Goal: Task Accomplishment & Management: Complete application form

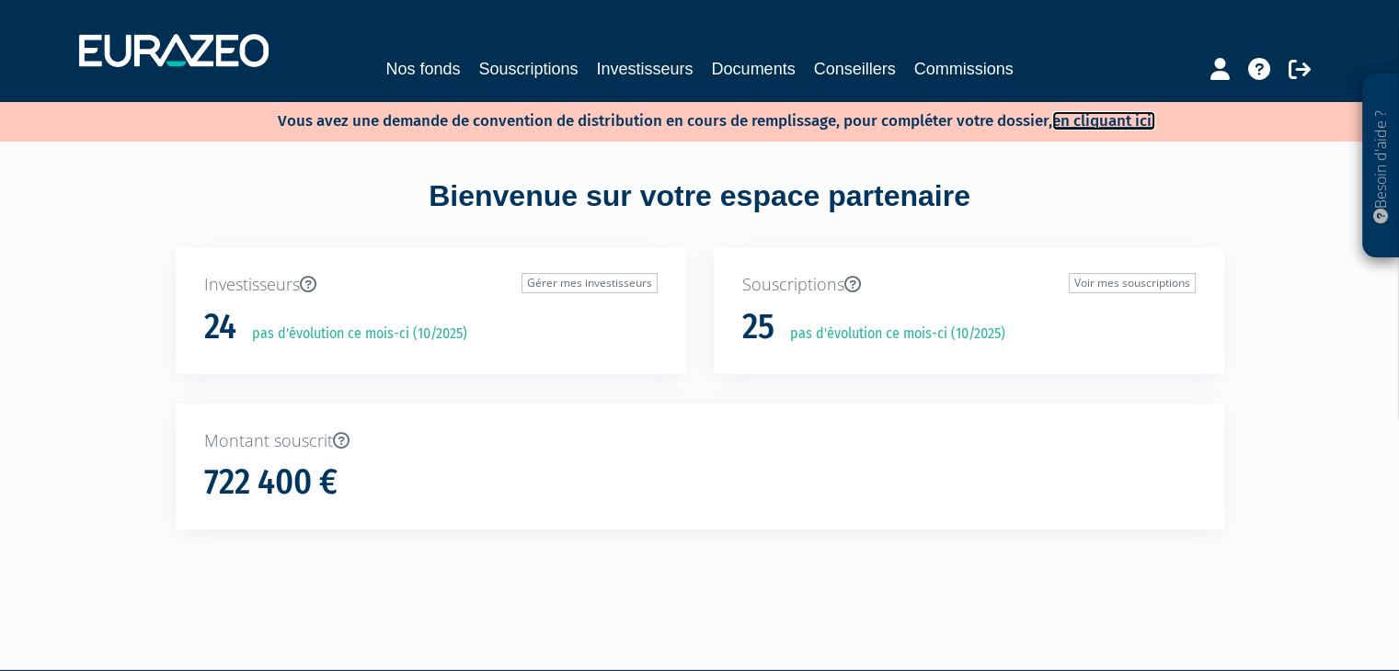
click at [1107, 124] on link "en cliquant ici." at bounding box center [1103, 120] width 103 height 19
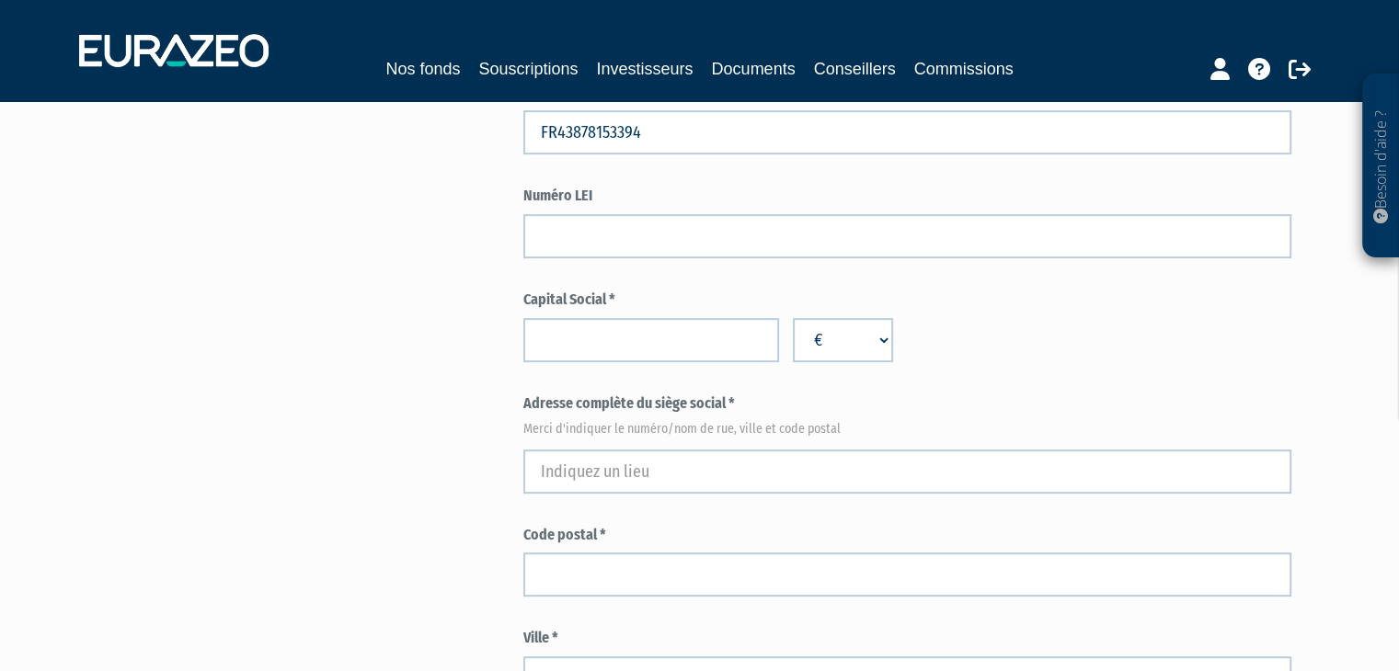
scroll to position [654, 0]
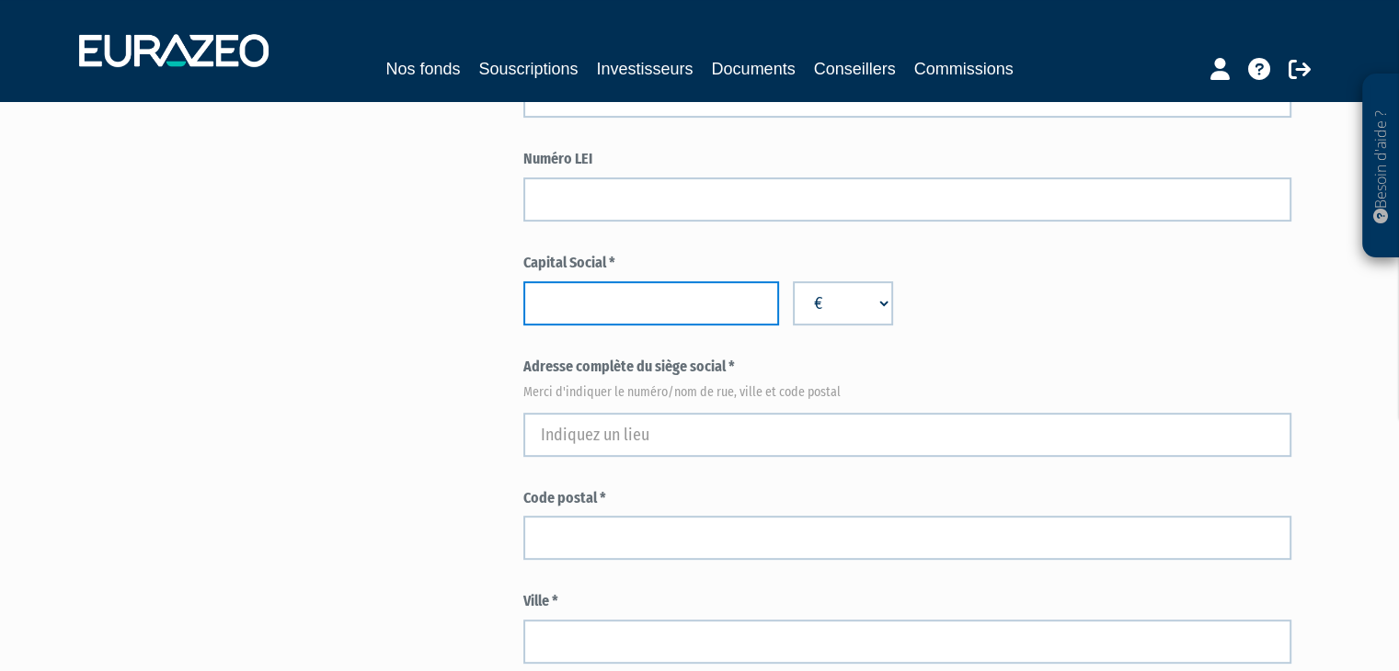
click at [704, 297] on input "number" at bounding box center [651, 303] width 256 height 44
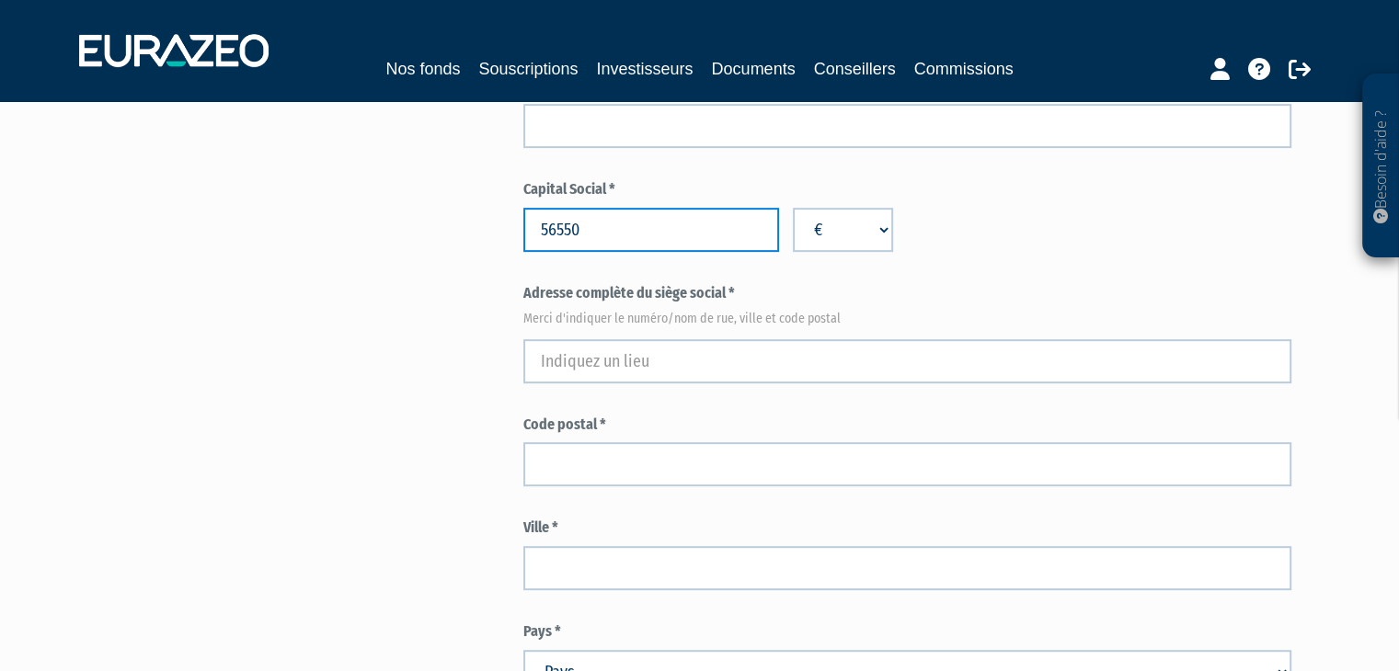
scroll to position [728, 0]
type input "56550"
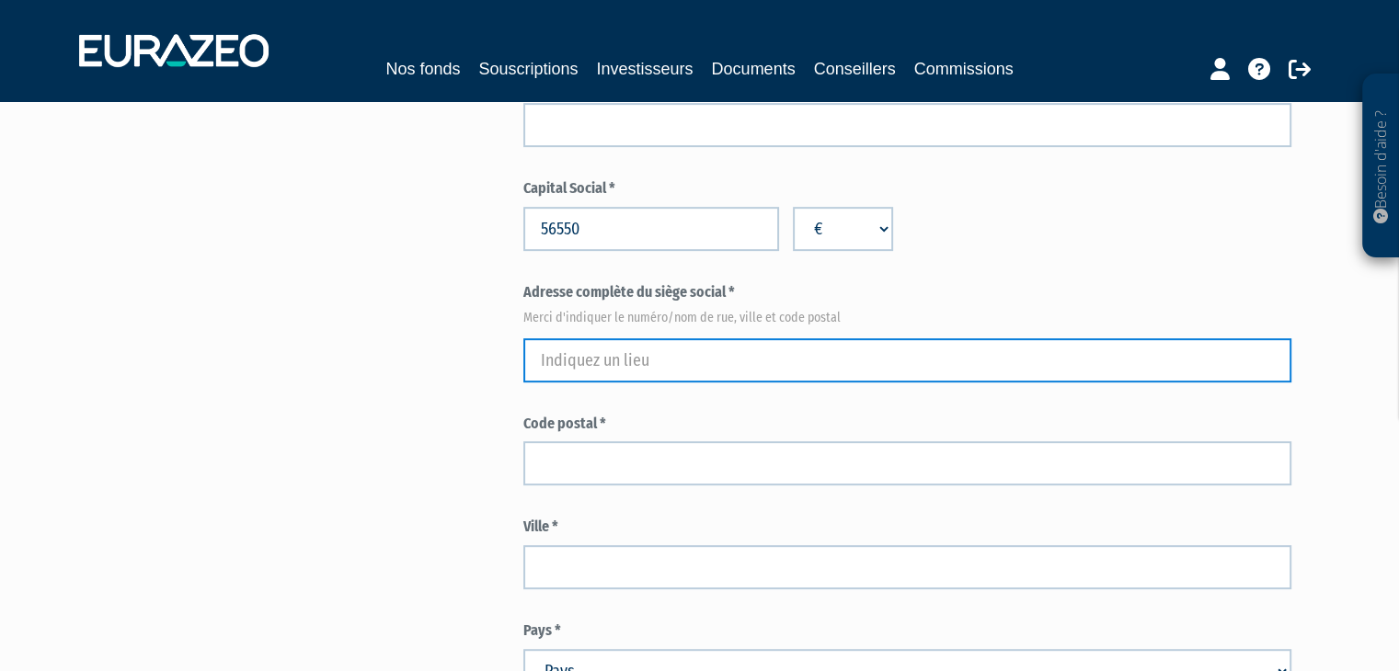
click at [690, 347] on input "text" at bounding box center [907, 360] width 768 height 44
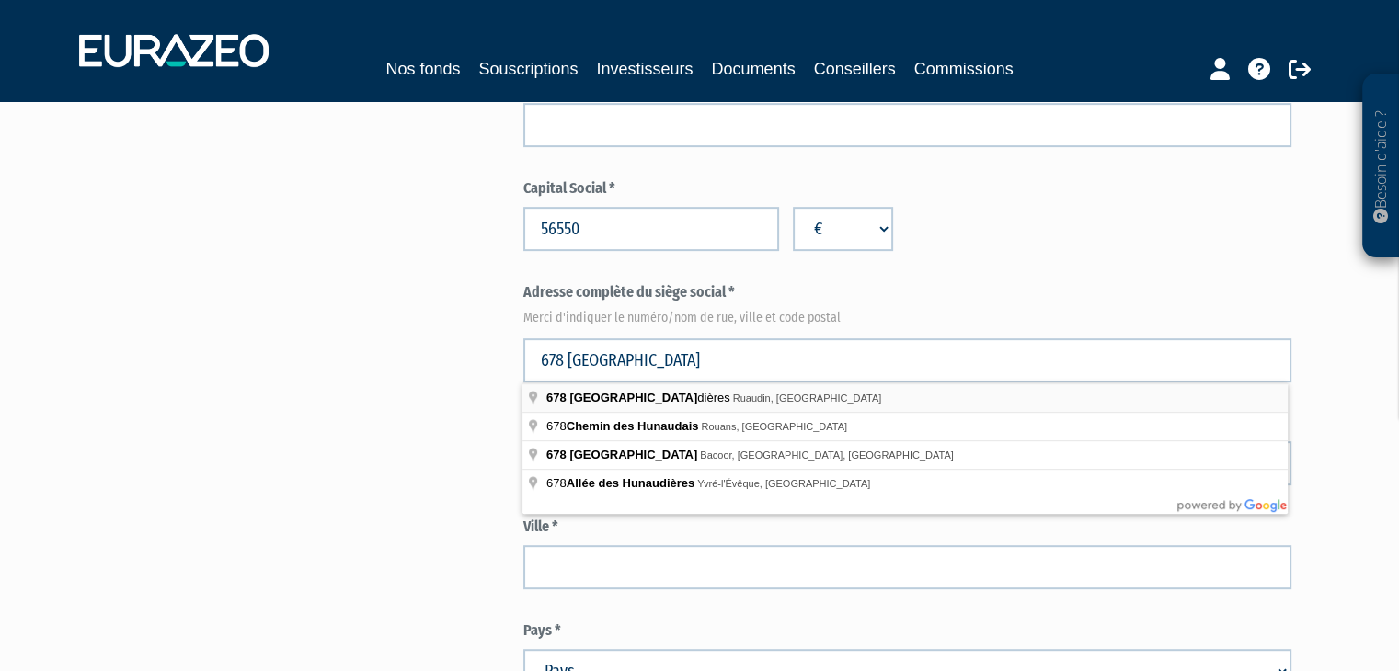
type input "678 Boulevard des Hunaudières, Ruaudin, France"
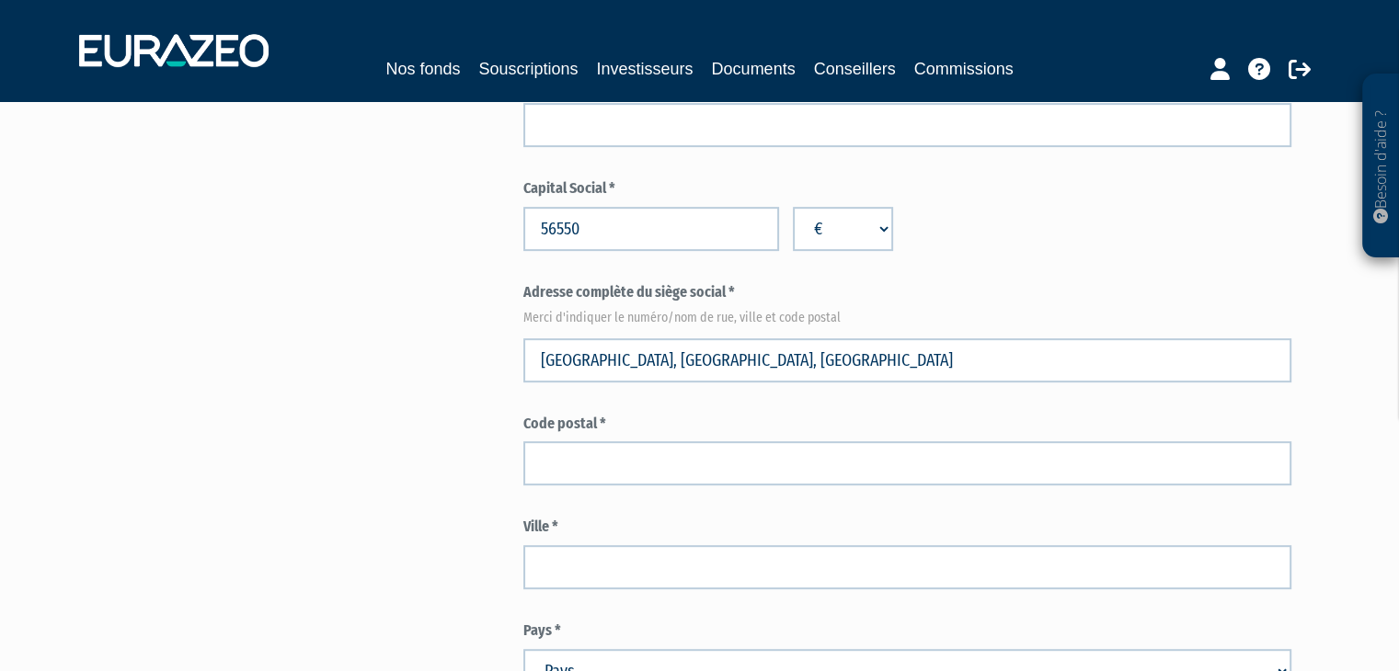
type input "Ruaudin"
select select "75"
type input "72230"
type input "678 Boulevard des Hunaudières"
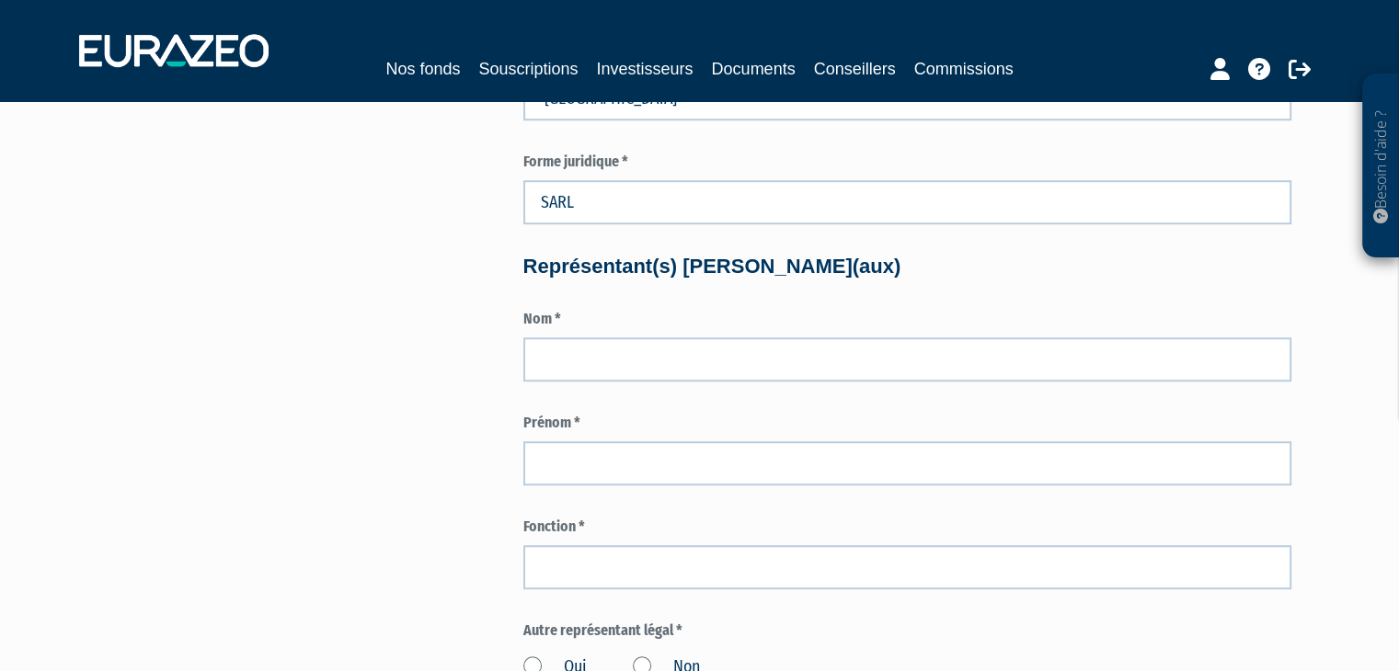
scroll to position [1306, 0]
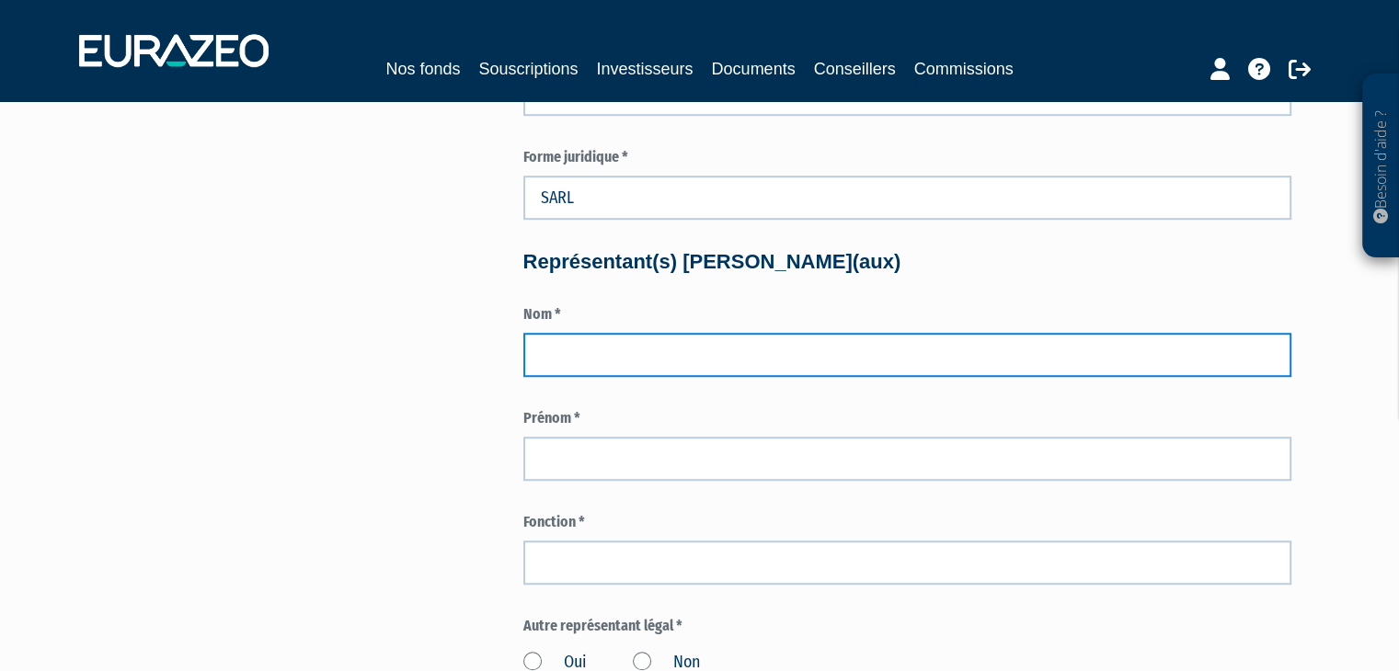
click at [658, 361] on input "text" at bounding box center [907, 355] width 768 height 44
type input "BARBIER"
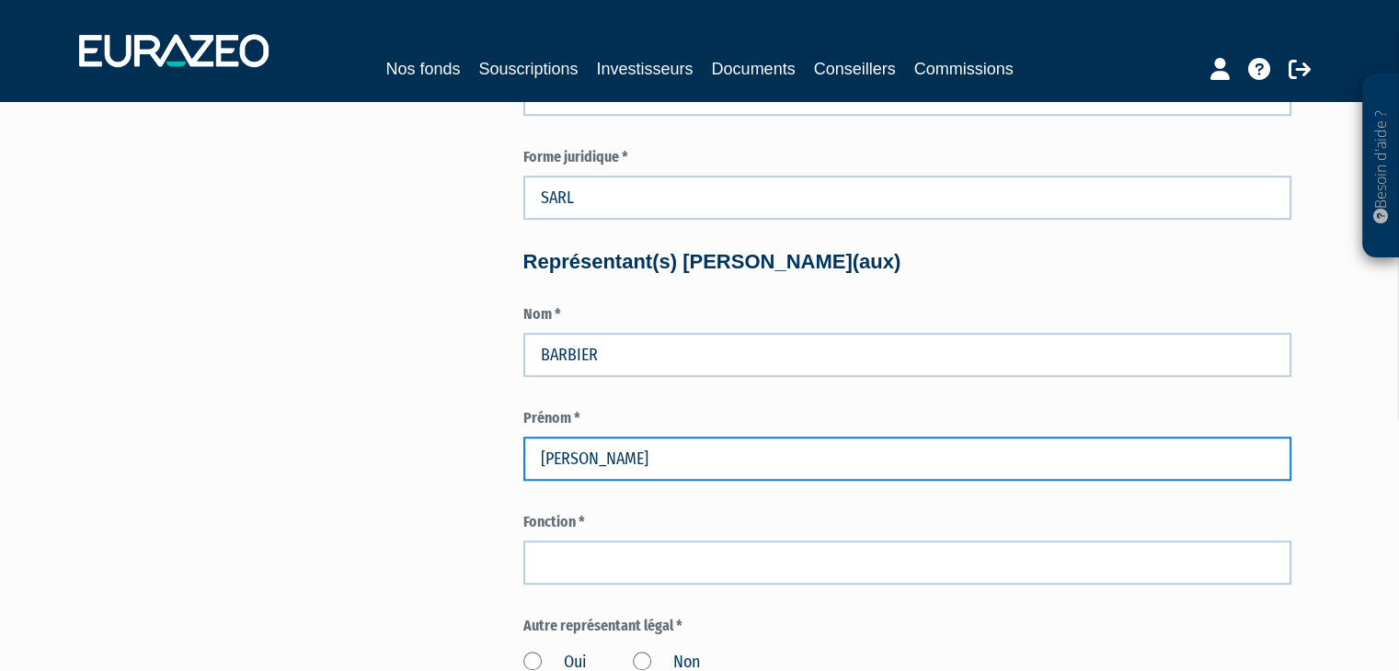
type input "VINCENT"
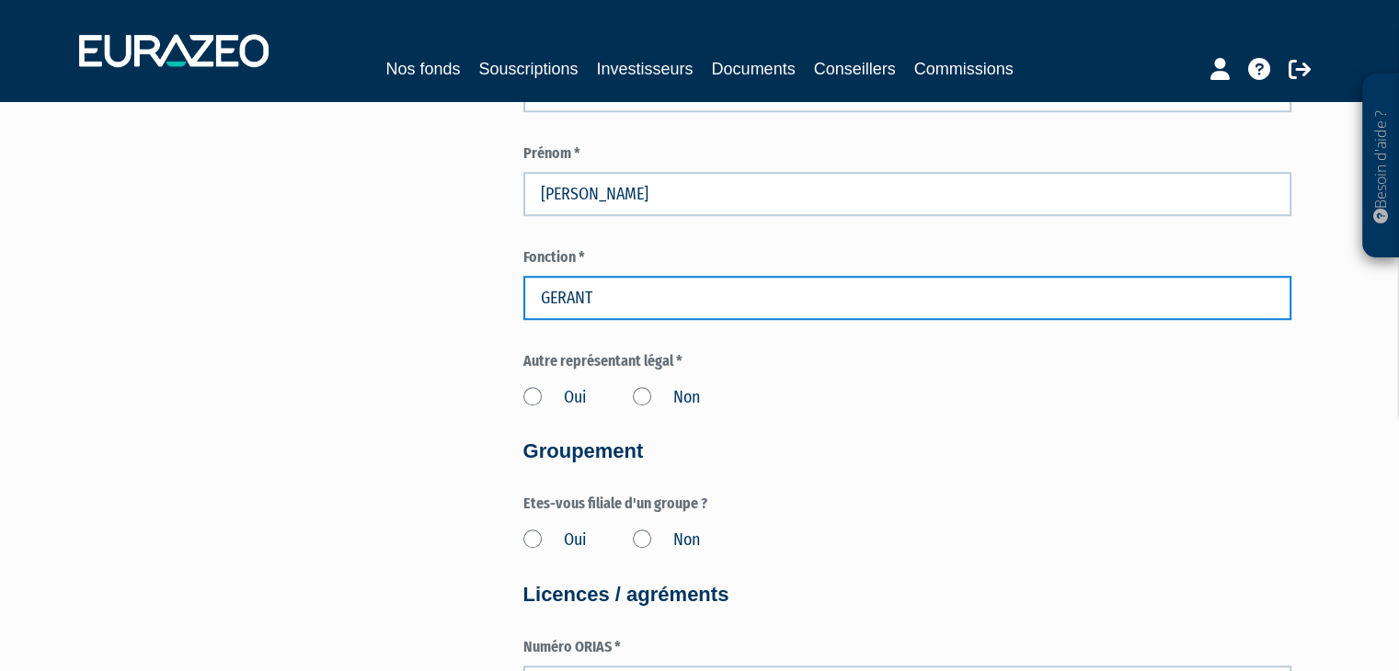
scroll to position [1578, 0]
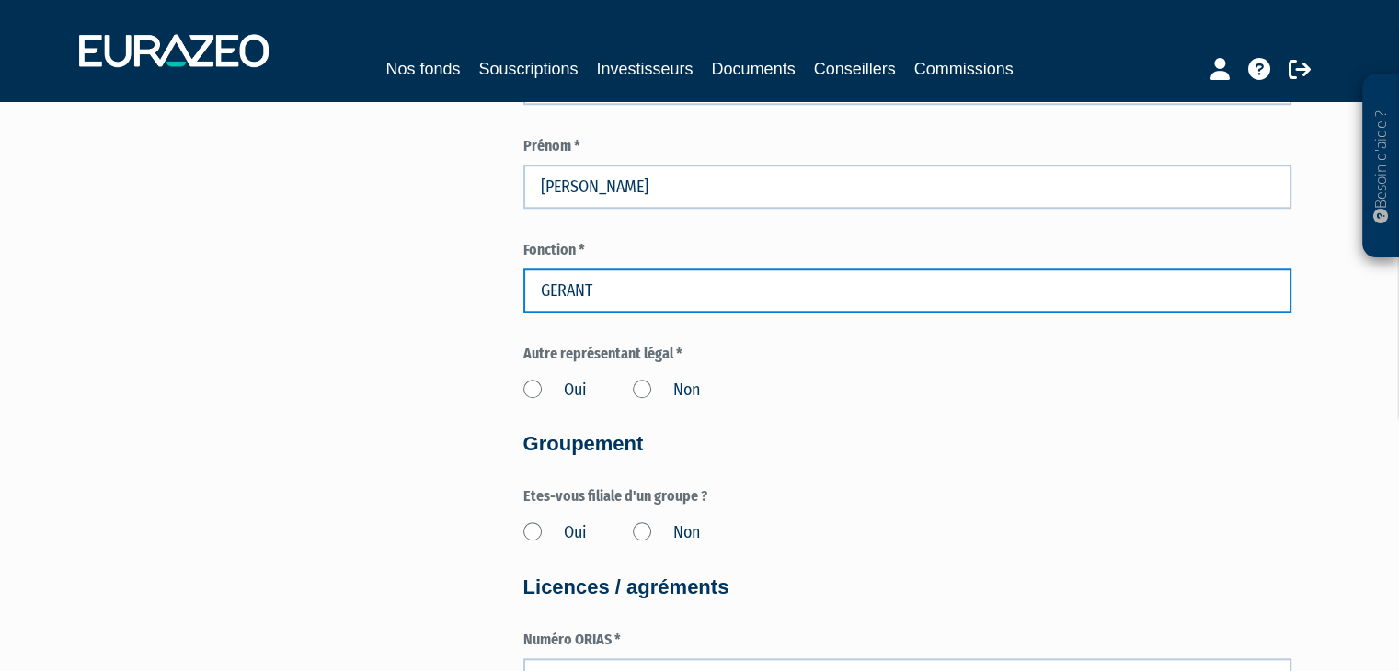
type input "GERANT"
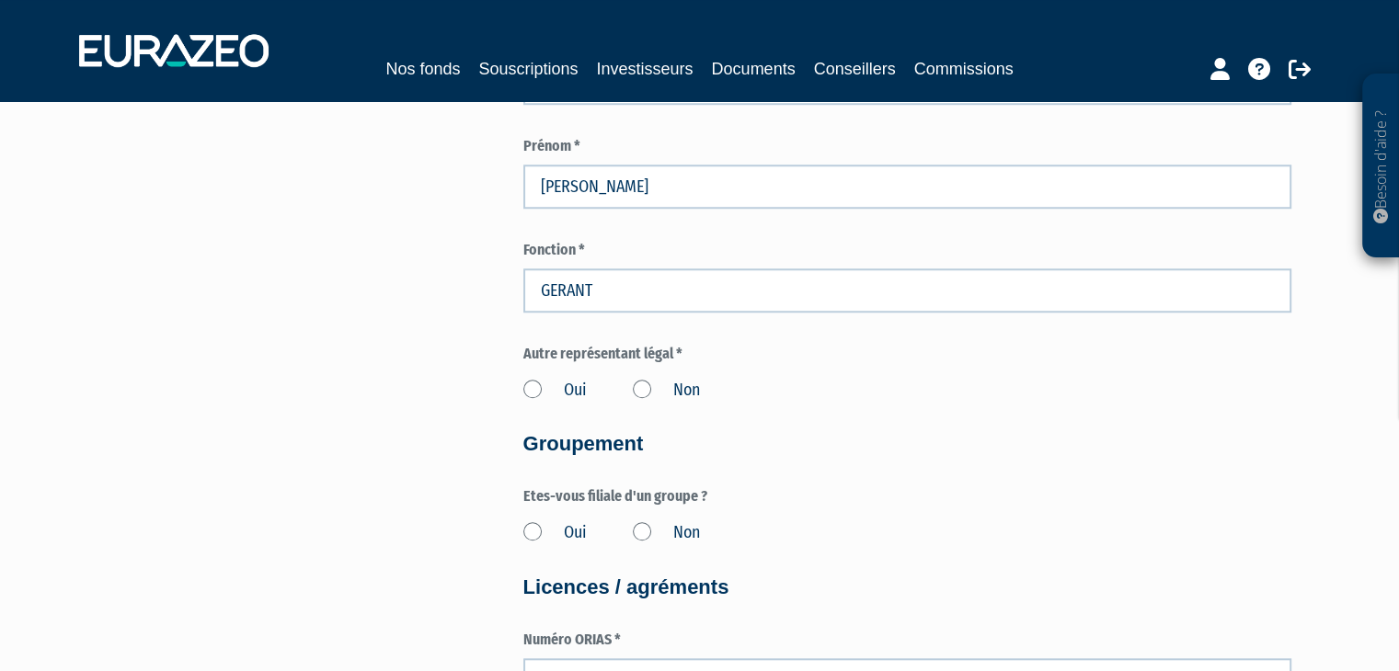
click at [643, 389] on label "Non" at bounding box center [666, 391] width 67 height 24
click at [0, 0] on input "Non" at bounding box center [0, 0] width 0 height 0
click at [636, 534] on label "Non" at bounding box center [666, 533] width 67 height 24
click at [0, 0] on input "Non" at bounding box center [0, 0] width 0 height 0
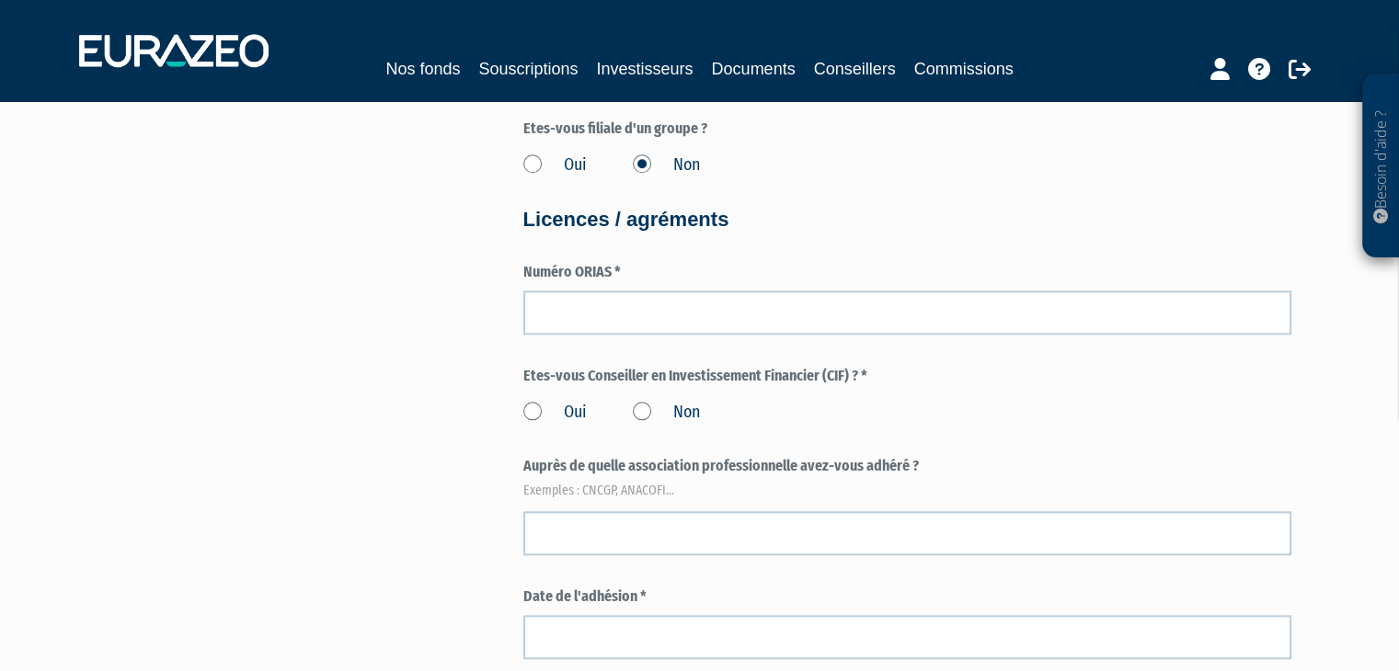
scroll to position [1950, 0]
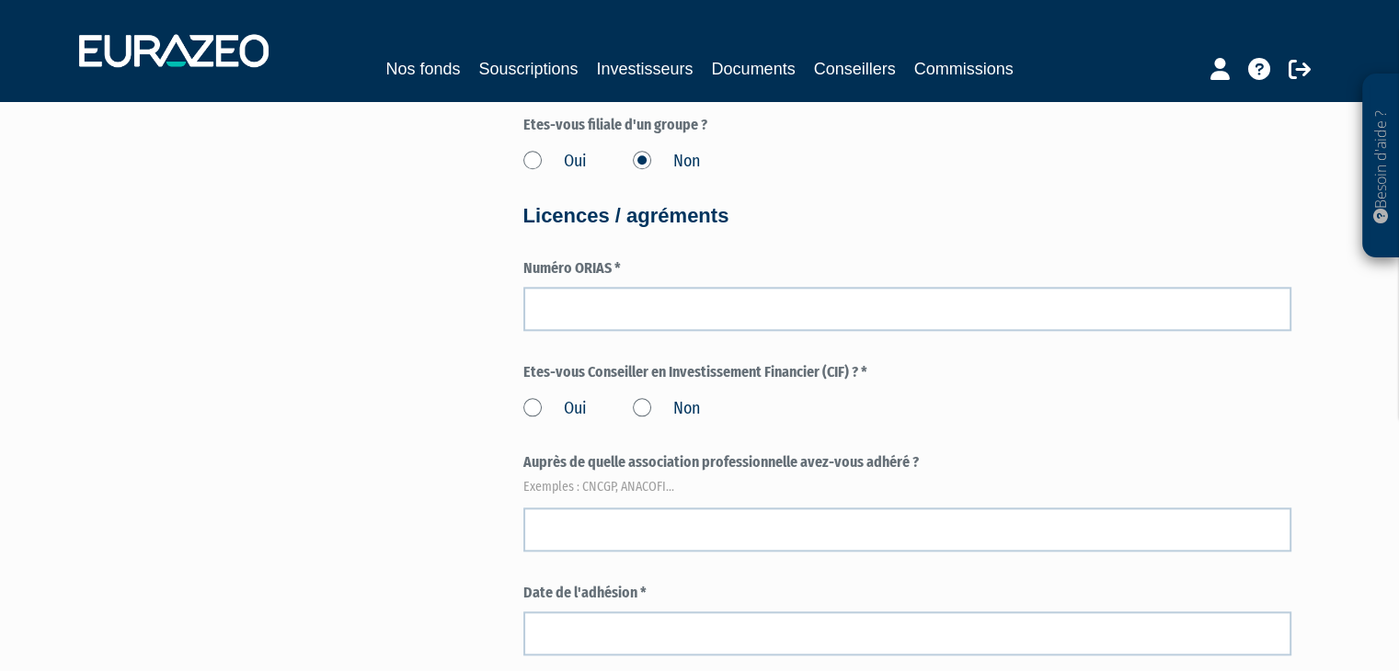
click at [533, 406] on label "Oui" at bounding box center [554, 409] width 63 height 24
click at [0, 0] on input "Oui" at bounding box center [0, 0] width 0 height 0
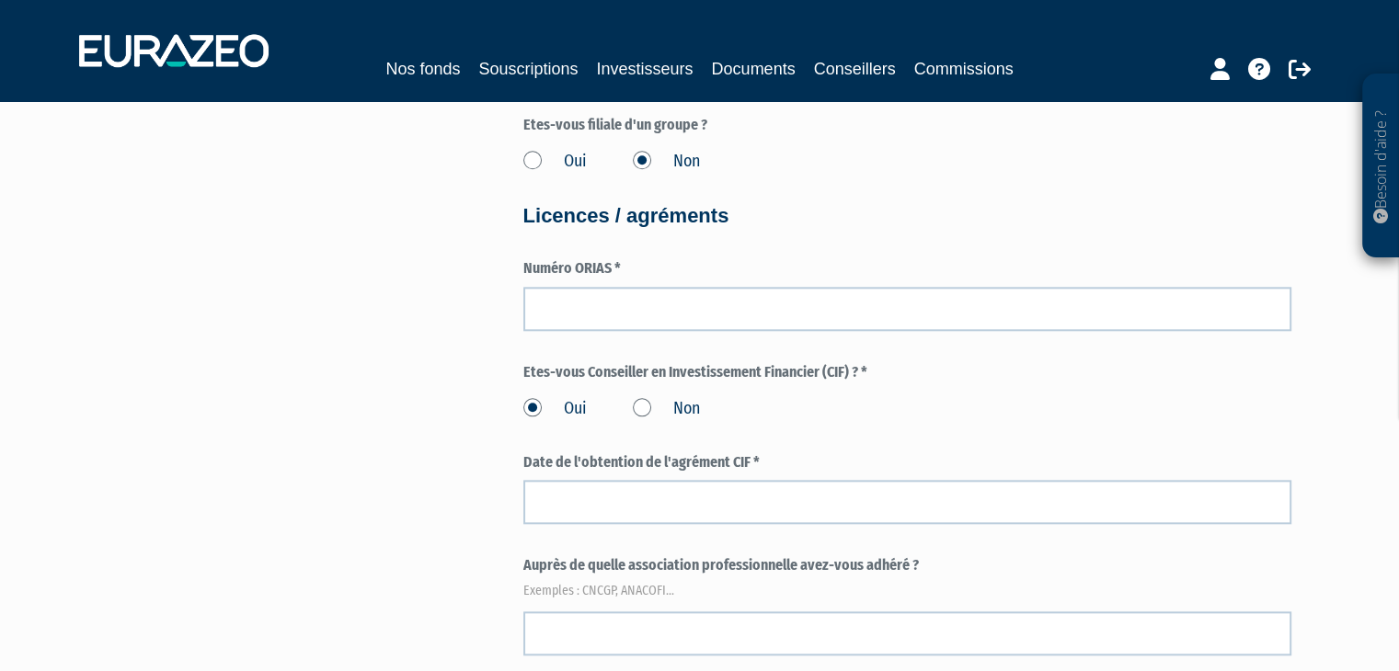
scroll to position [2000, 0]
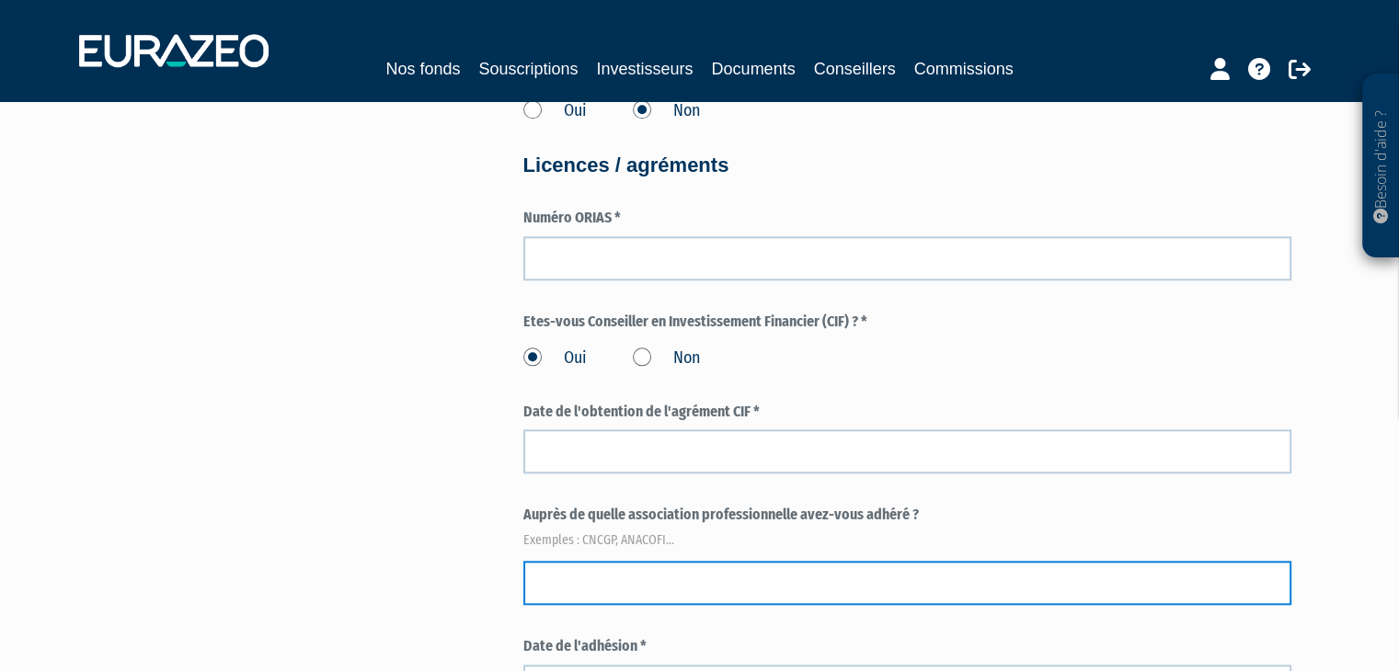
click at [613, 587] on input "text" at bounding box center [907, 583] width 768 height 44
type input "LA COMPAGNIE CIF"
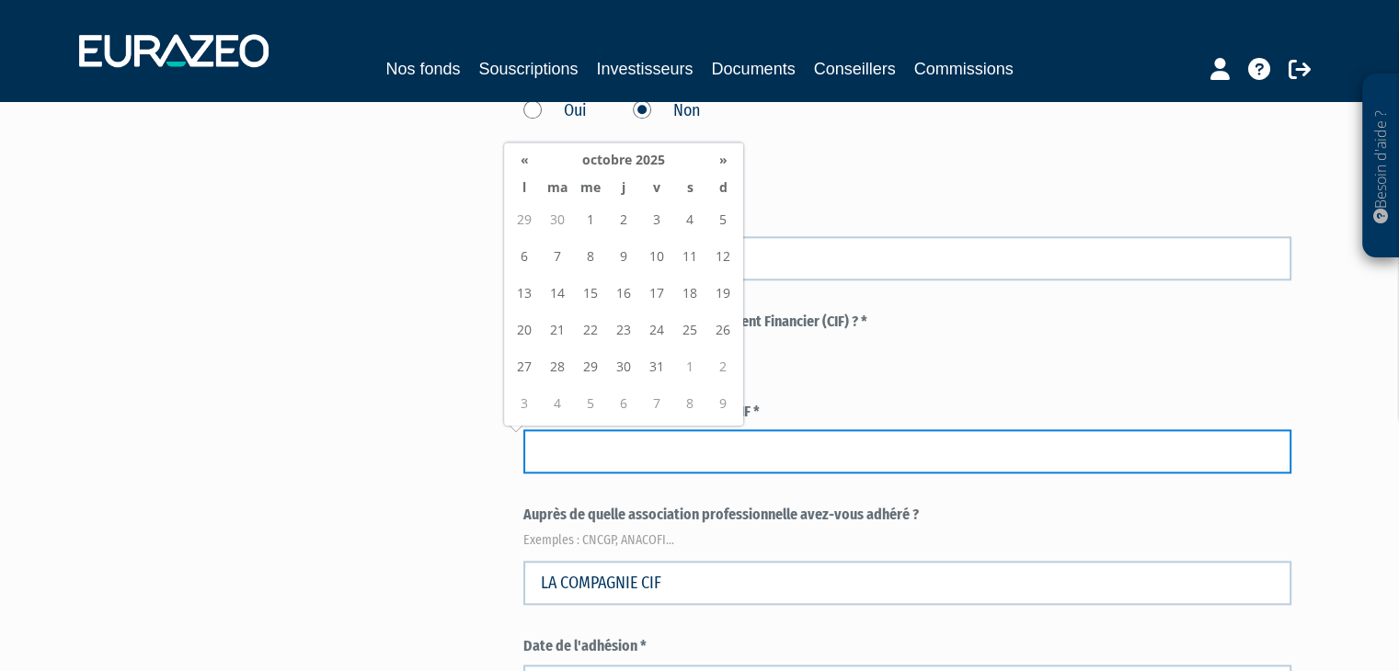
click at [596, 450] on input at bounding box center [907, 451] width 768 height 44
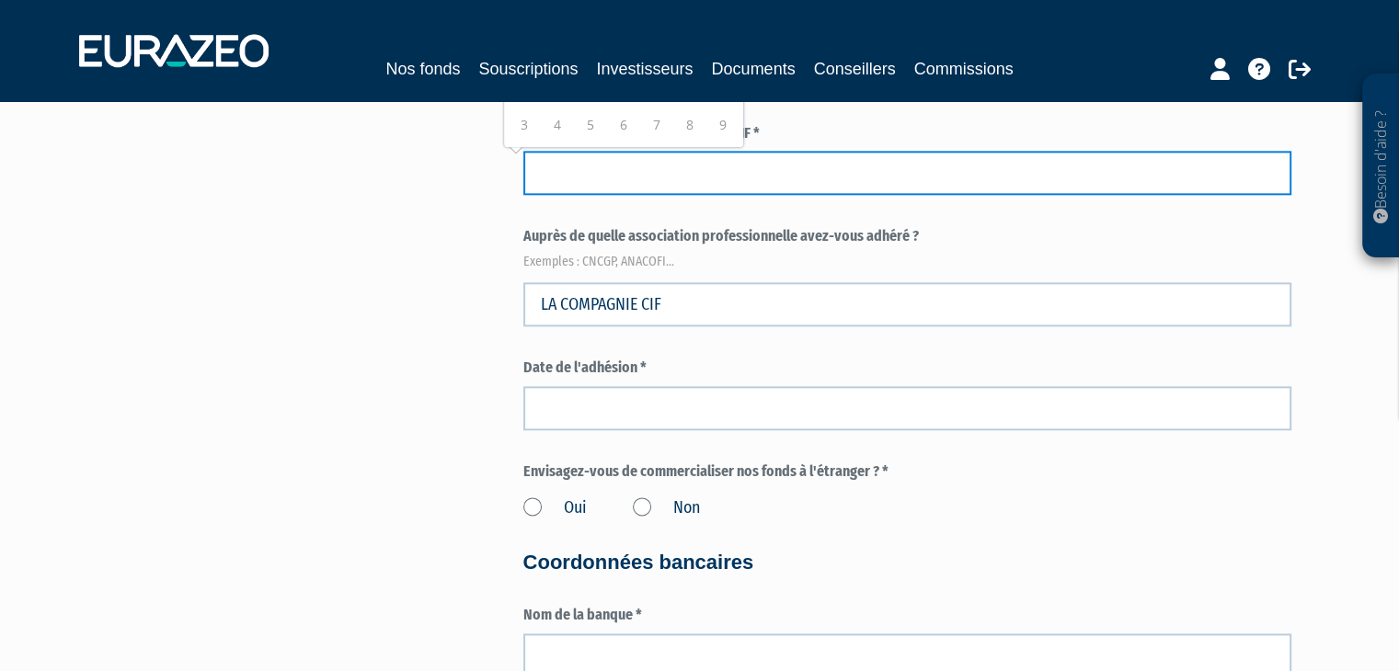
scroll to position [2277, 0]
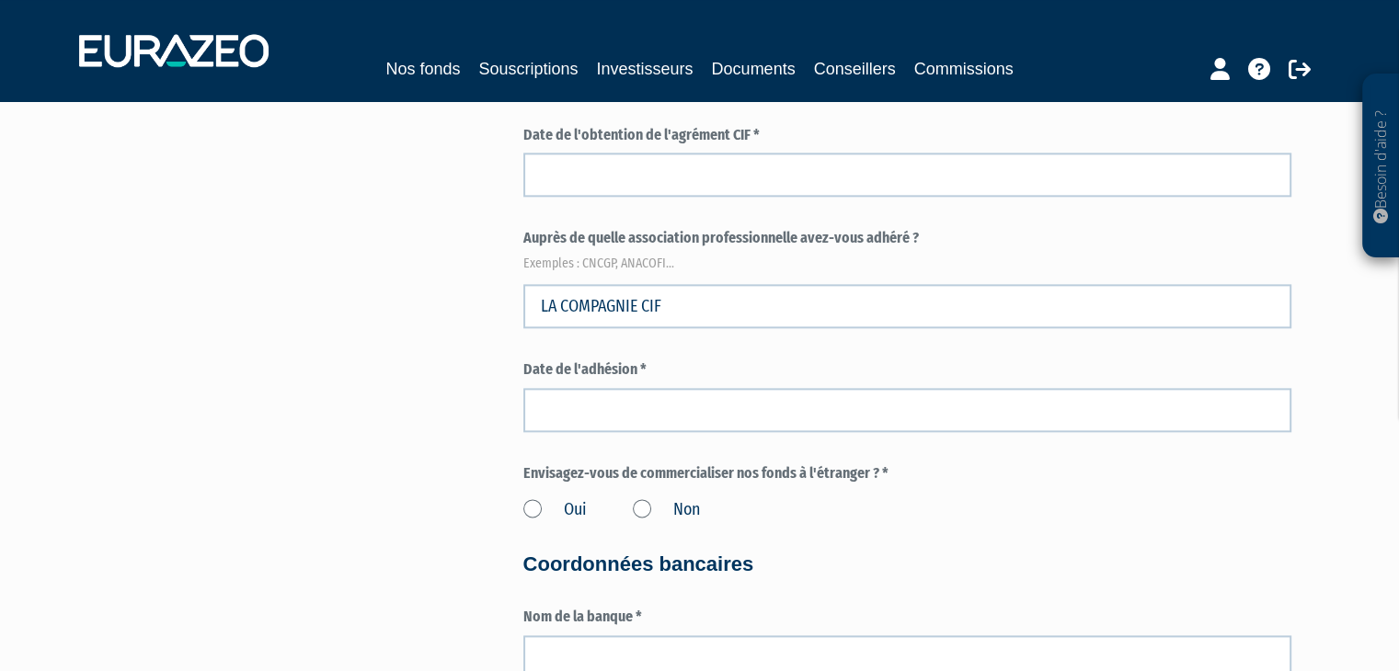
click at [691, 513] on label "Non" at bounding box center [666, 510] width 67 height 24
click at [0, 0] on input "Non" at bounding box center [0, 0] width 0 height 0
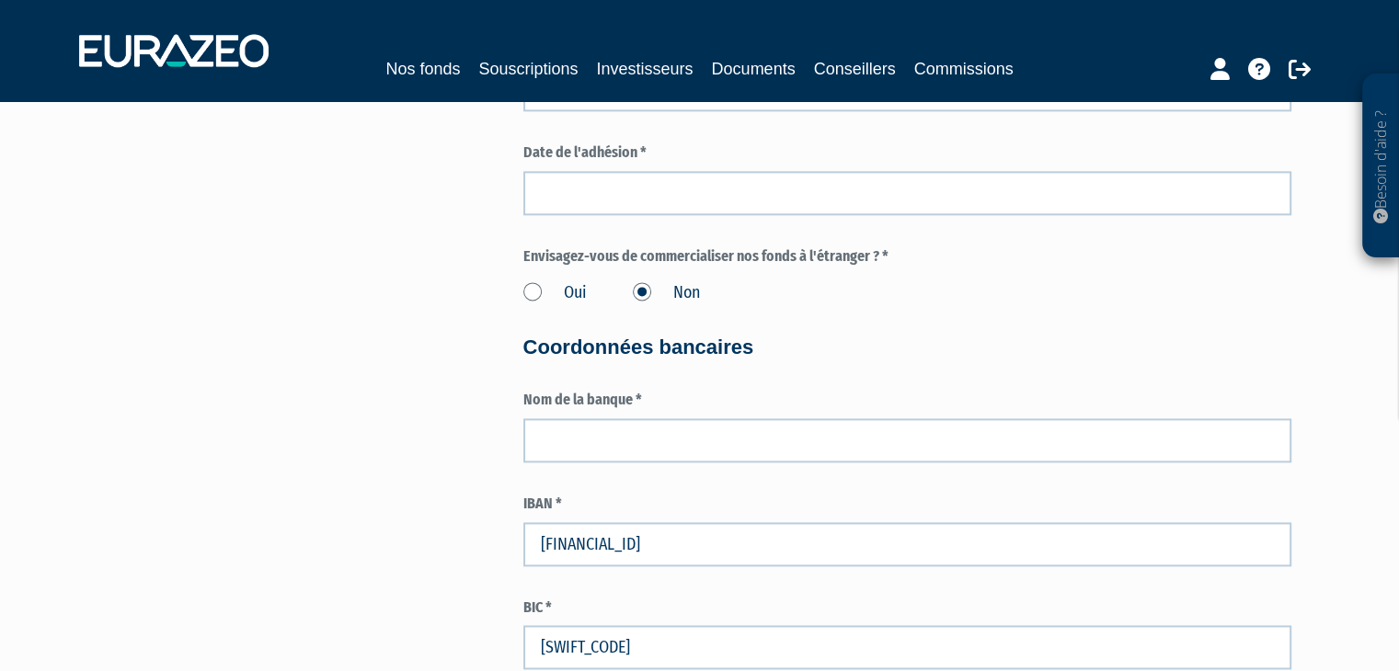
scroll to position [2505, 0]
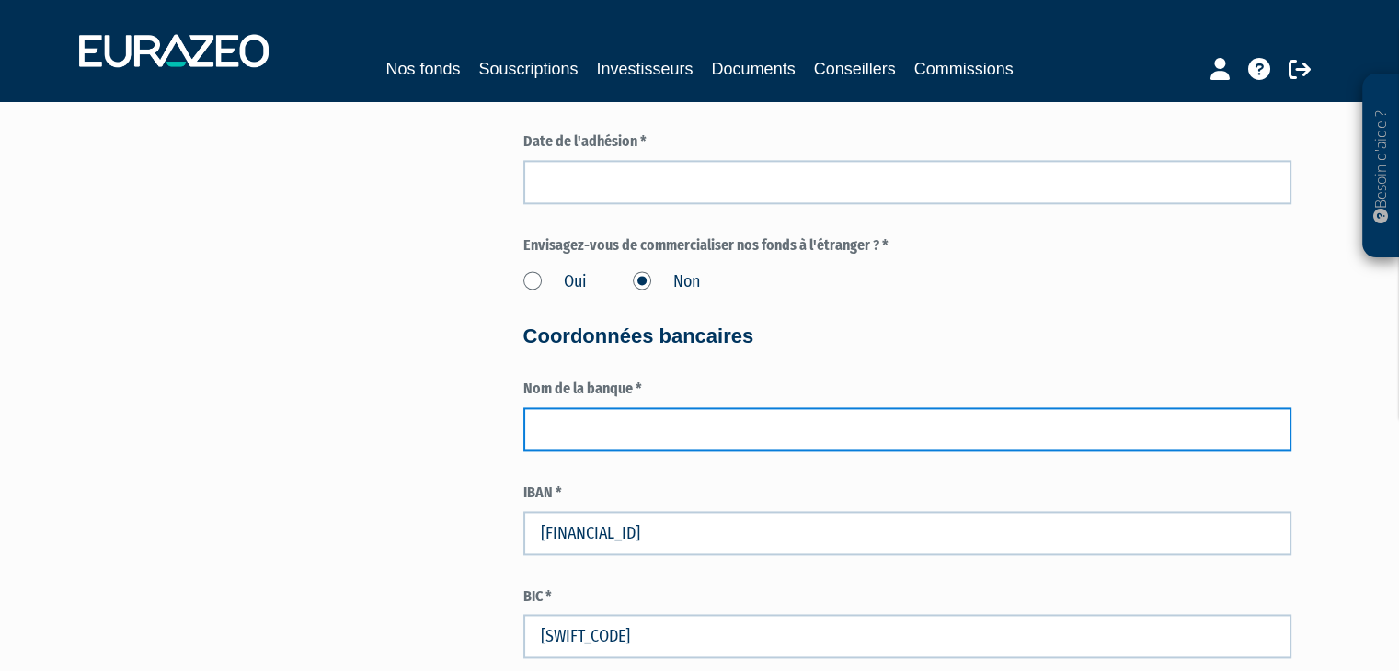
click at [655, 431] on input "text" at bounding box center [907, 429] width 768 height 44
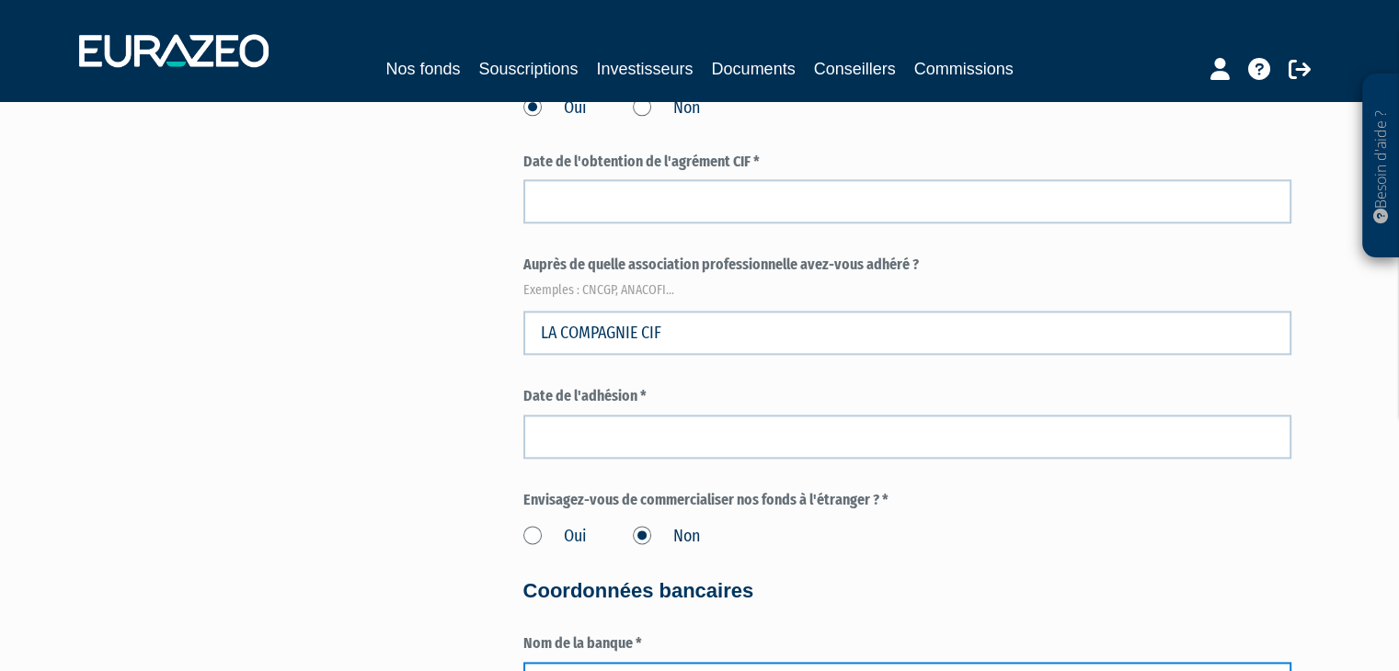
scroll to position [2204, 0]
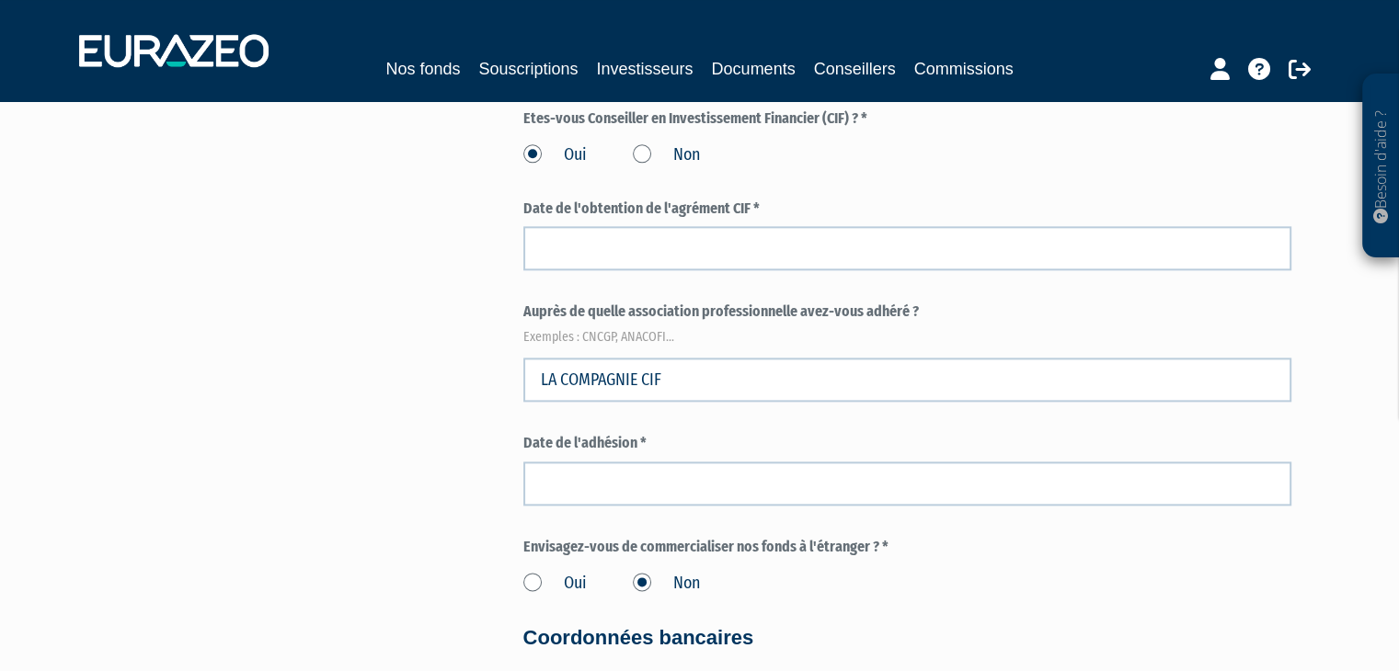
type input "CAISSE EPARGNE"
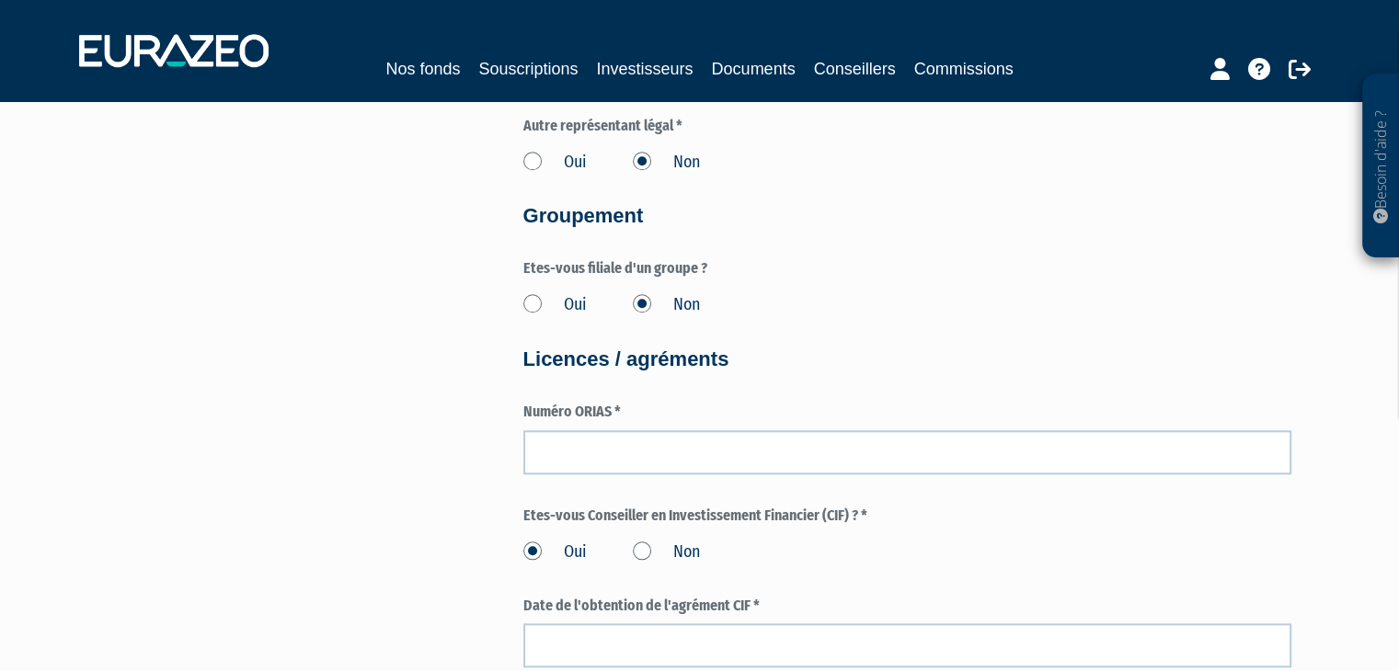
scroll to position [1809, 0]
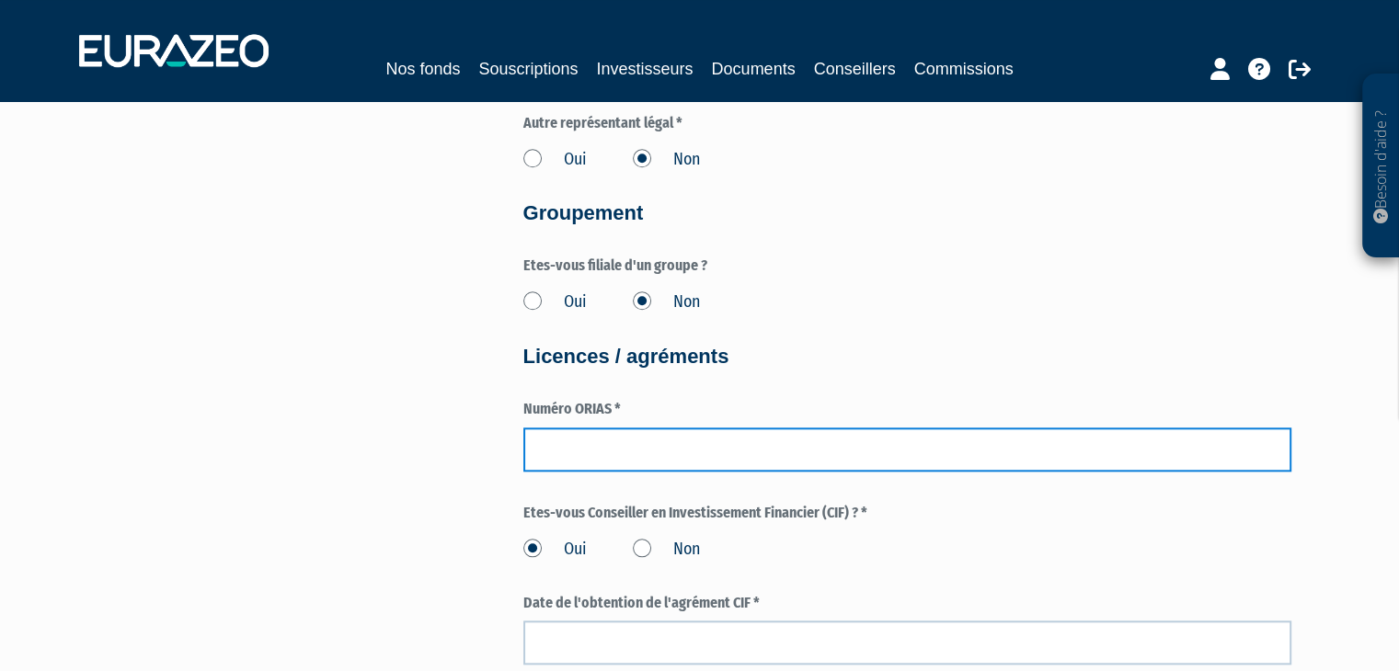
click at [679, 447] on input "number" at bounding box center [907, 450] width 768 height 44
paste input "19007860"
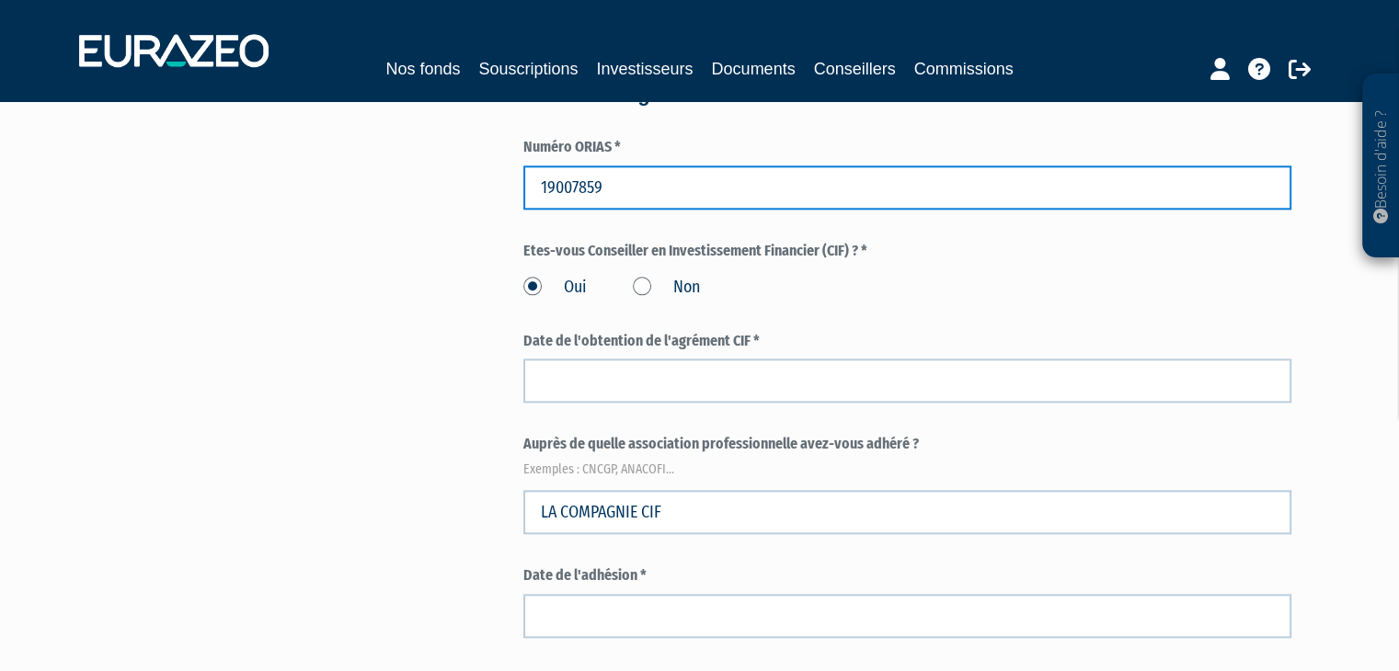
scroll to position [2073, 0]
type input "19007859"
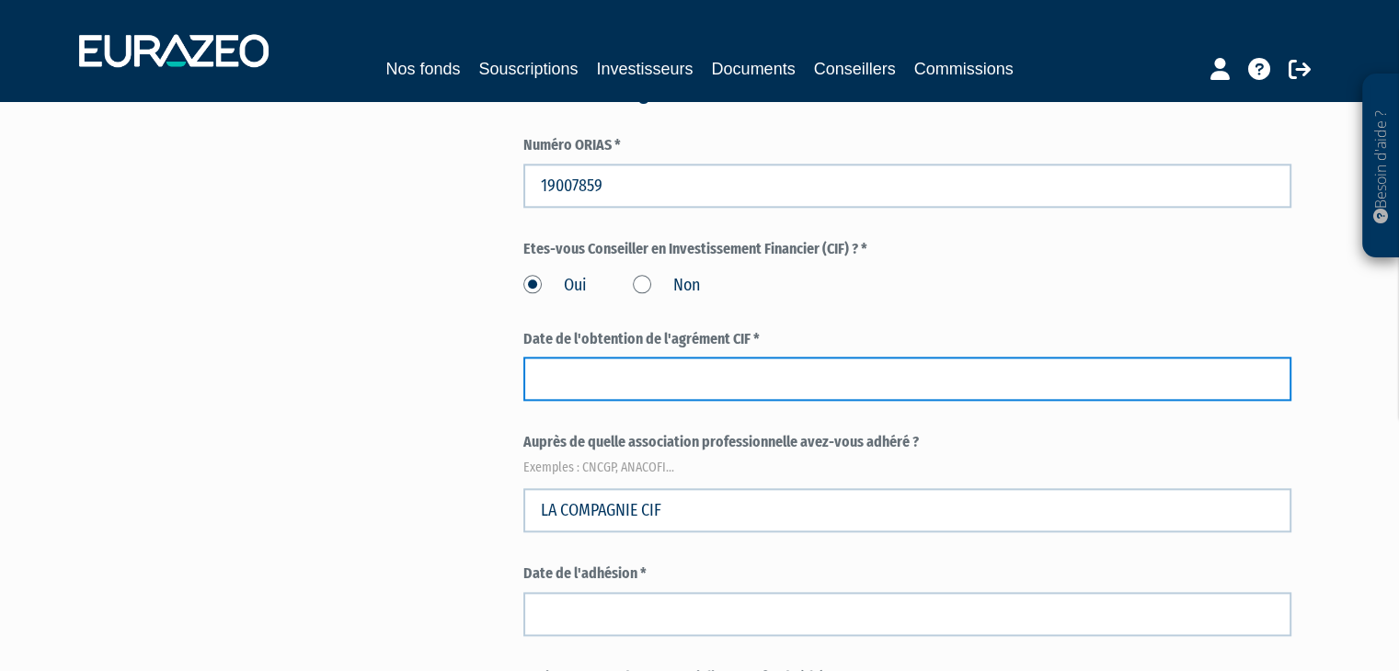
click at [580, 389] on input at bounding box center [907, 379] width 768 height 44
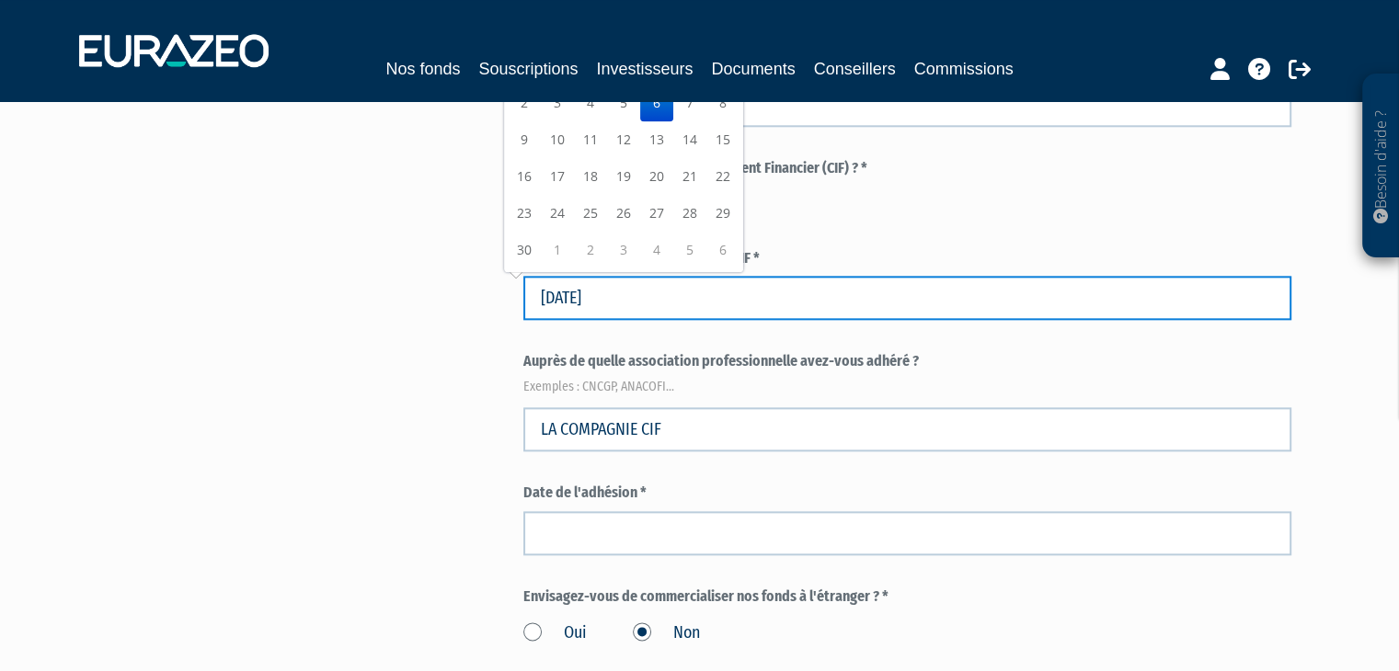
scroll to position [2139, 0]
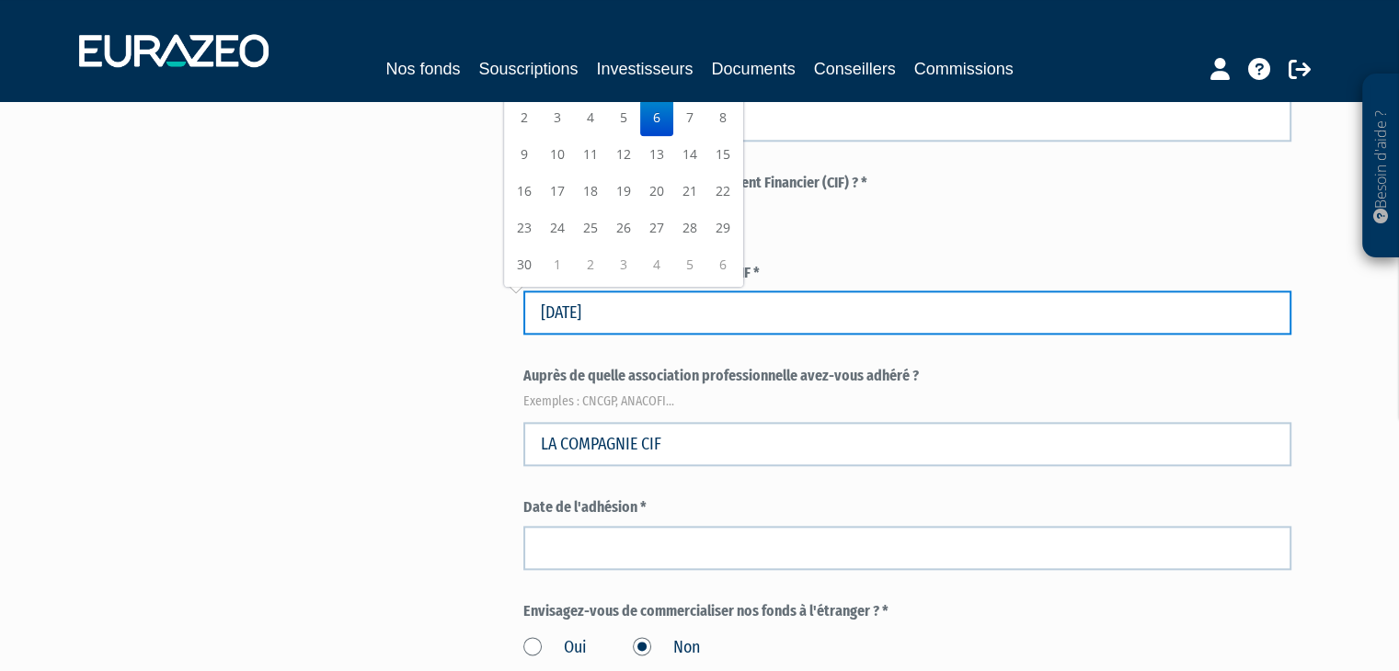
type input "06/11/2020"
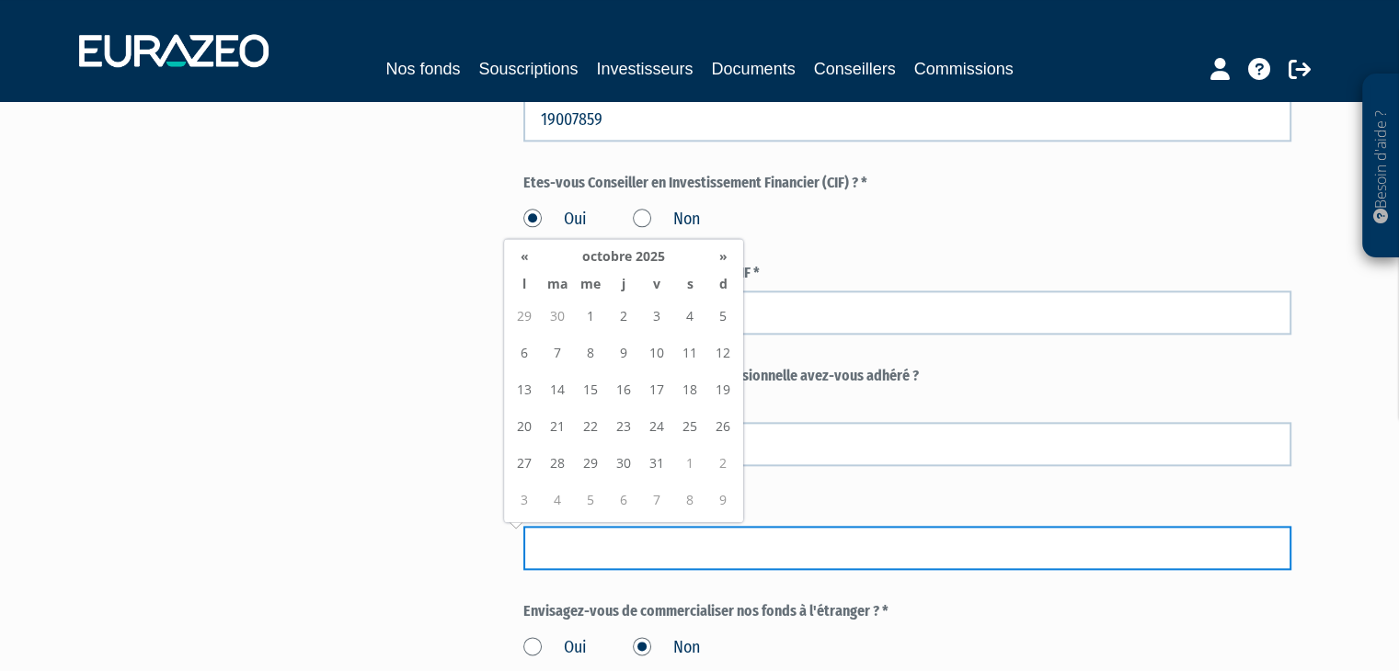
click at [564, 544] on input at bounding box center [907, 548] width 768 height 44
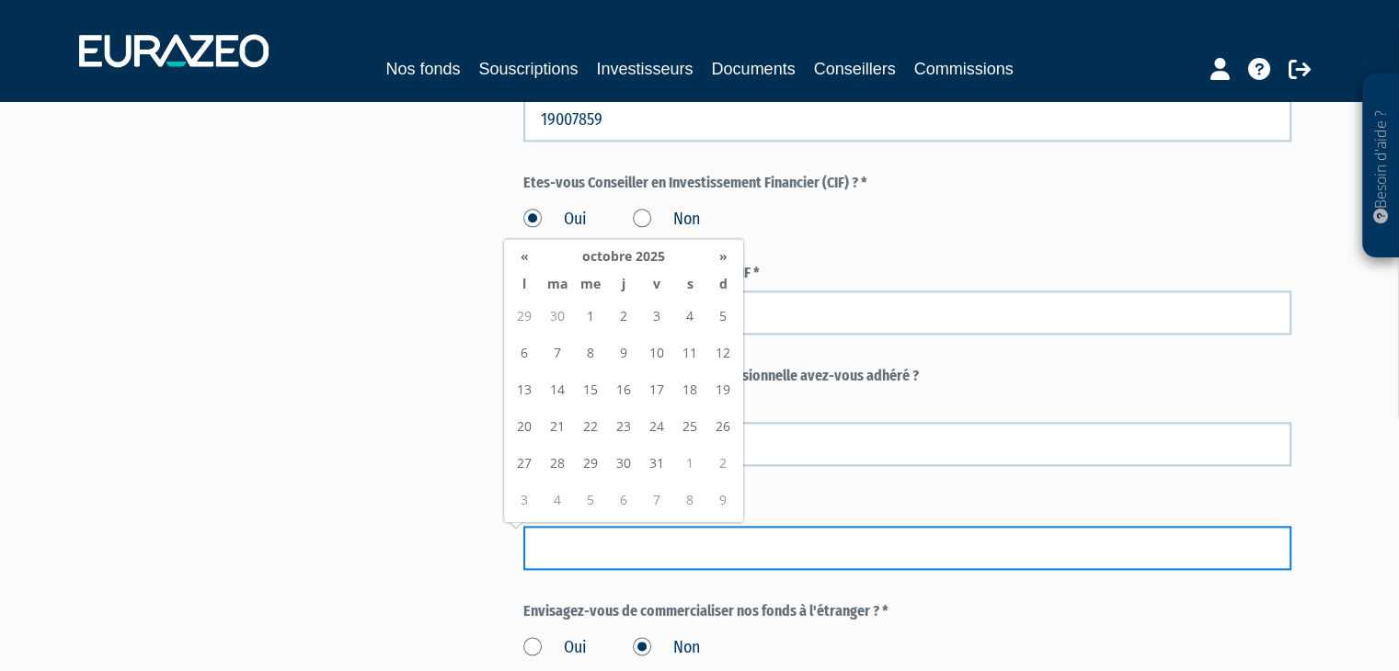
click at [721, 545] on input at bounding box center [907, 548] width 768 height 44
type input "06/11/2020"
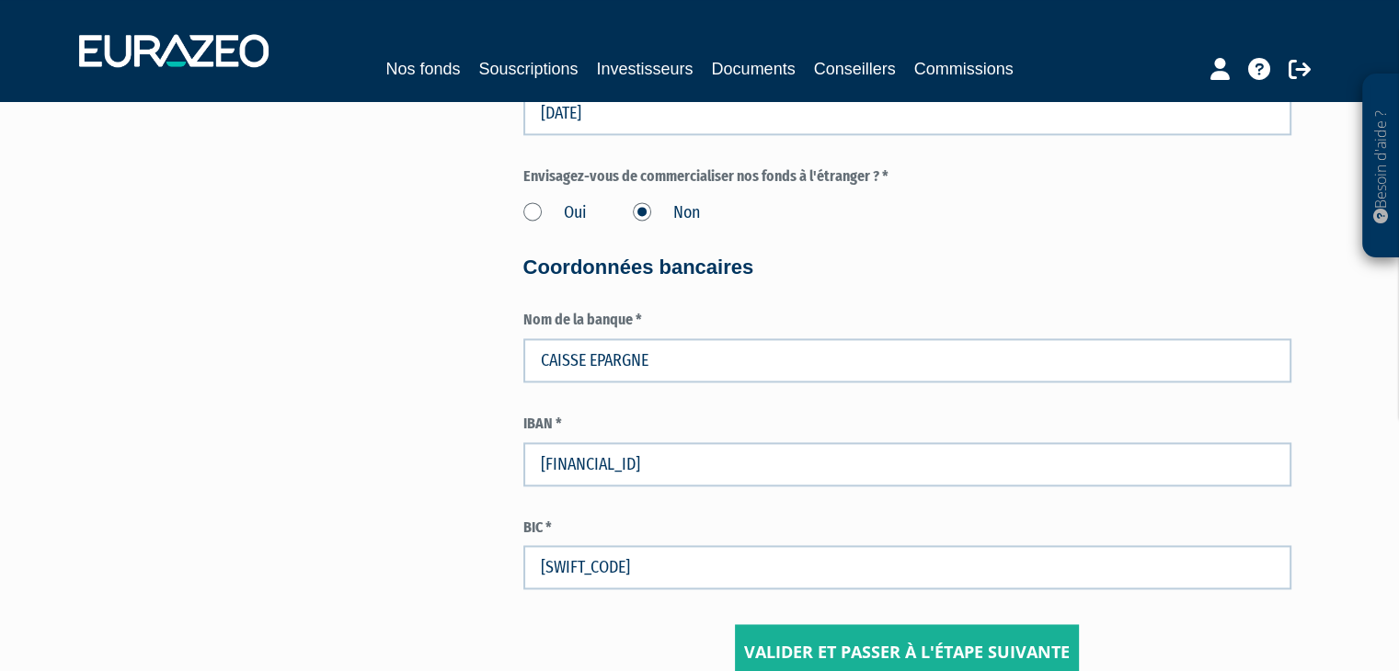
scroll to position [2597, 0]
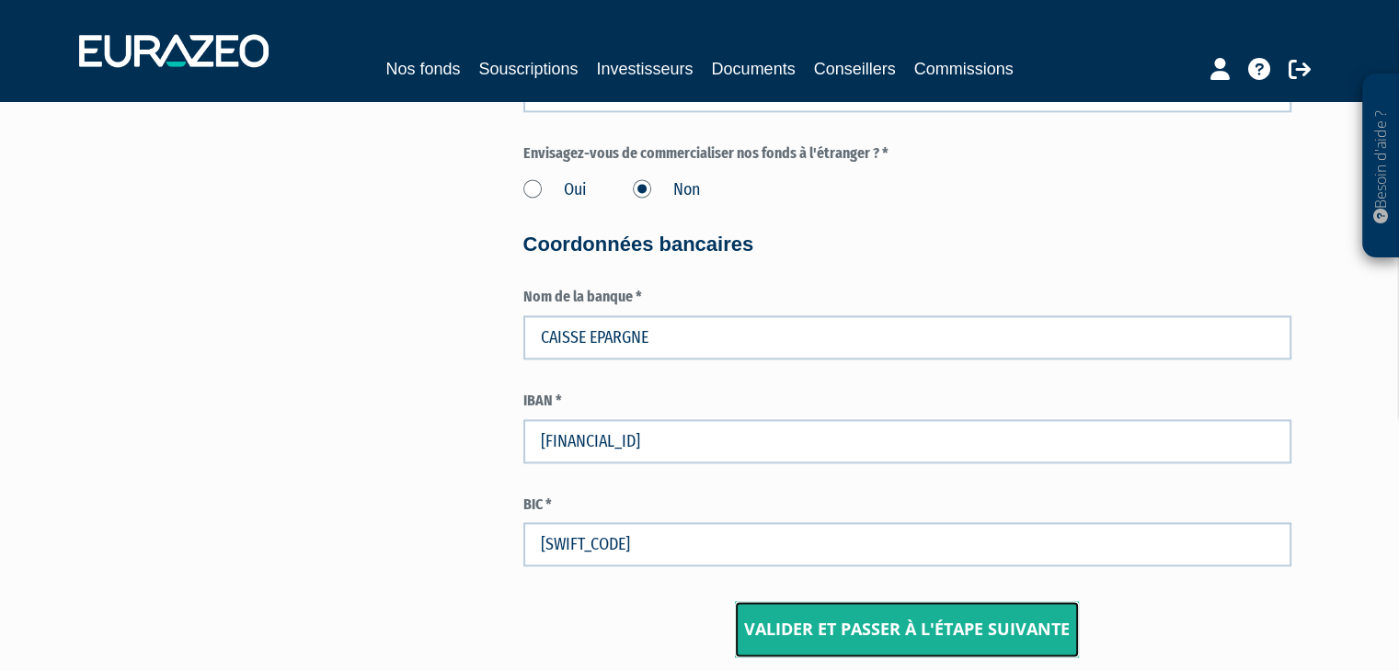
click at [903, 624] on input "Valider et passer à l'étape suivante" at bounding box center [907, 629] width 344 height 57
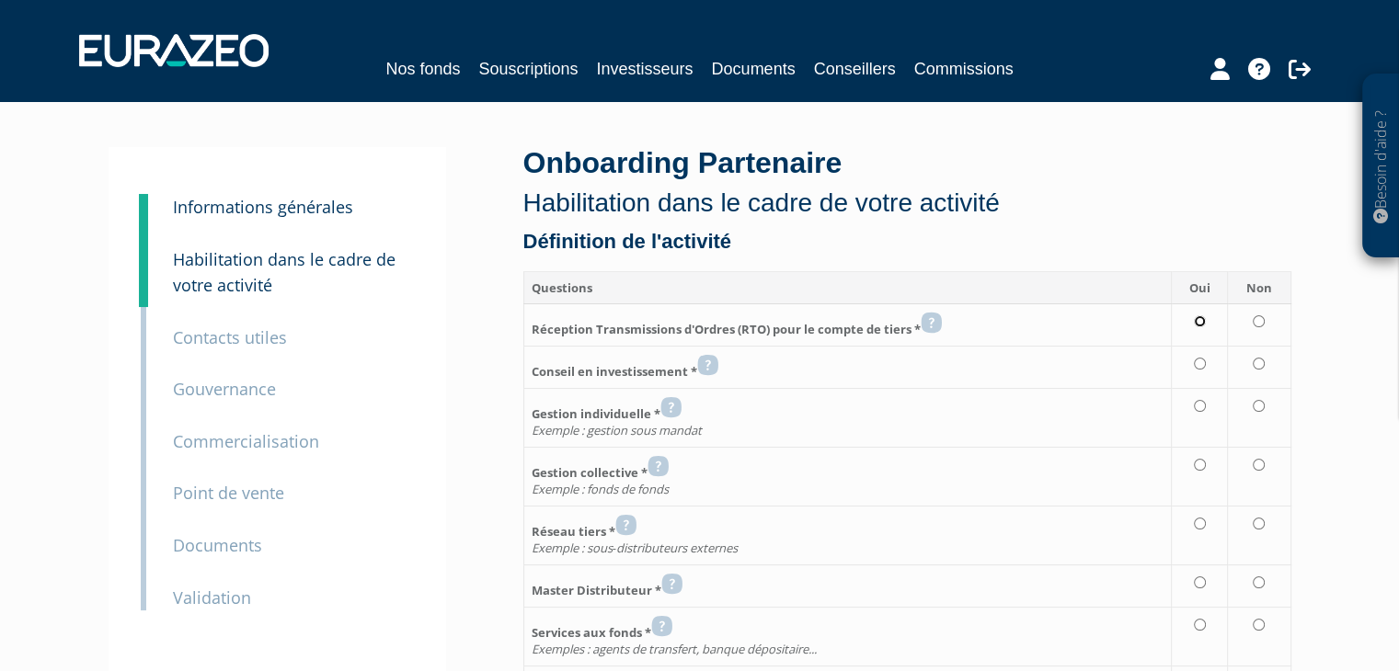
click at [1202, 319] on input "radio" at bounding box center [1200, 321] width 12 height 12
radio input "true"
click at [1203, 358] on input "radio" at bounding box center [1200, 364] width 12 height 12
radio input "true"
click at [1258, 402] on input "radio" at bounding box center [1259, 406] width 12 height 12
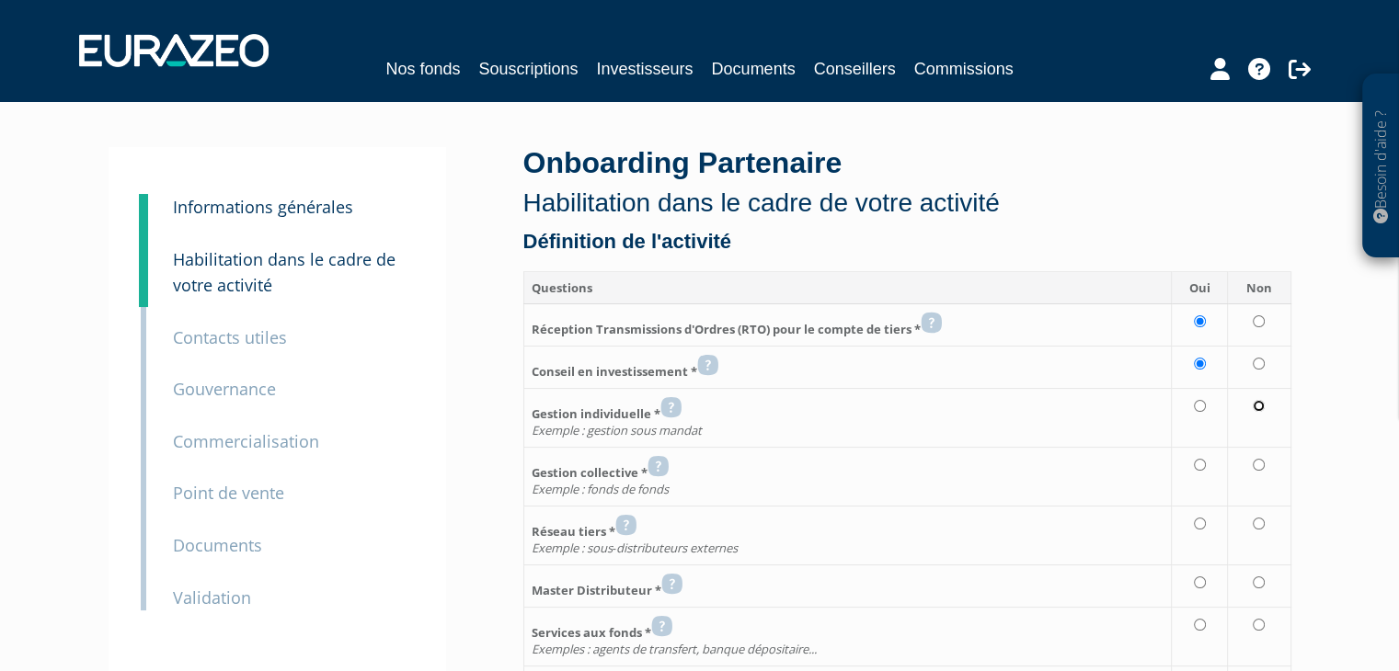
radio input "true"
click at [1259, 466] on input "radio" at bounding box center [1259, 465] width 12 height 12
radio input "true"
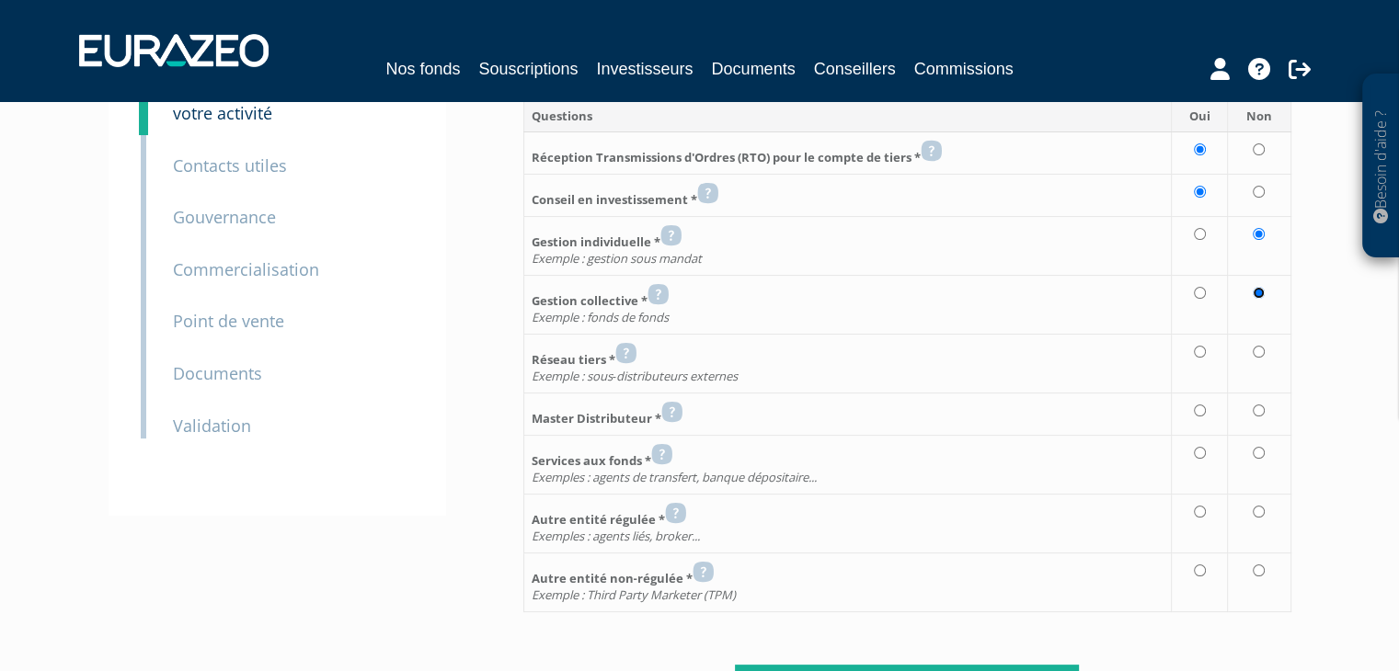
scroll to position [173, 0]
click at [1259, 449] on input "radio" at bounding box center [1259, 452] width 12 height 12
radio input "true"
click at [1261, 516] on td at bounding box center [1259, 522] width 63 height 59
radio input "true"
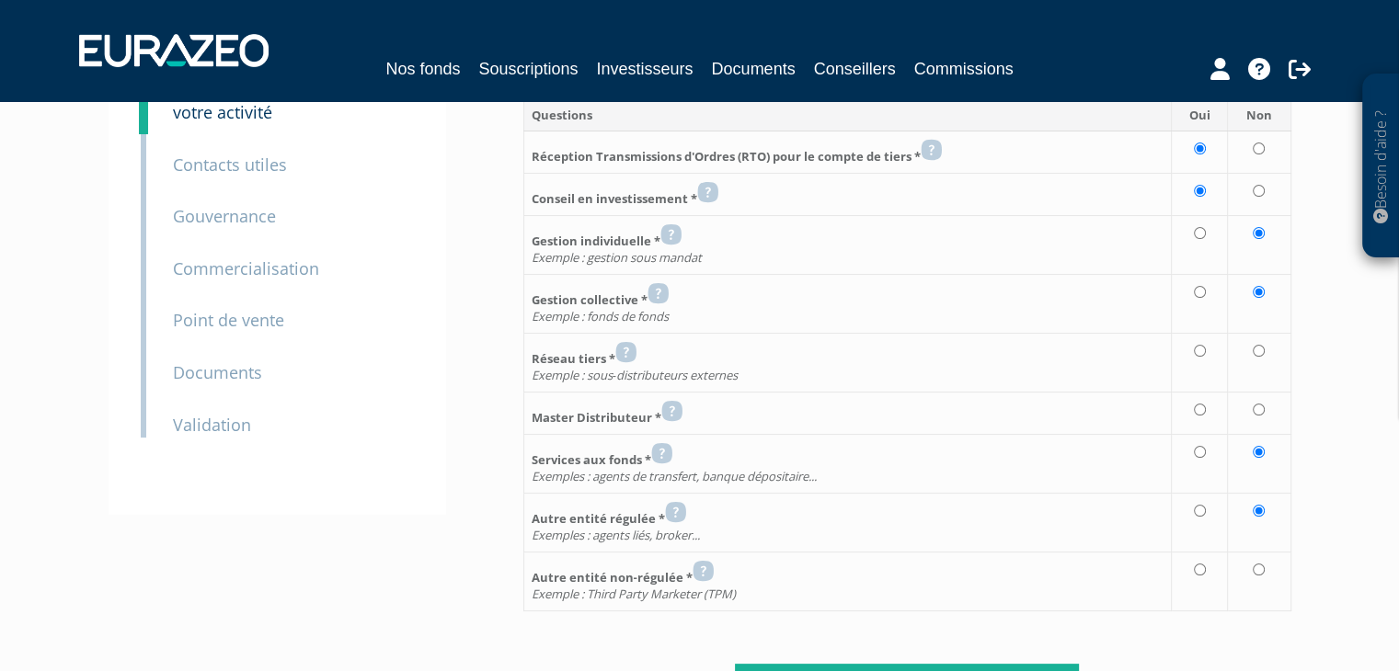
click at [1270, 574] on td at bounding box center [1259, 581] width 63 height 59
radio input "true"
click at [672, 409] on icon at bounding box center [671, 411] width 21 height 22
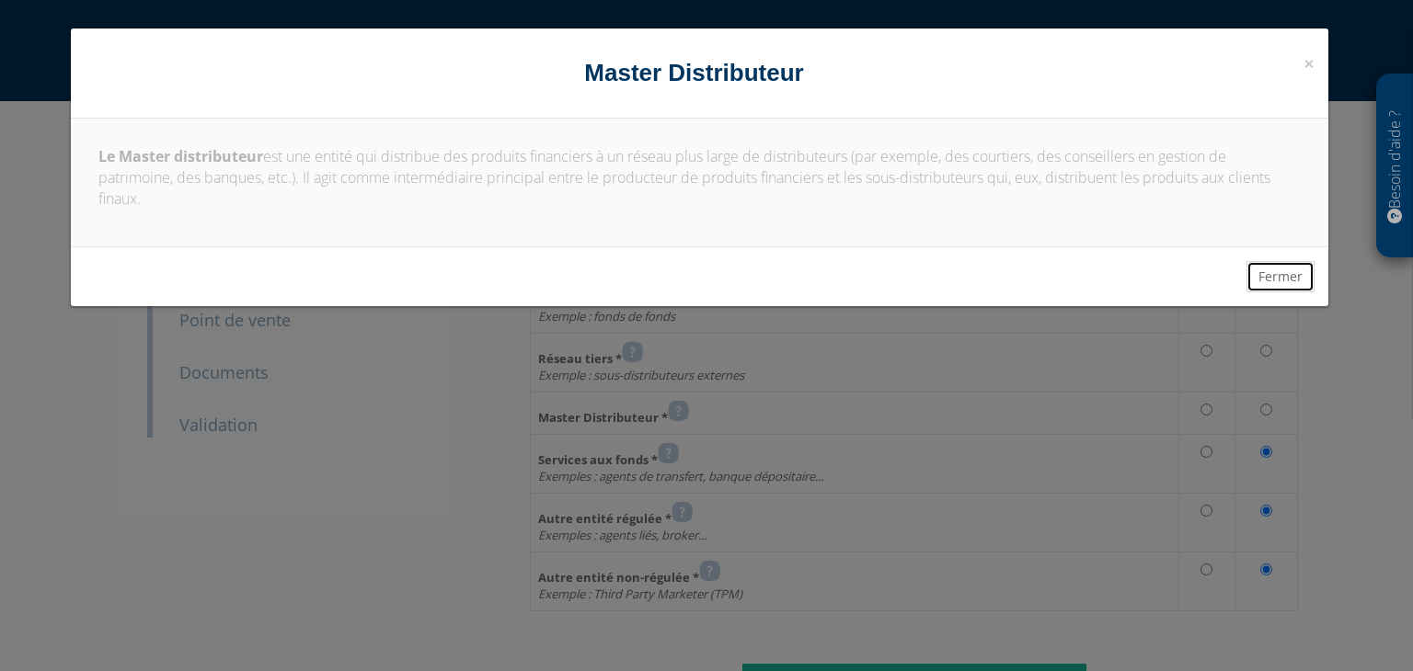
click at [1277, 277] on button "Fermer" at bounding box center [1280, 276] width 68 height 31
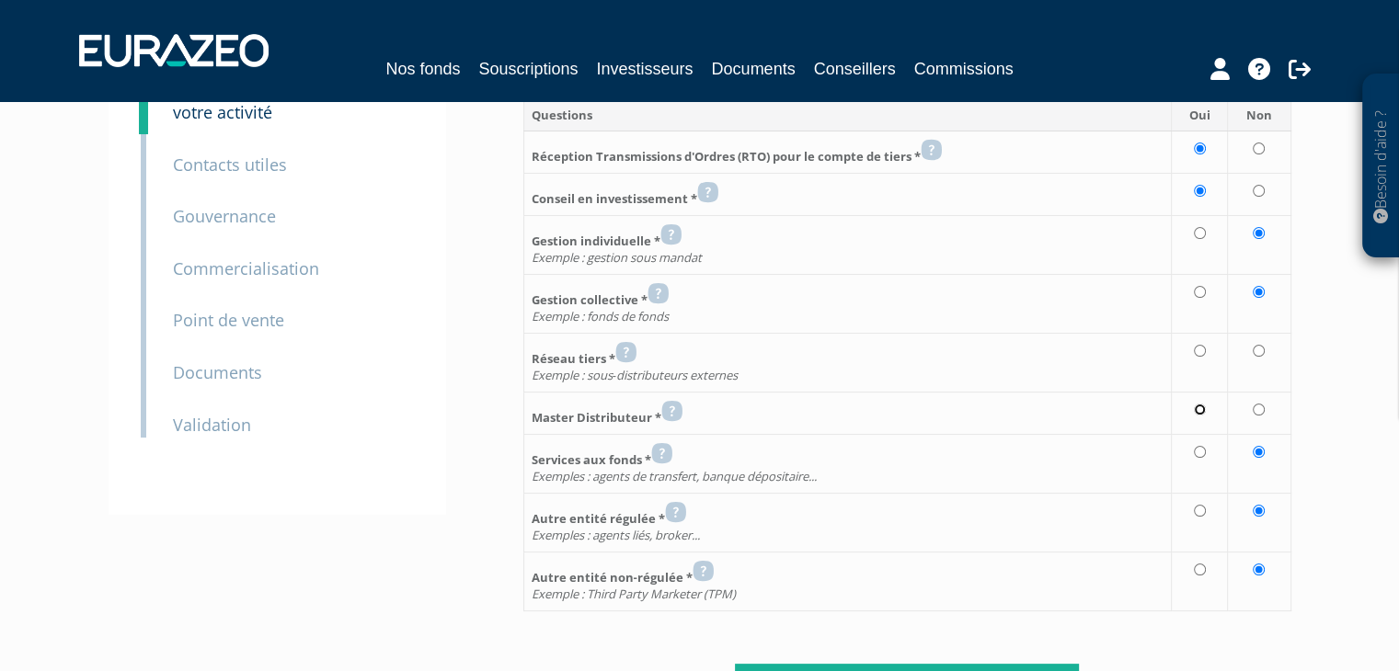
click at [1198, 404] on input "radio" at bounding box center [1200, 410] width 12 height 12
radio input "true"
click at [633, 347] on icon at bounding box center [625, 352] width 21 height 22
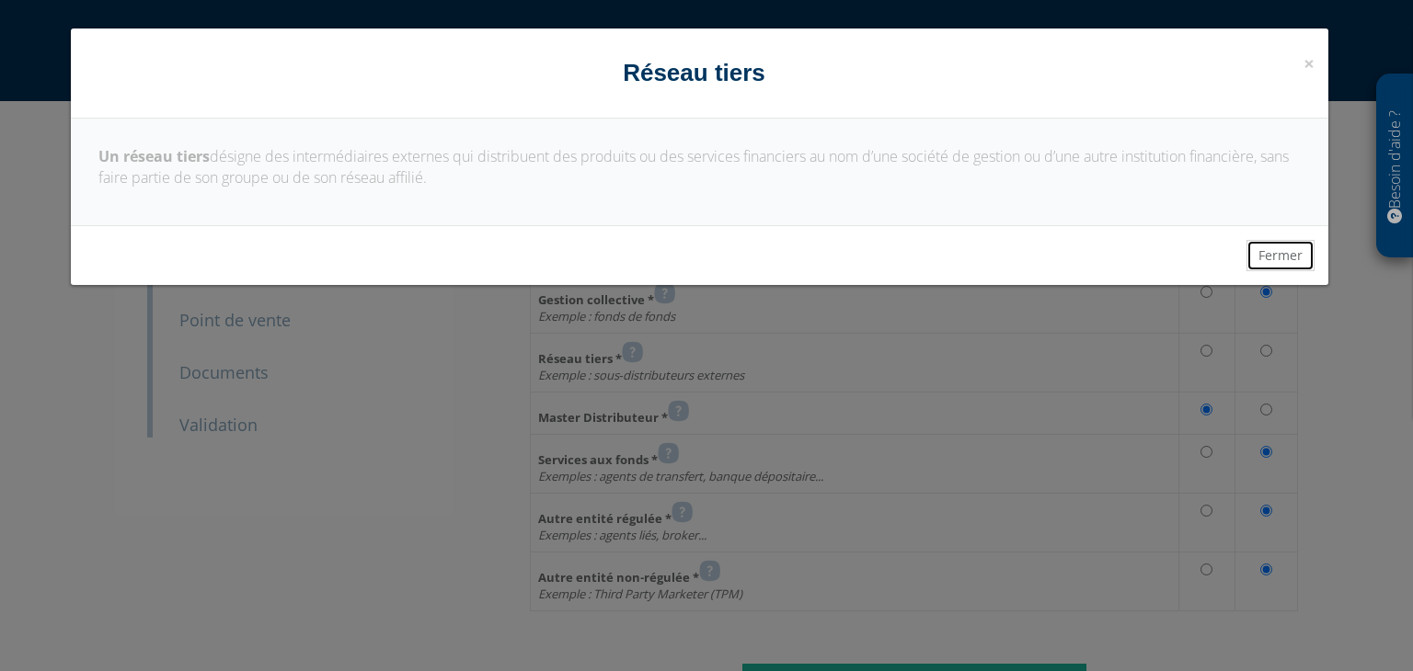
click at [1295, 251] on button "Fermer" at bounding box center [1280, 255] width 68 height 31
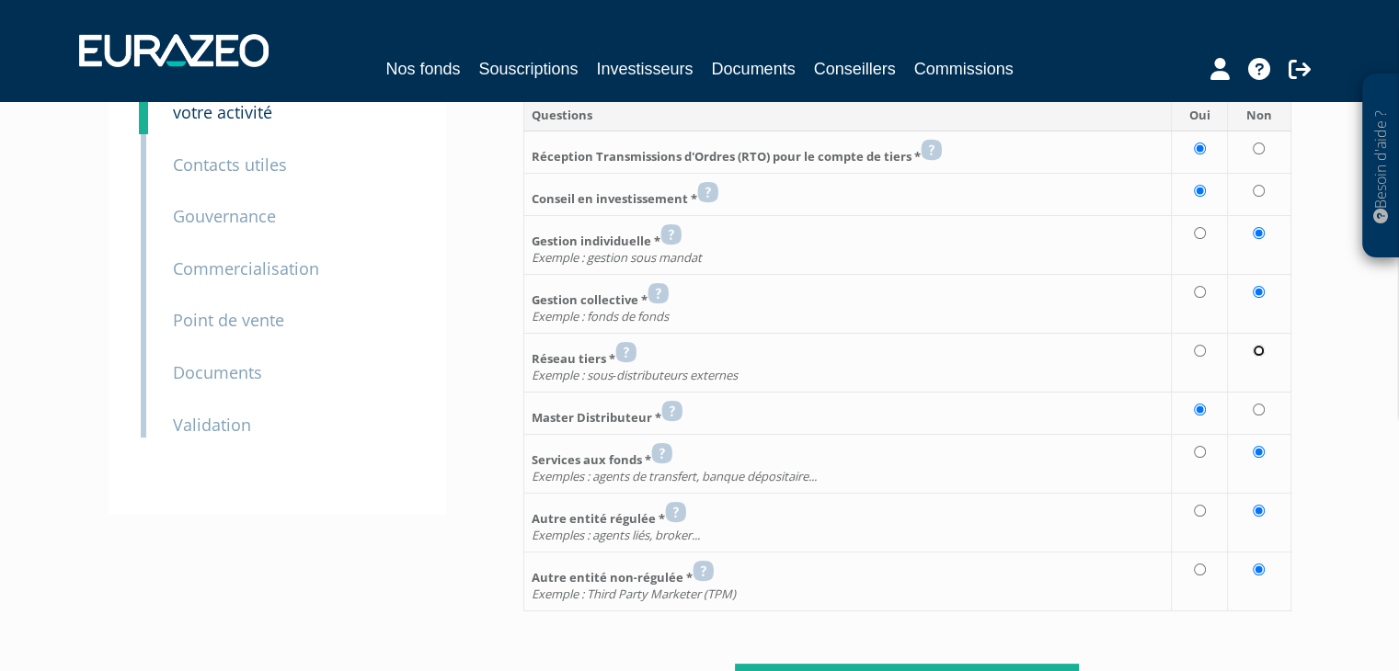
click at [1259, 349] on input "radio" at bounding box center [1259, 351] width 12 height 12
radio input "true"
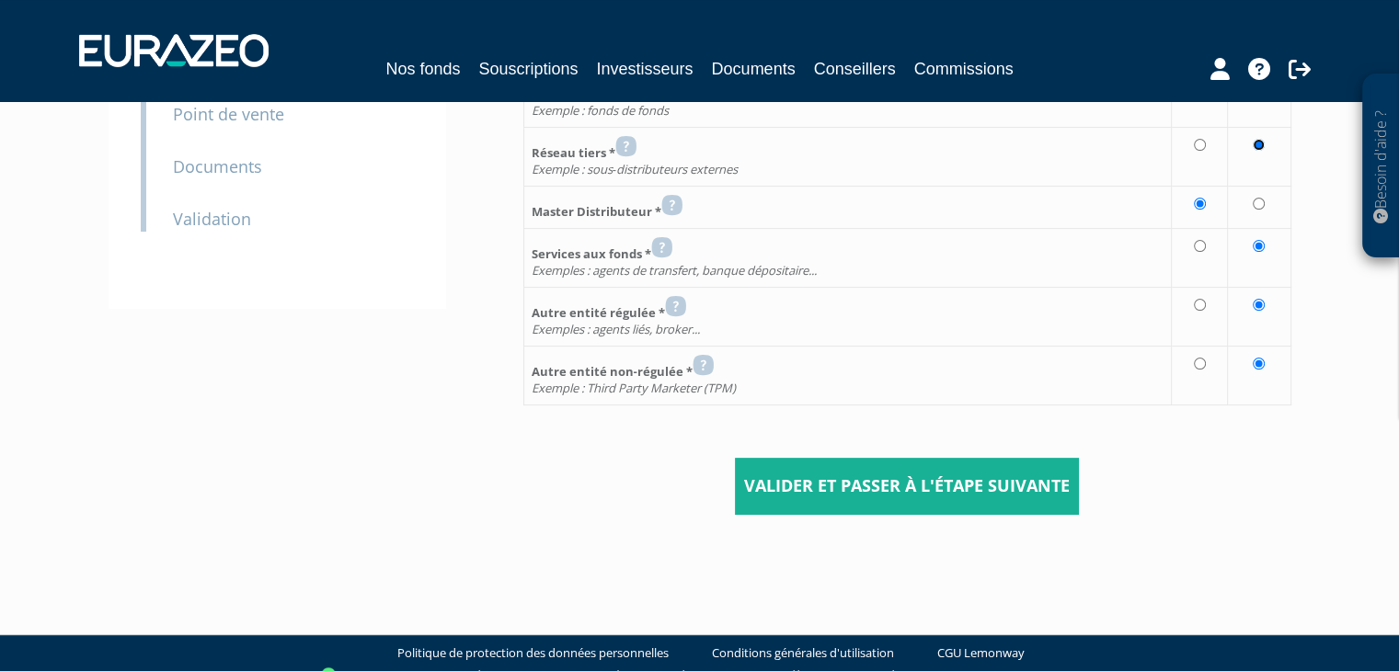
scroll to position [388, 0]
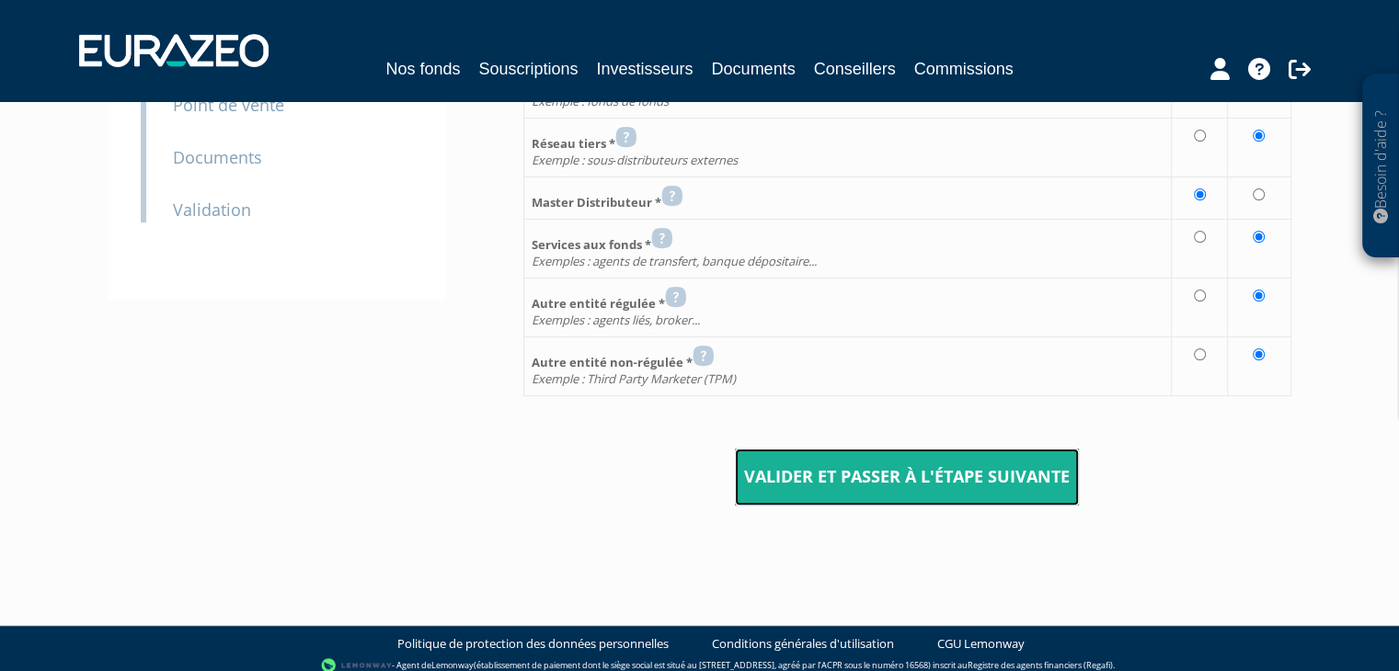
click at [956, 486] on input "Valider et passer à l'étape suivante" at bounding box center [907, 477] width 344 height 57
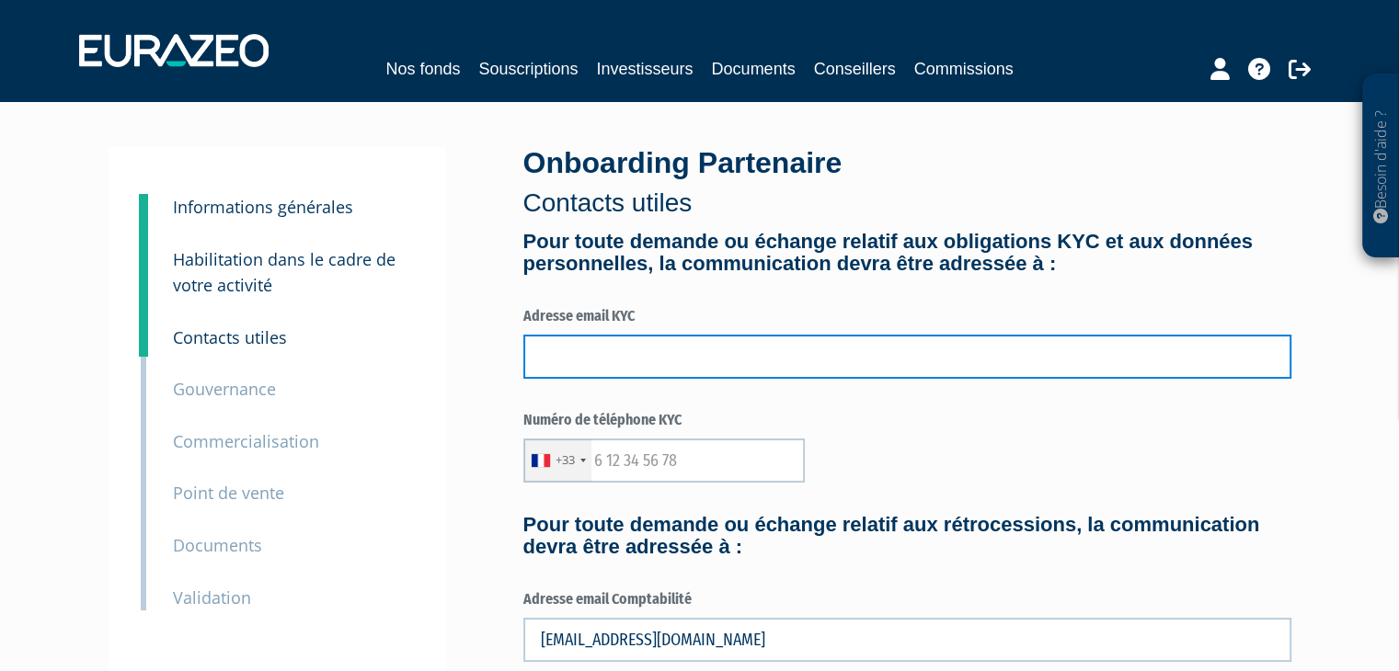
click at [875, 365] on input "text" at bounding box center [907, 357] width 768 height 44
type input "a.chaumond@proximite-courtage.fr"
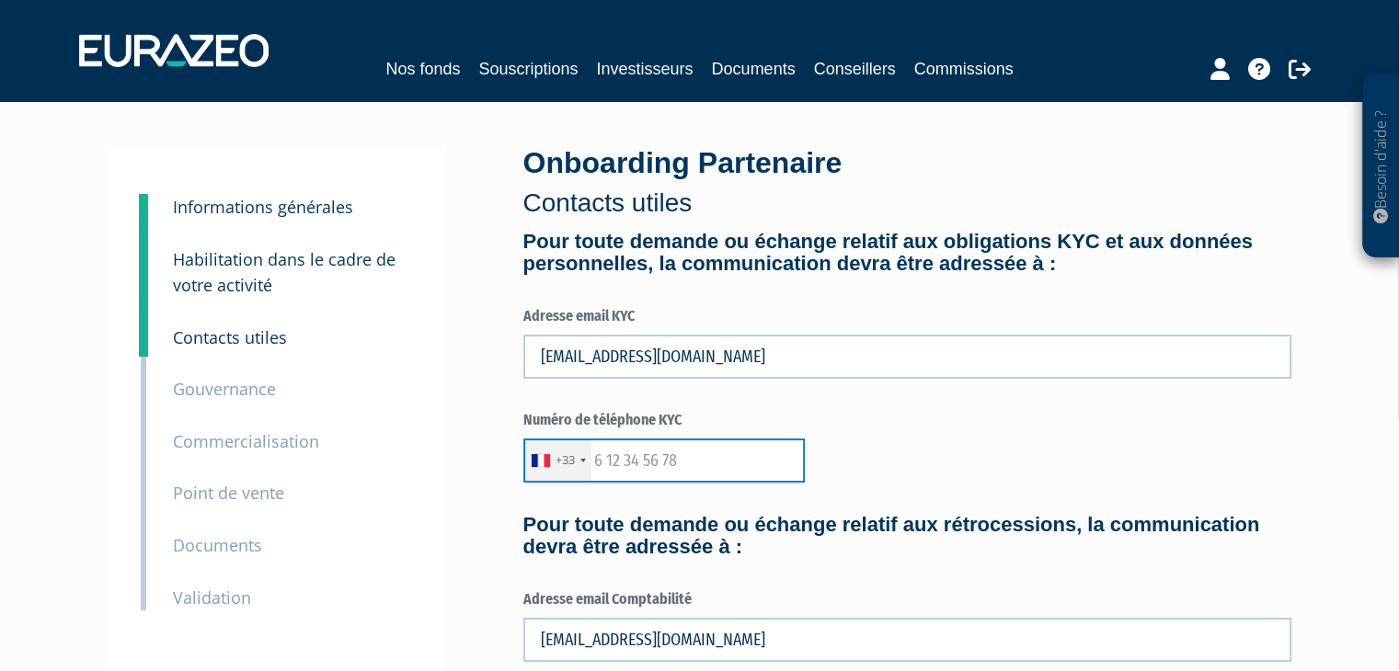
click at [736, 456] on input "text" at bounding box center [663, 461] width 281 height 44
type input "243753759"
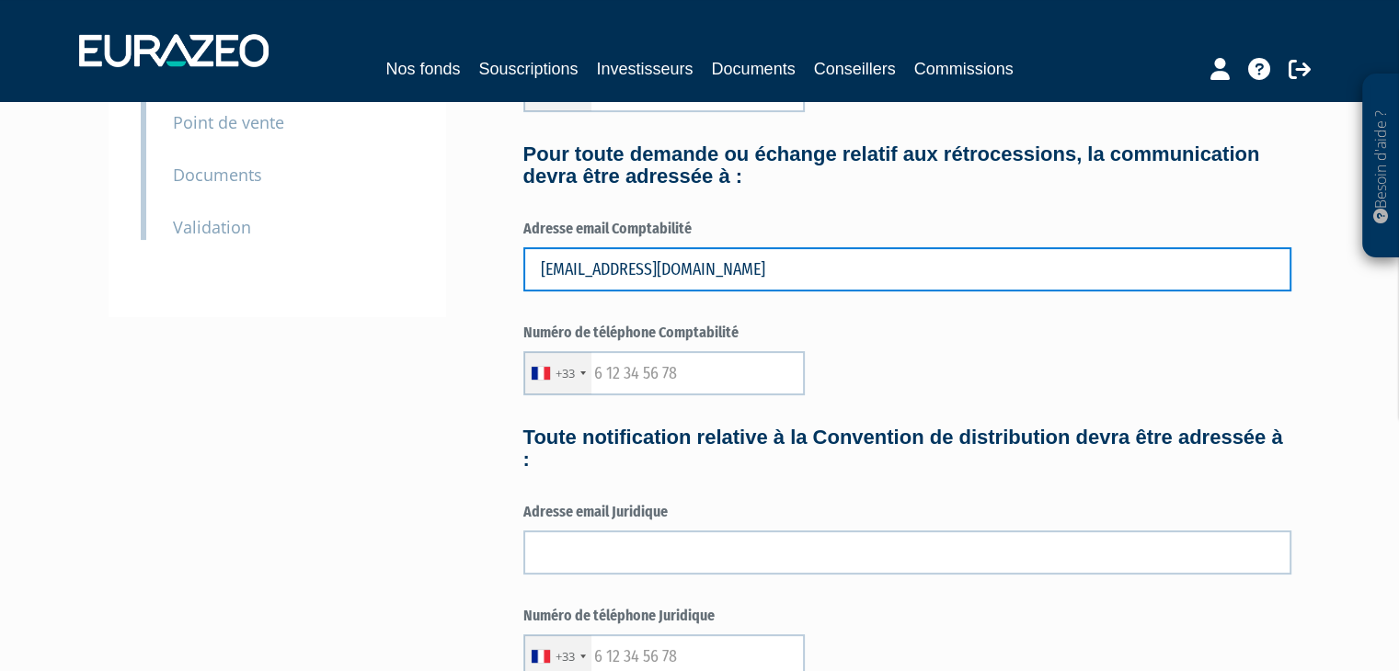
scroll to position [429, 0]
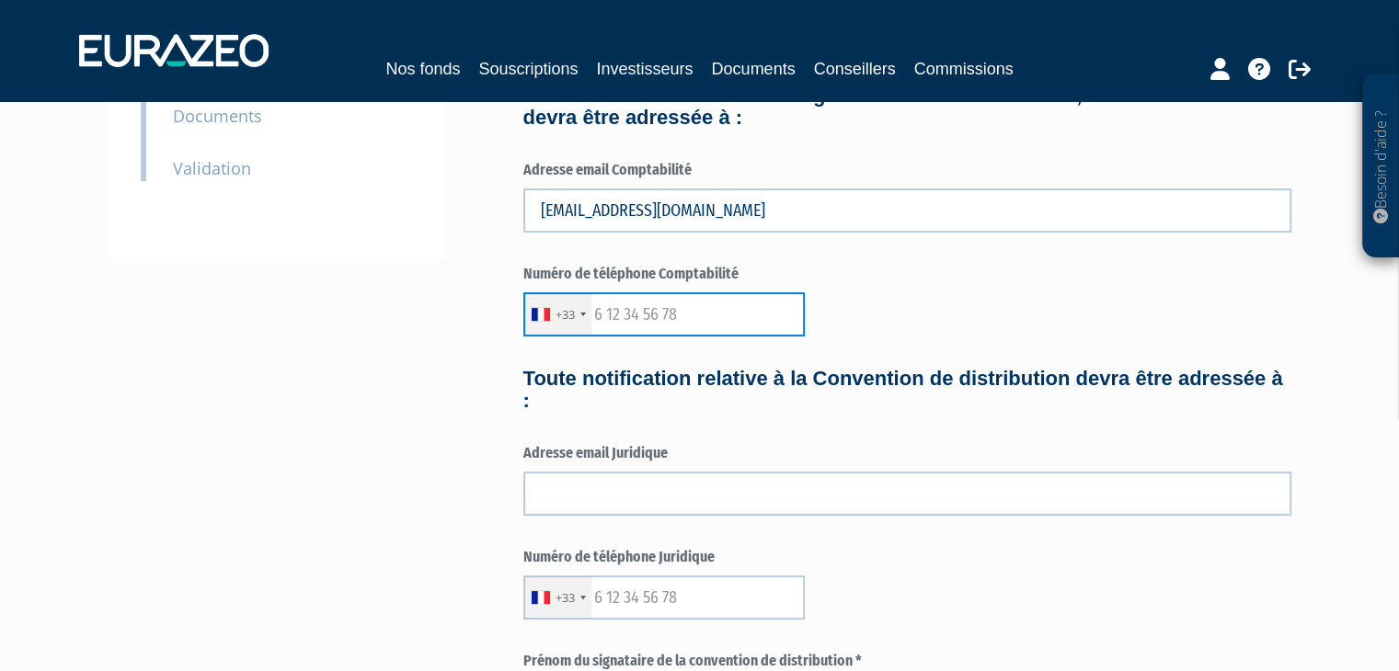
click at [653, 321] on input "text" at bounding box center [663, 314] width 281 height 44
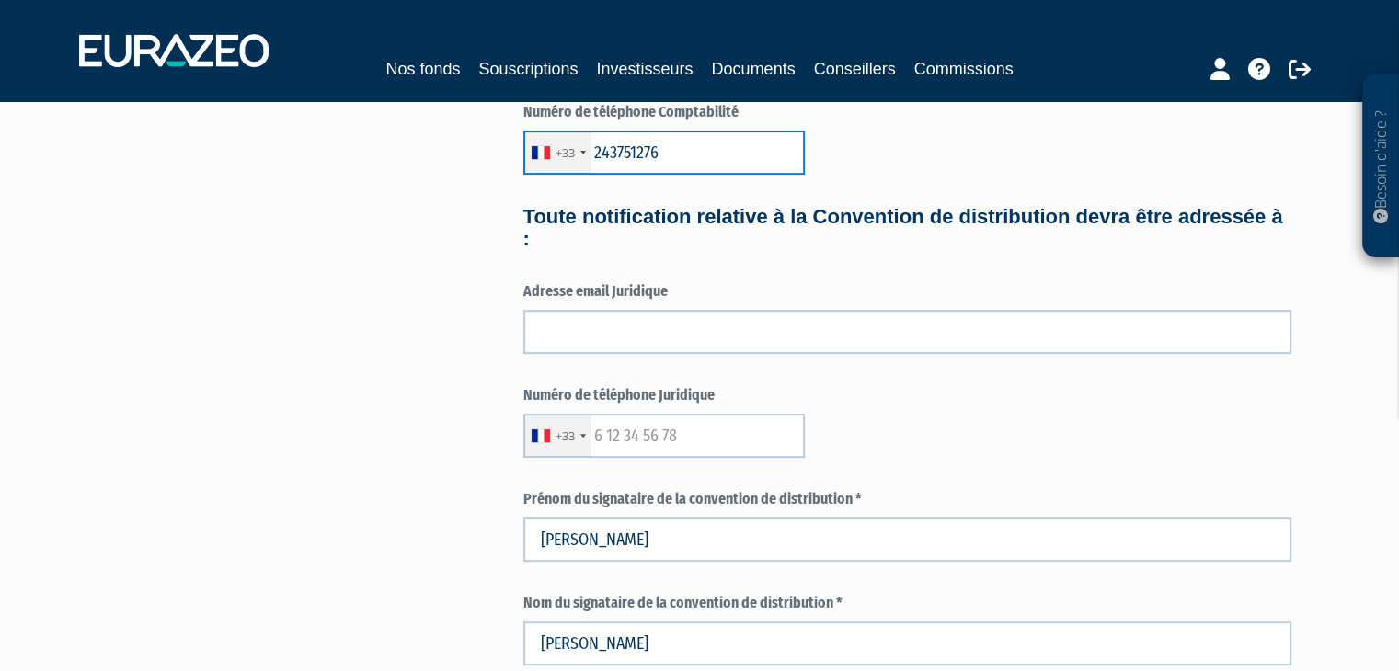
scroll to position [602, 0]
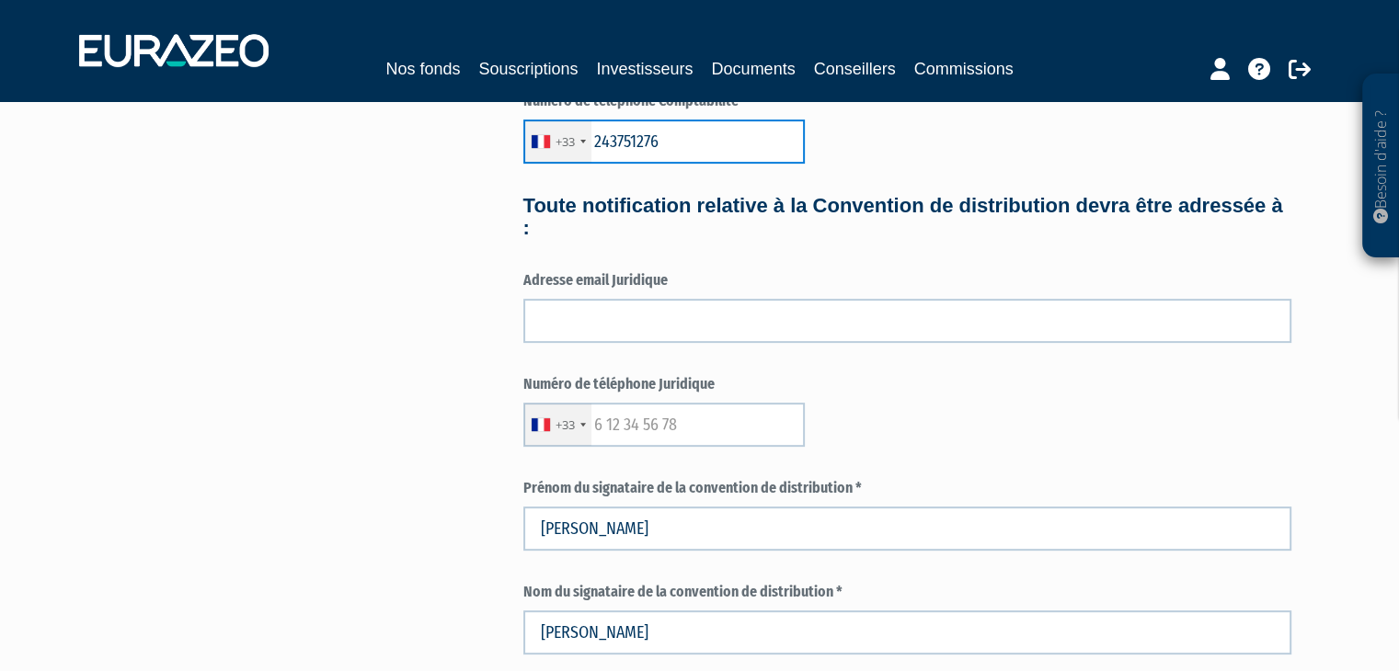
type input "243751276"
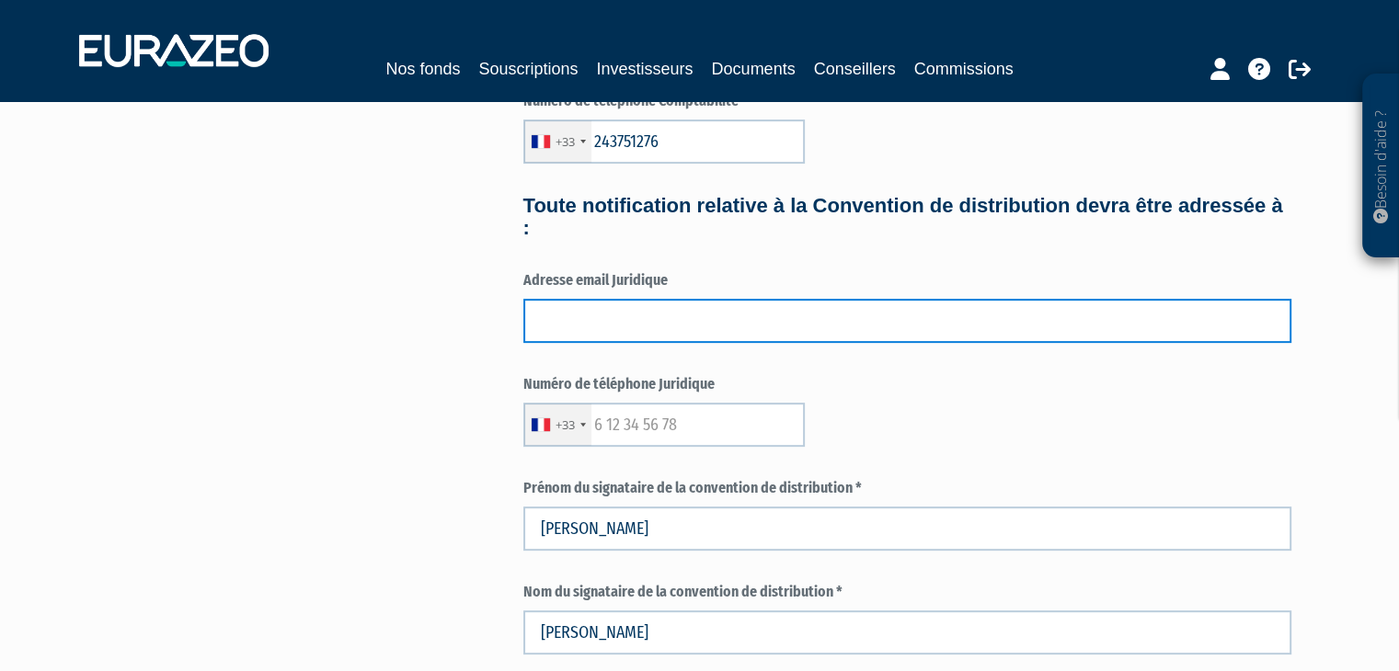
click at [653, 321] on input "text" at bounding box center [907, 321] width 768 height 44
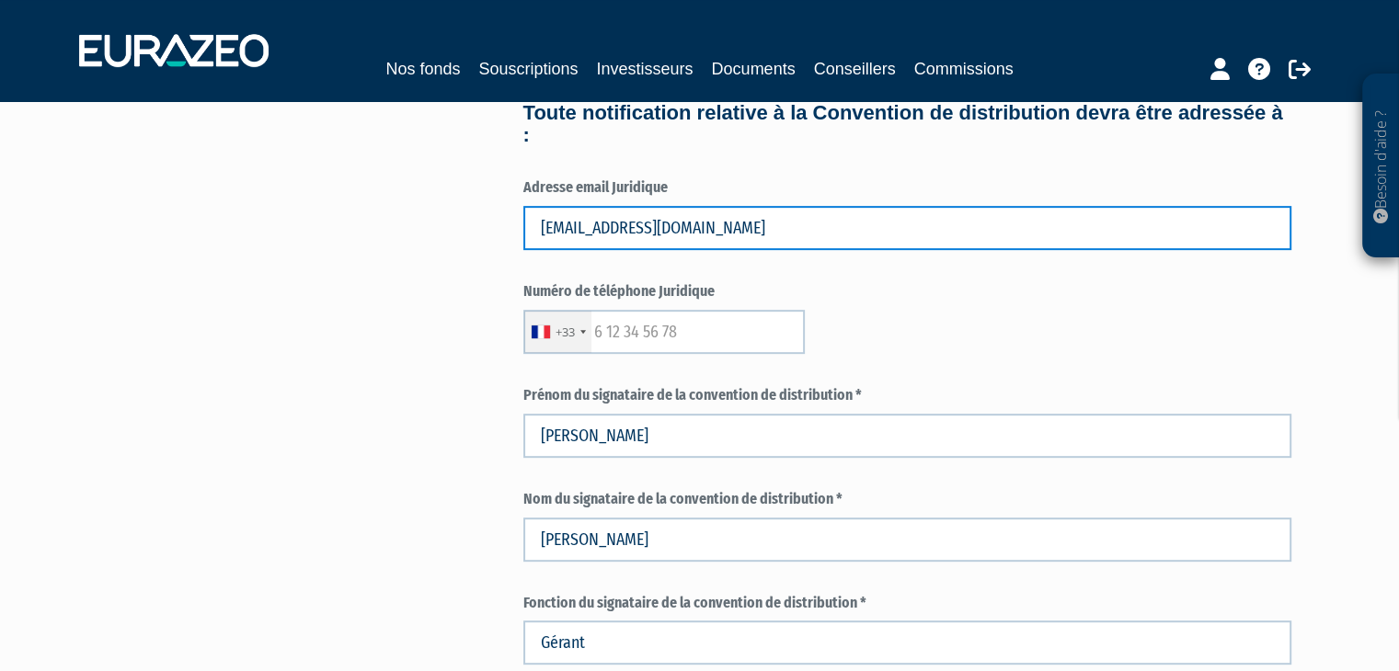
scroll to position [702, 0]
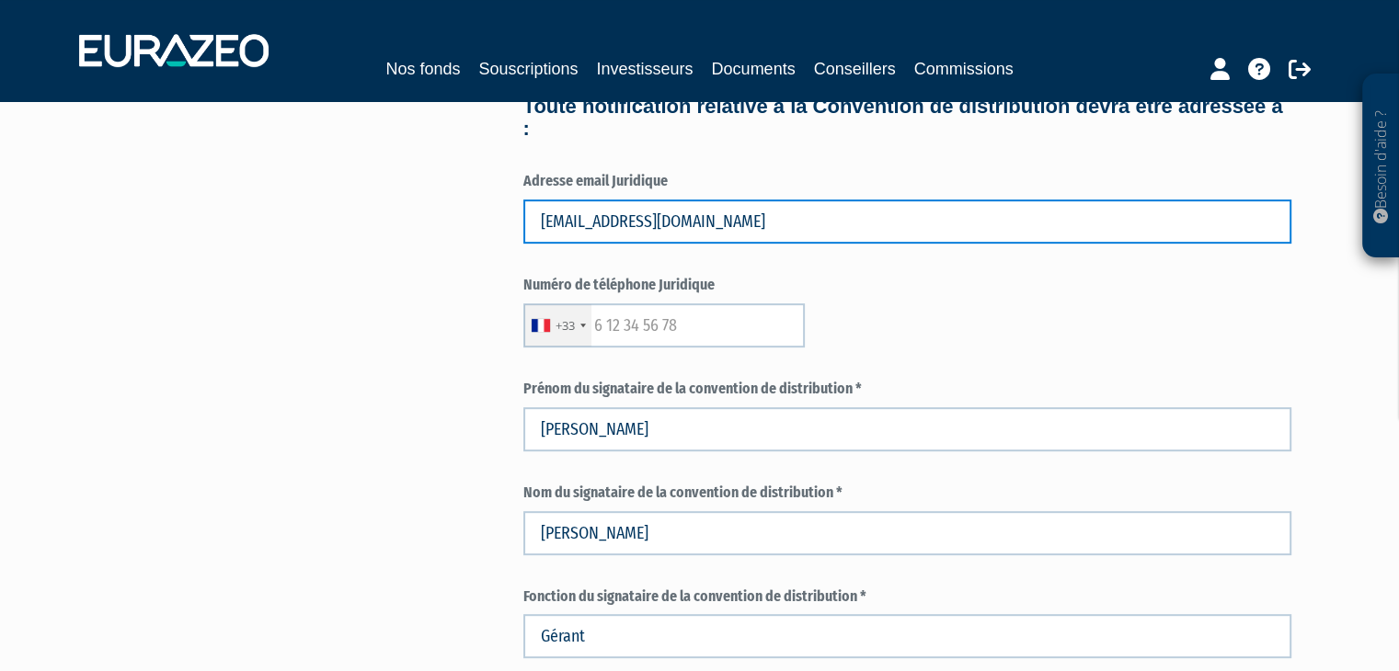
type input "a.chaumond@proximite-courtage.Fr"
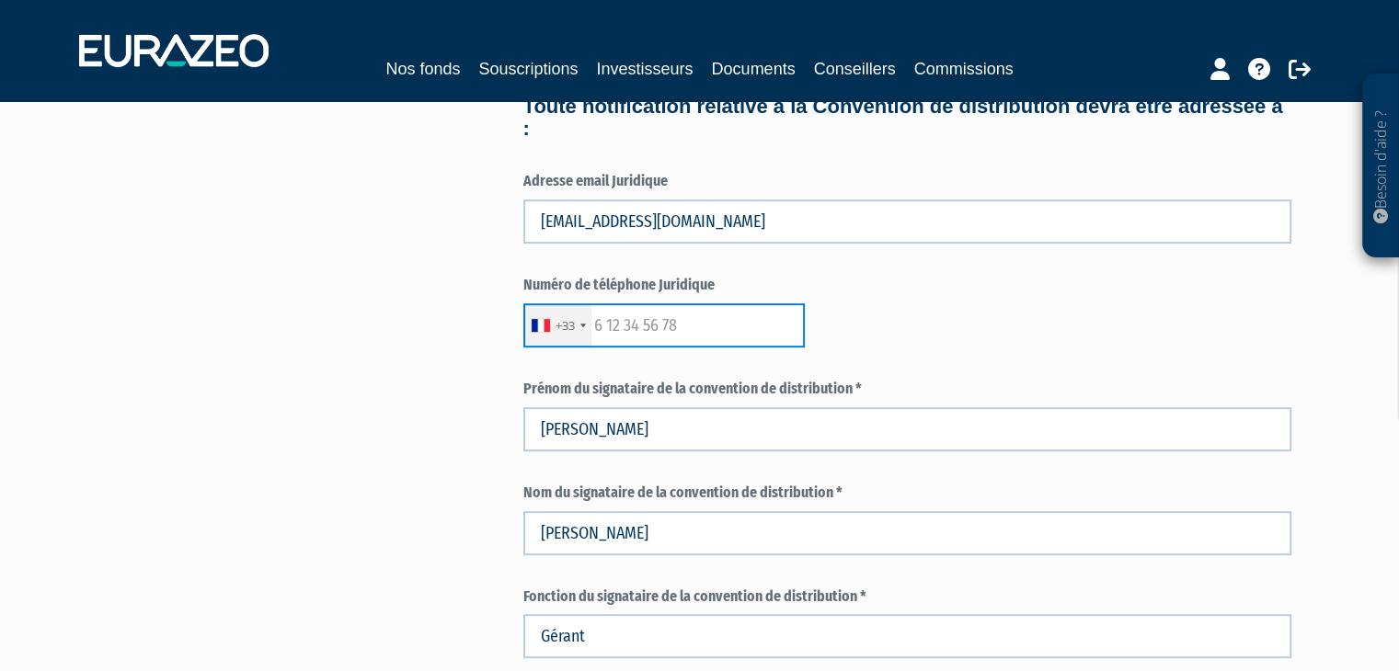
click at [653, 321] on input "text" at bounding box center [663, 325] width 281 height 44
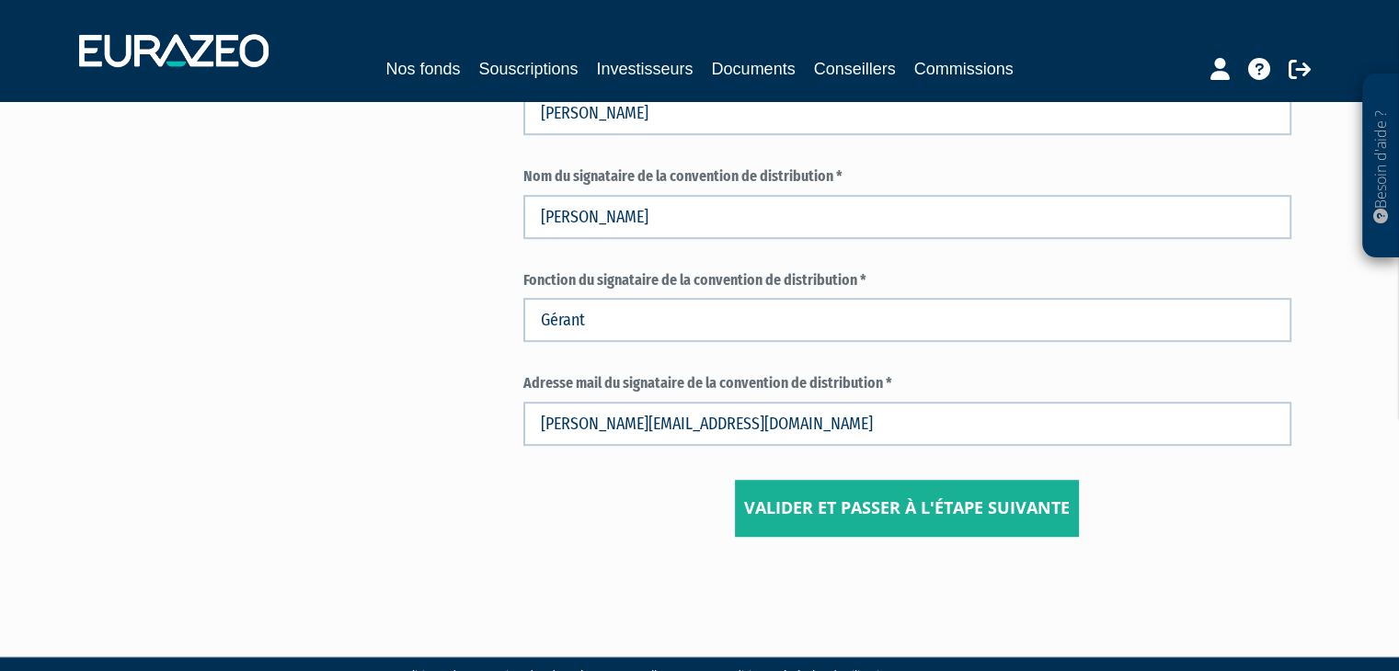
scroll to position [1019, 0]
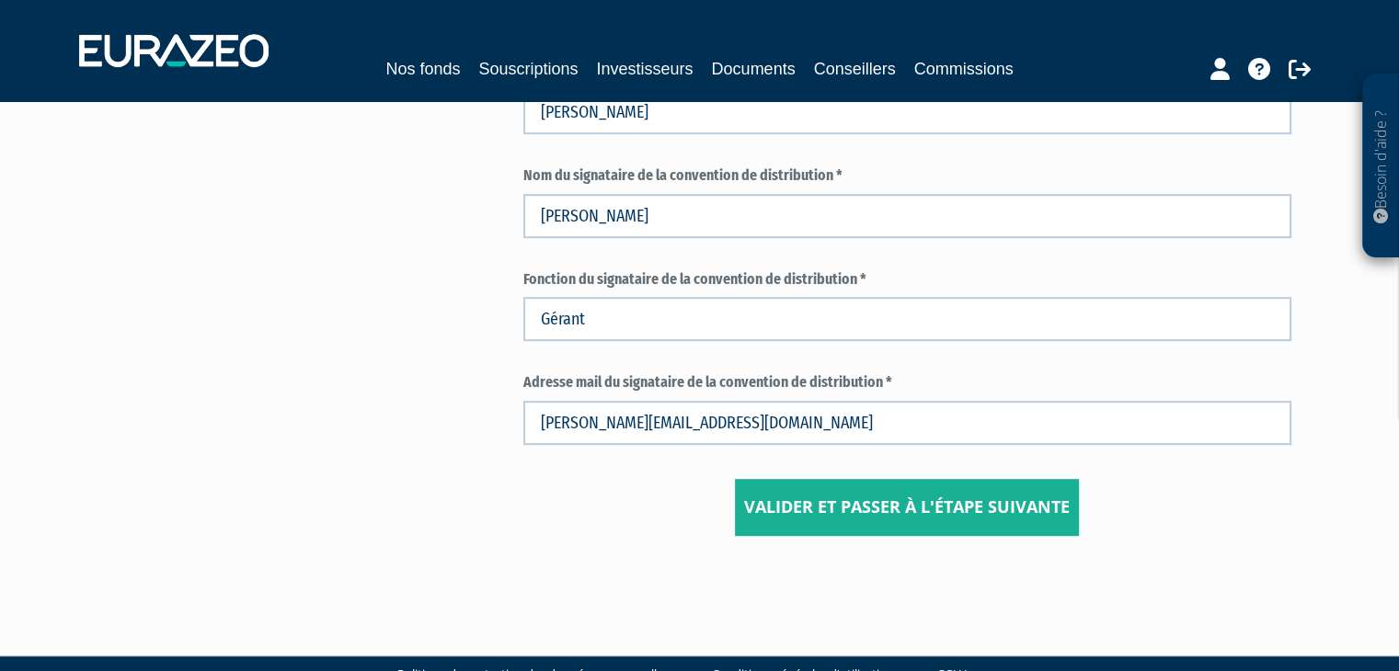
type input "243753759"
click at [864, 506] on input "Valider et passer à l'étape suivante" at bounding box center [907, 507] width 344 height 57
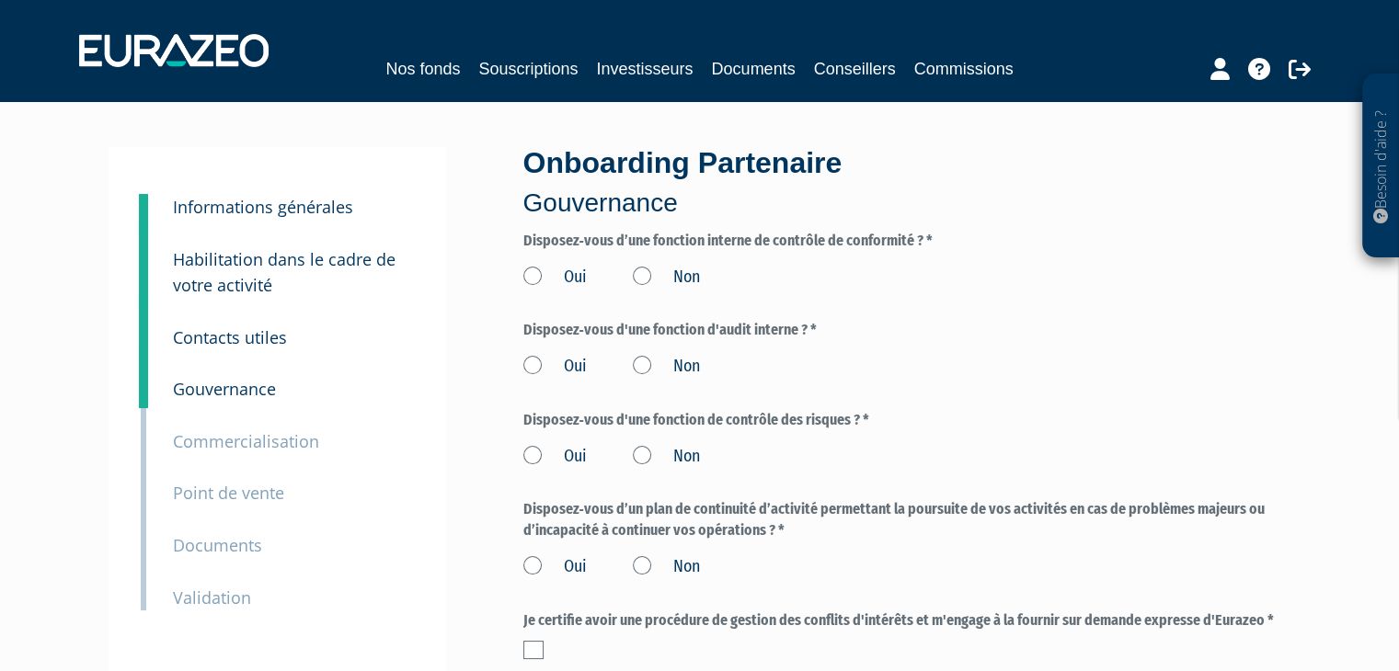
click at [526, 278] on label "Oui" at bounding box center [554, 278] width 63 height 24
click at [0, 0] on input "Oui" at bounding box center [0, 0] width 0 height 0
click at [647, 365] on label "Non" at bounding box center [666, 367] width 67 height 24
click at [0, 0] on input "Non" at bounding box center [0, 0] width 0 height 0
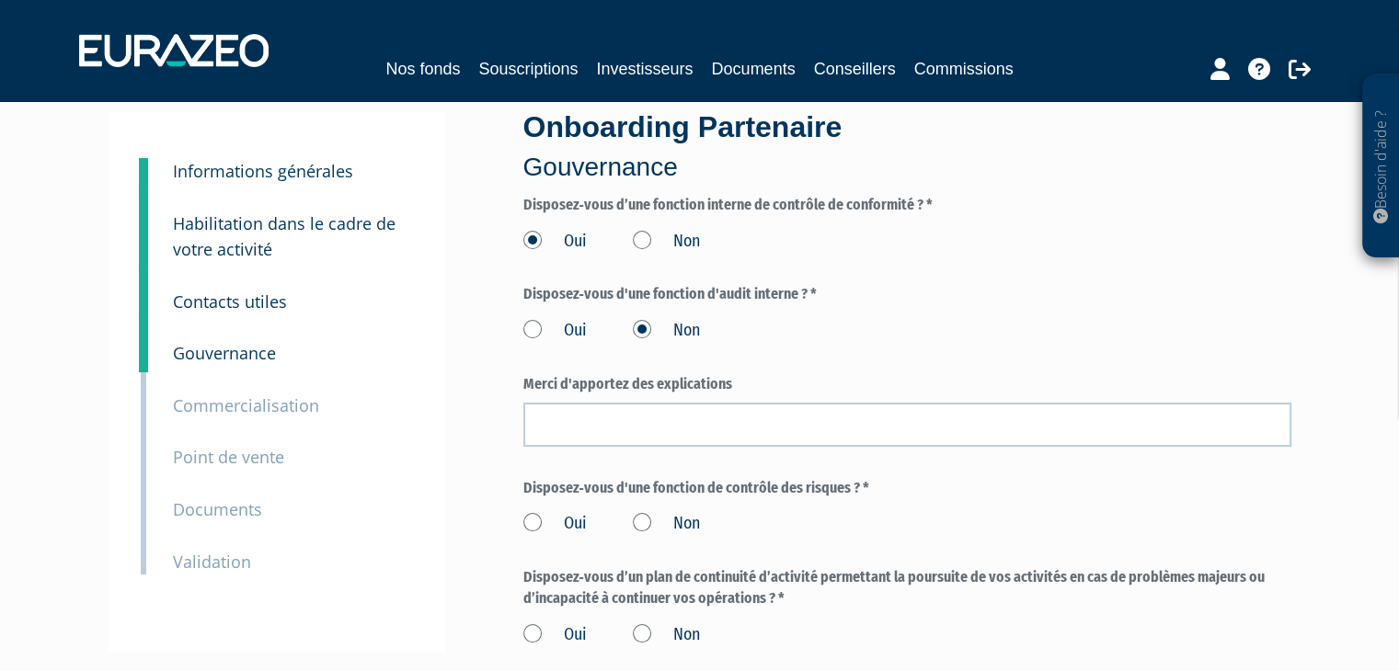
scroll to position [37, 0]
click at [530, 328] on label "Oui" at bounding box center [554, 330] width 63 height 24
click at [0, 0] on input "Oui" at bounding box center [0, 0] width 0 height 0
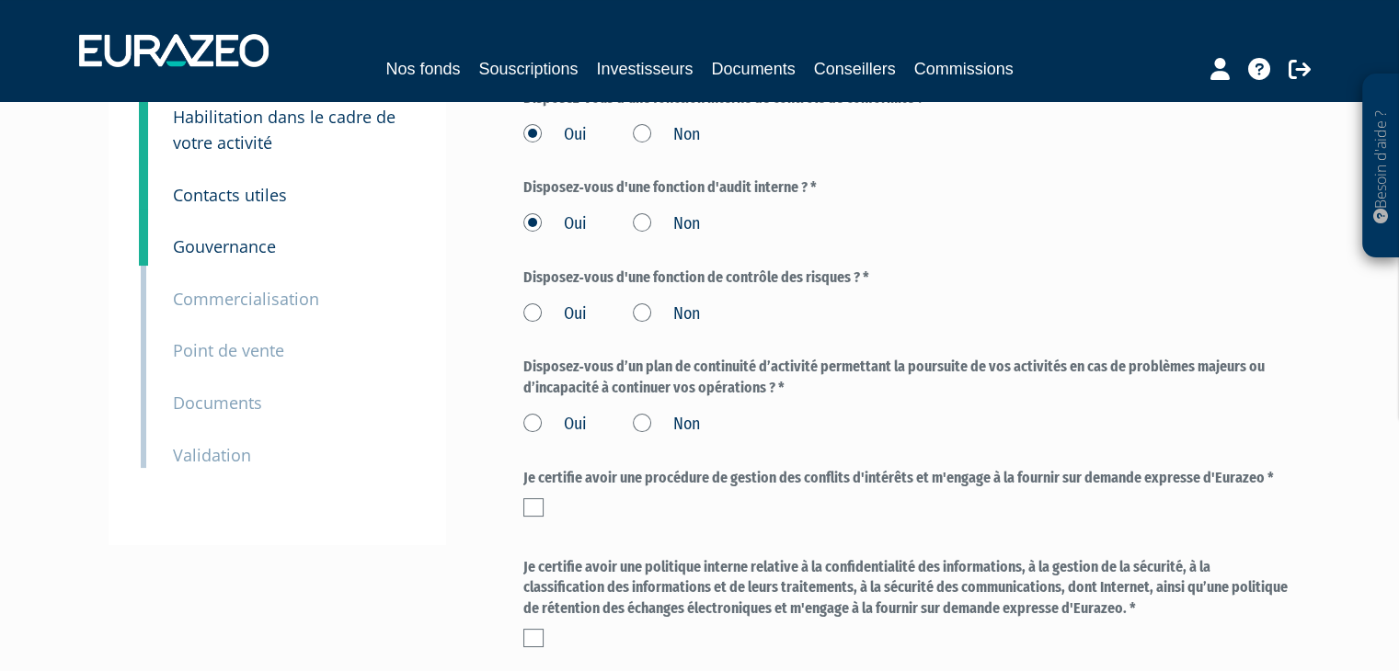
scroll to position [140, 0]
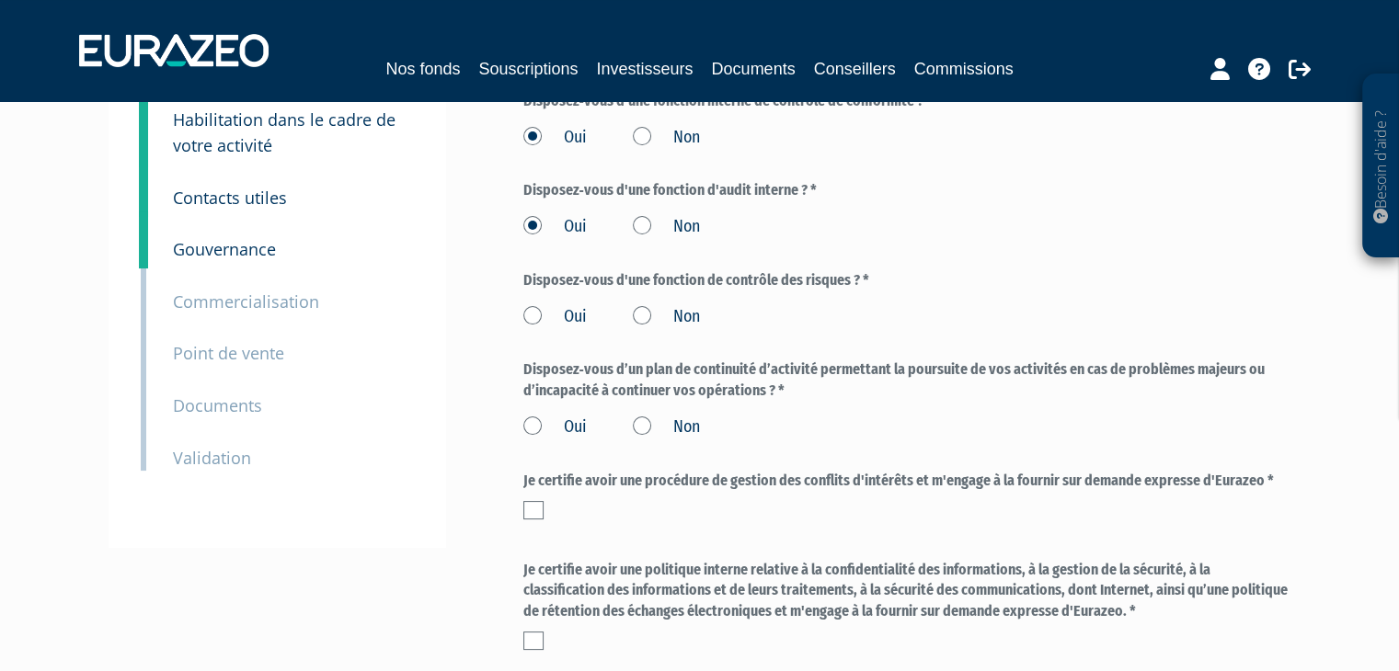
click at [531, 314] on label "Oui" at bounding box center [554, 317] width 63 height 24
click at [0, 0] on input "Oui" at bounding box center [0, 0] width 0 height 0
click at [529, 422] on label "Oui" at bounding box center [554, 428] width 63 height 24
click at [0, 0] on input "Oui" at bounding box center [0, 0] width 0 height 0
click at [527, 511] on label at bounding box center [533, 510] width 20 height 18
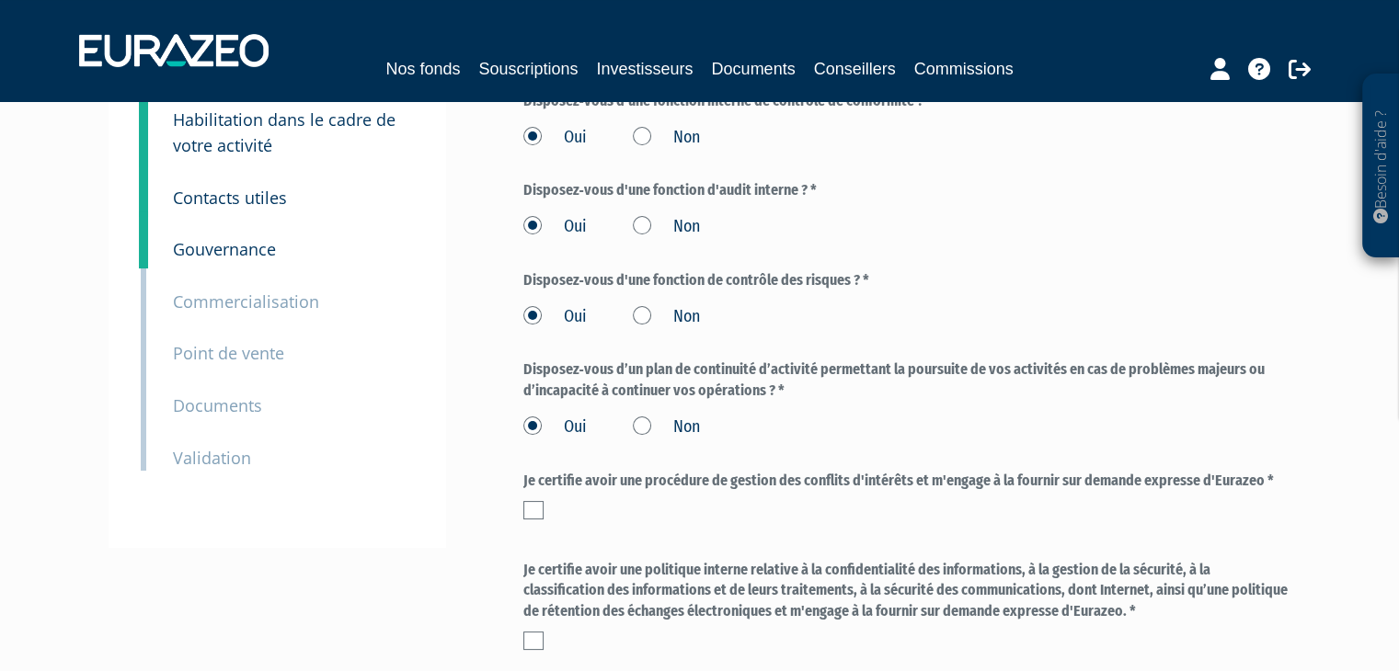
click at [0, 0] on input "checkbox" at bounding box center [0, 0] width 0 height 0
click at [533, 637] on label at bounding box center [533, 641] width 20 height 18
click at [0, 0] on input "checkbox" at bounding box center [0, 0] width 0 height 0
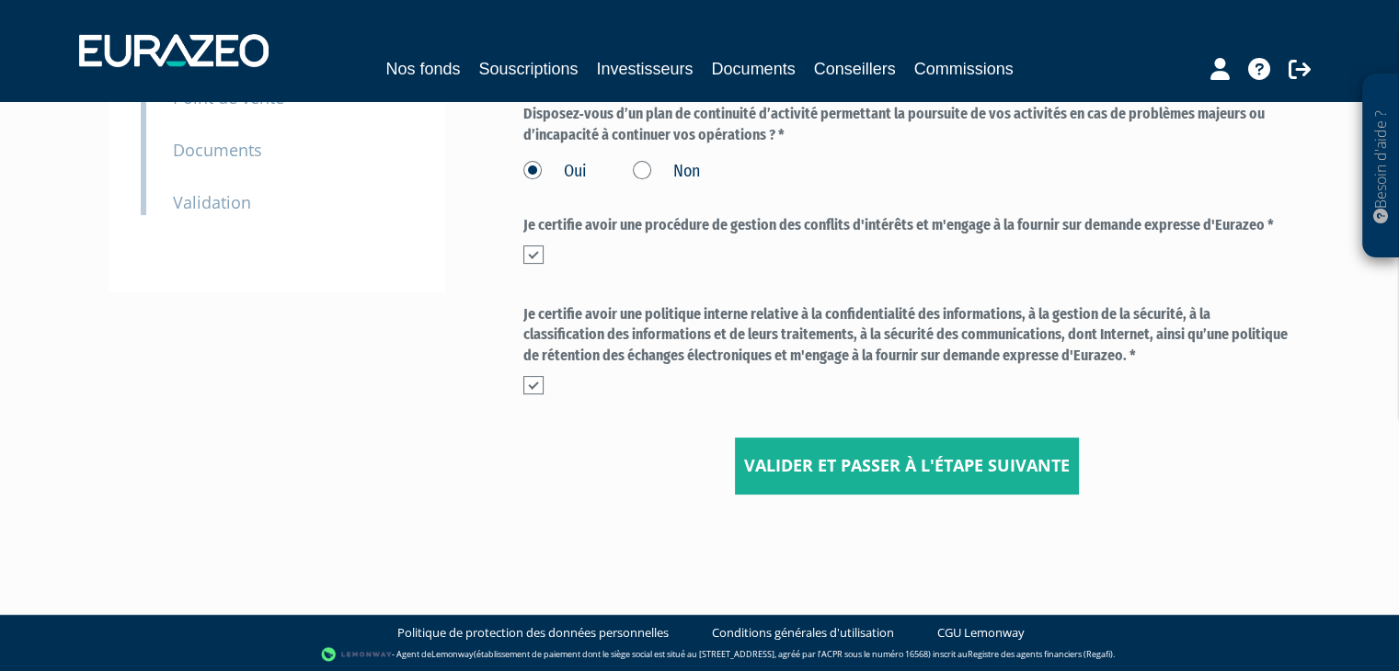
scroll to position [397, 0]
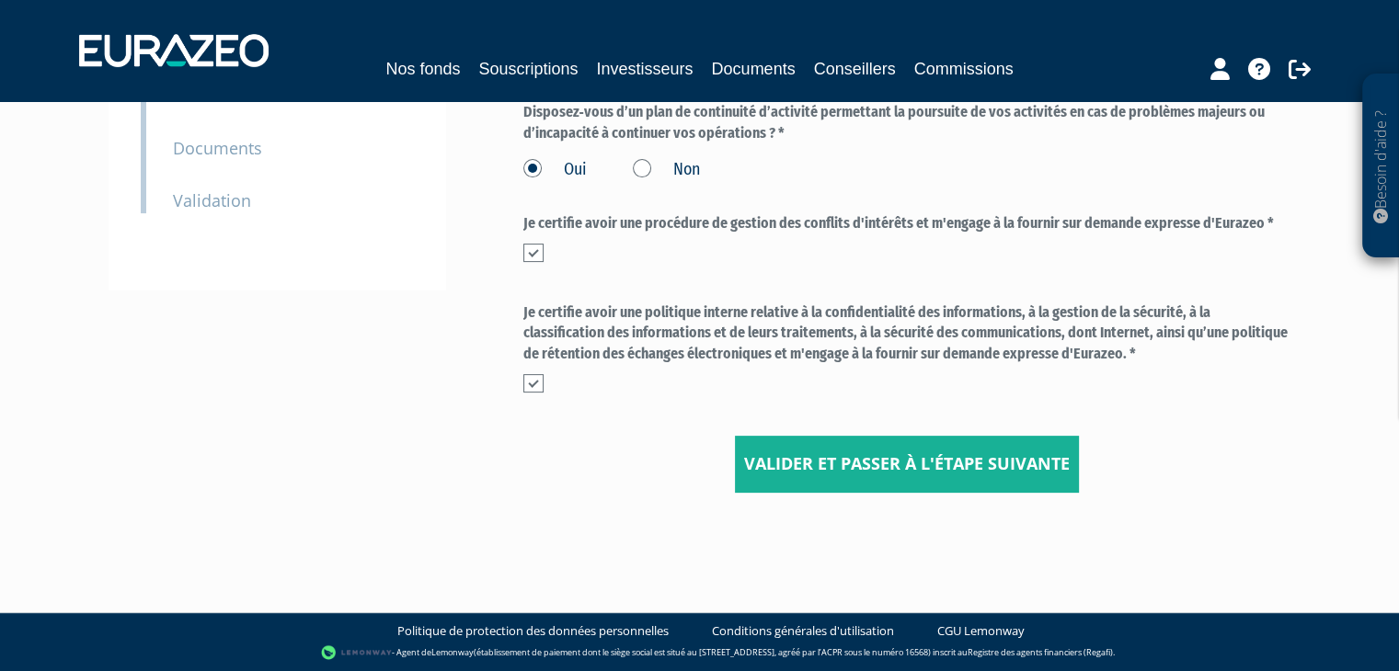
click at [836, 507] on div "3 Informations générales 4 Habilitation dans le cadre de votre activité 5 Conta…" at bounding box center [699, 121] width 1155 height 835
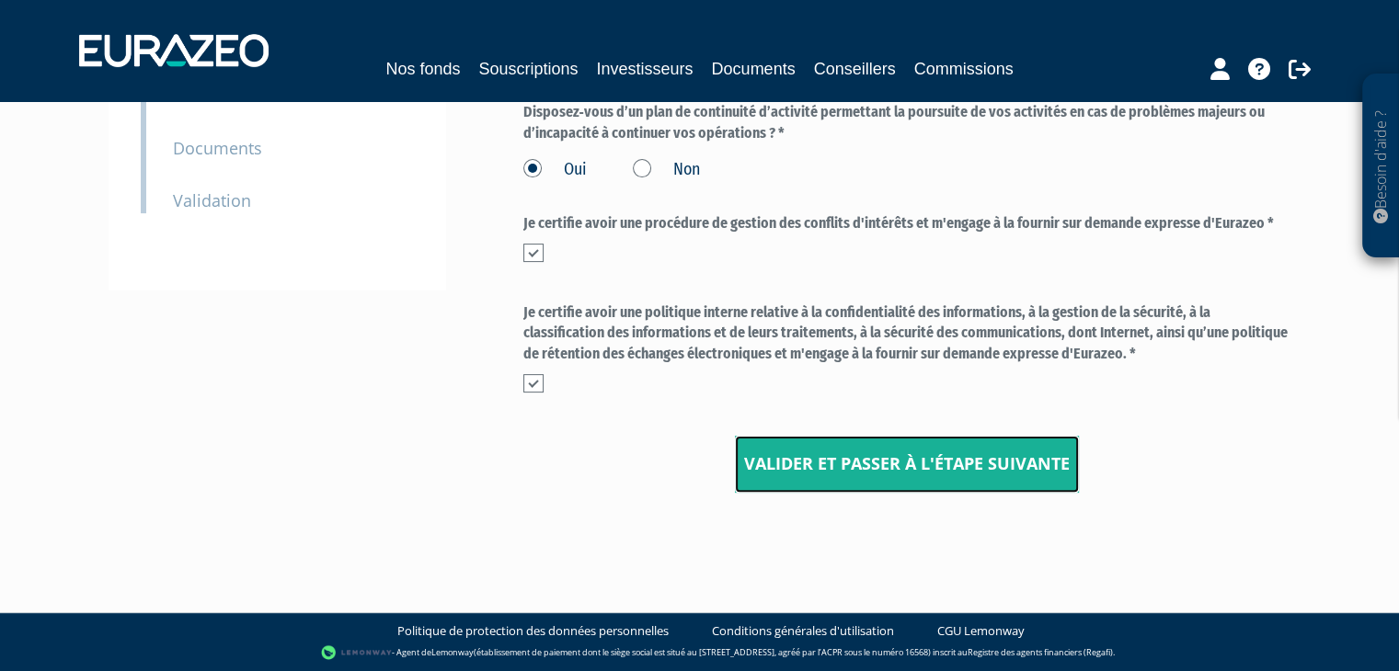
click at [835, 474] on input "Valider et passer à l'étape suivante" at bounding box center [907, 464] width 344 height 57
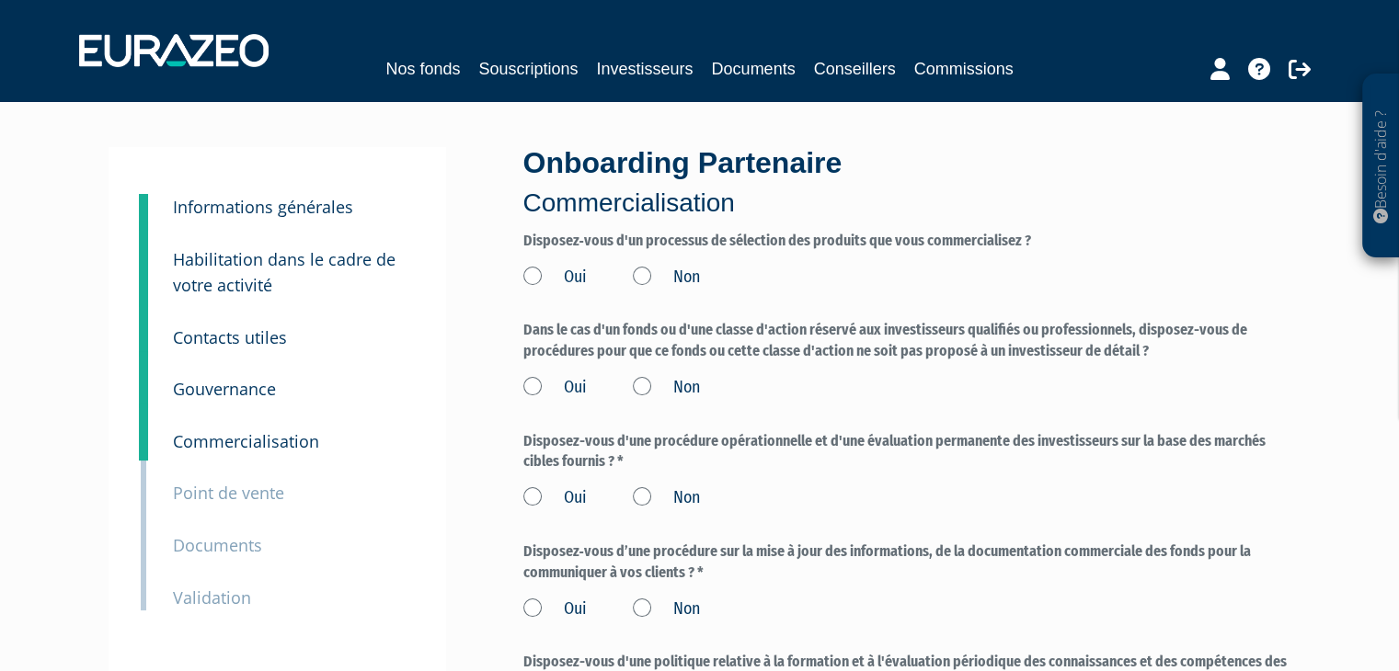
click at [537, 276] on label "Oui" at bounding box center [554, 278] width 63 height 24
click at [0, 0] on input "Oui" at bounding box center [0, 0] width 0 height 0
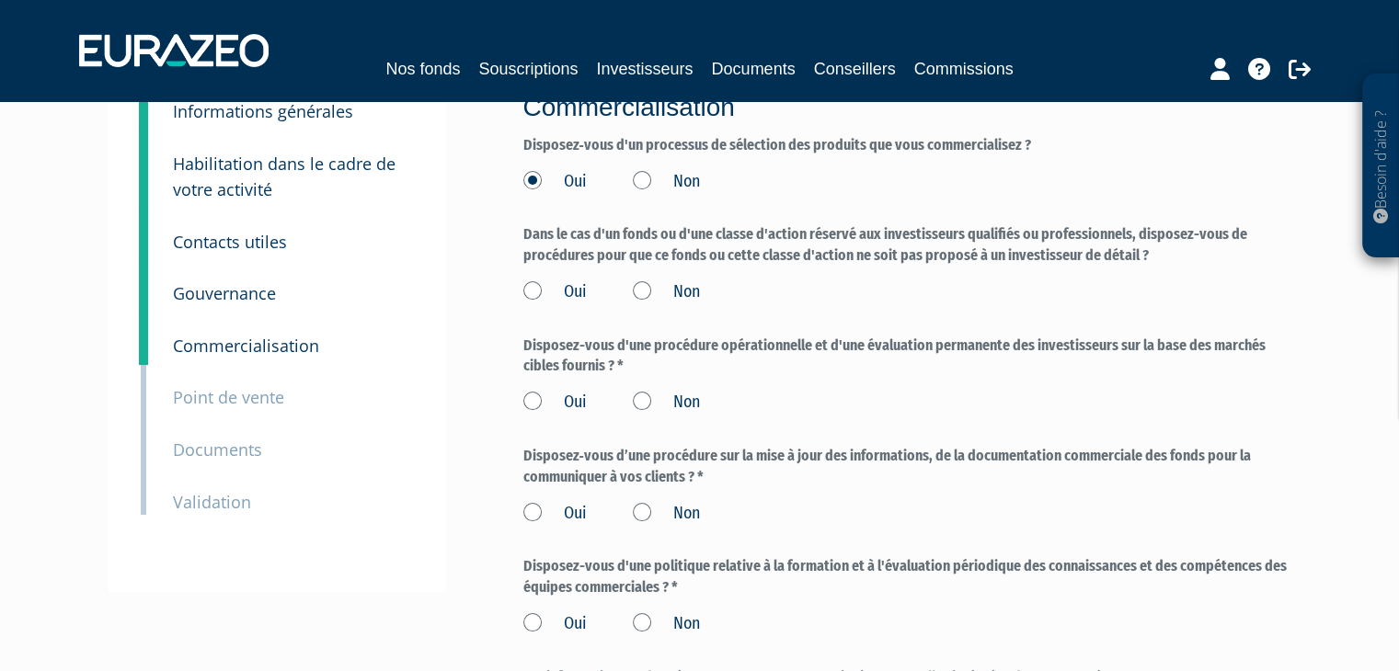
scroll to position [97, 0]
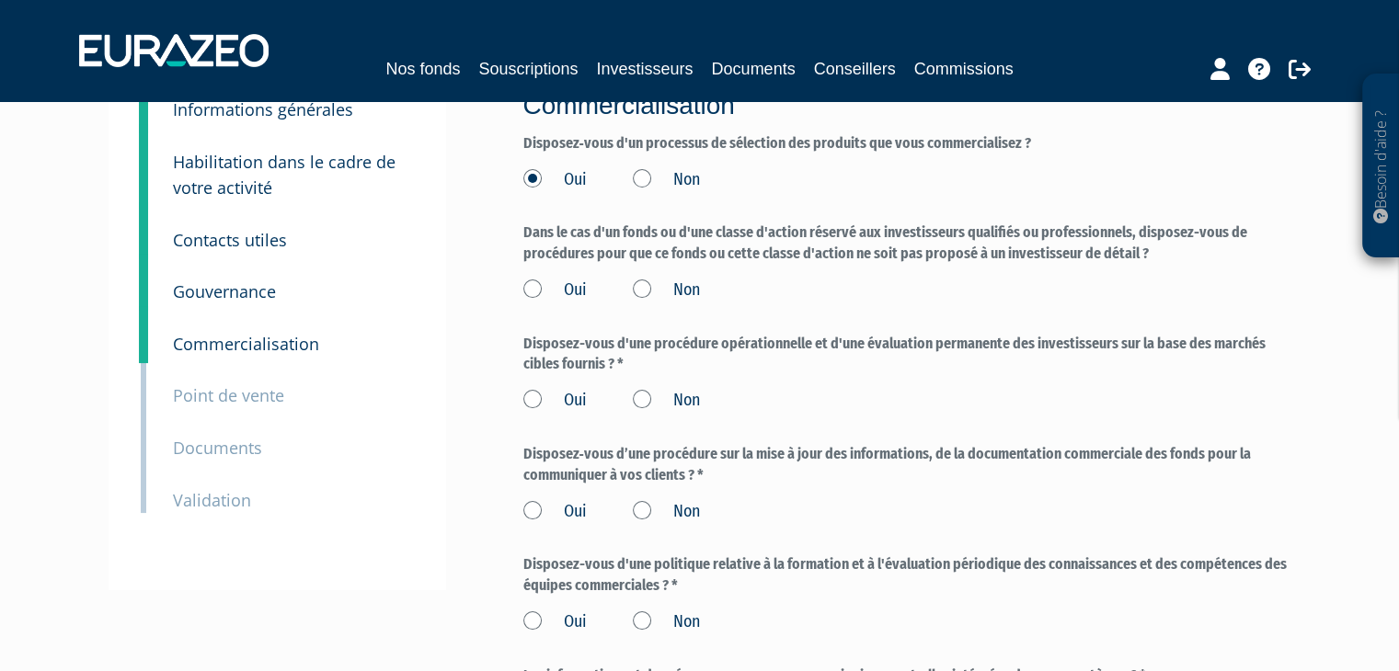
click at [643, 288] on label "Non" at bounding box center [666, 291] width 67 height 24
click at [0, 0] on input "Non" at bounding box center [0, 0] width 0 height 0
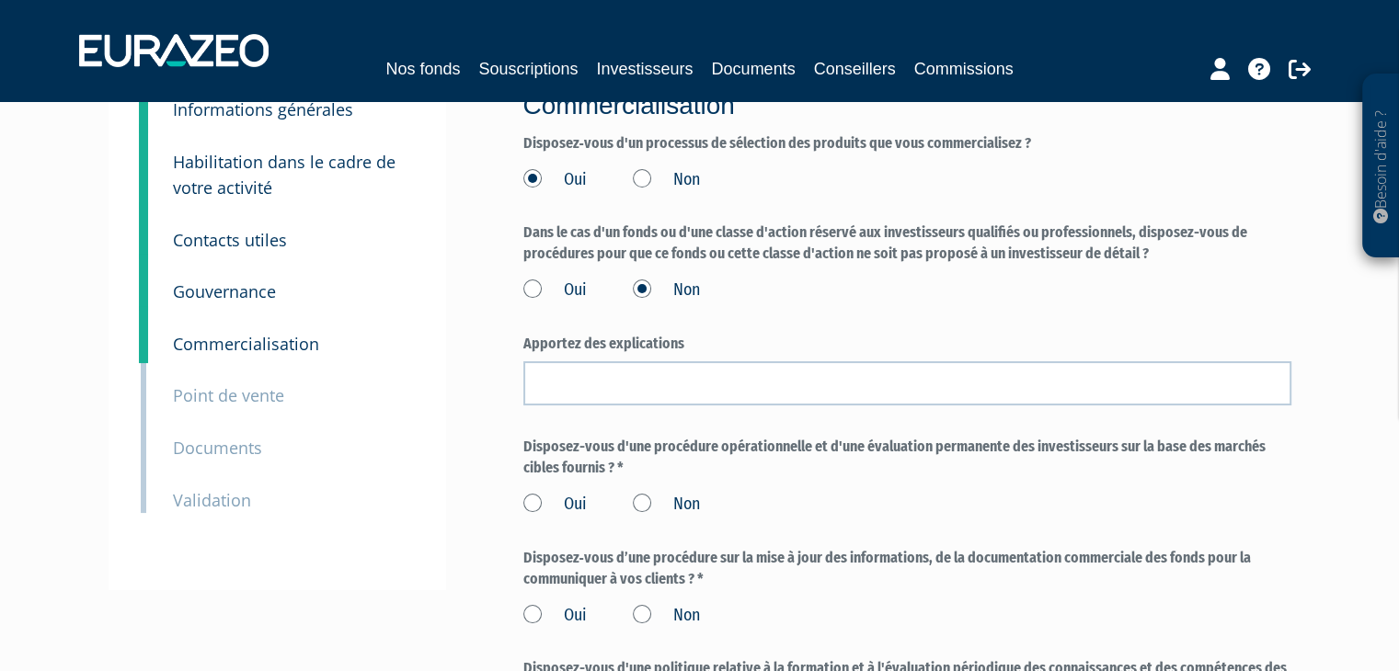
click at [531, 290] on label "Oui" at bounding box center [554, 291] width 63 height 24
click at [0, 0] on input "Oui" at bounding box center [0, 0] width 0 height 0
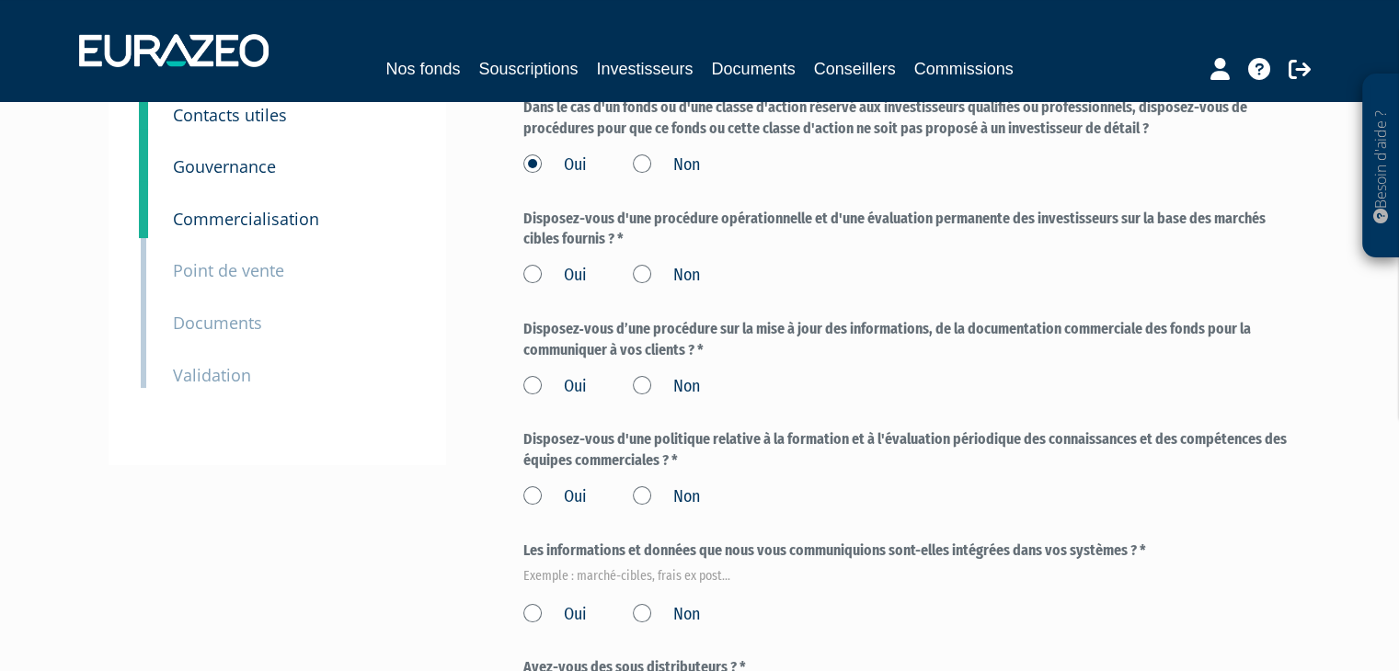
scroll to position [224, 0]
click at [530, 269] on label "Oui" at bounding box center [554, 274] width 63 height 24
click at [0, 0] on input "Oui" at bounding box center [0, 0] width 0 height 0
click at [528, 383] on label "Oui" at bounding box center [554, 385] width 63 height 24
click at [0, 0] on input "Oui" at bounding box center [0, 0] width 0 height 0
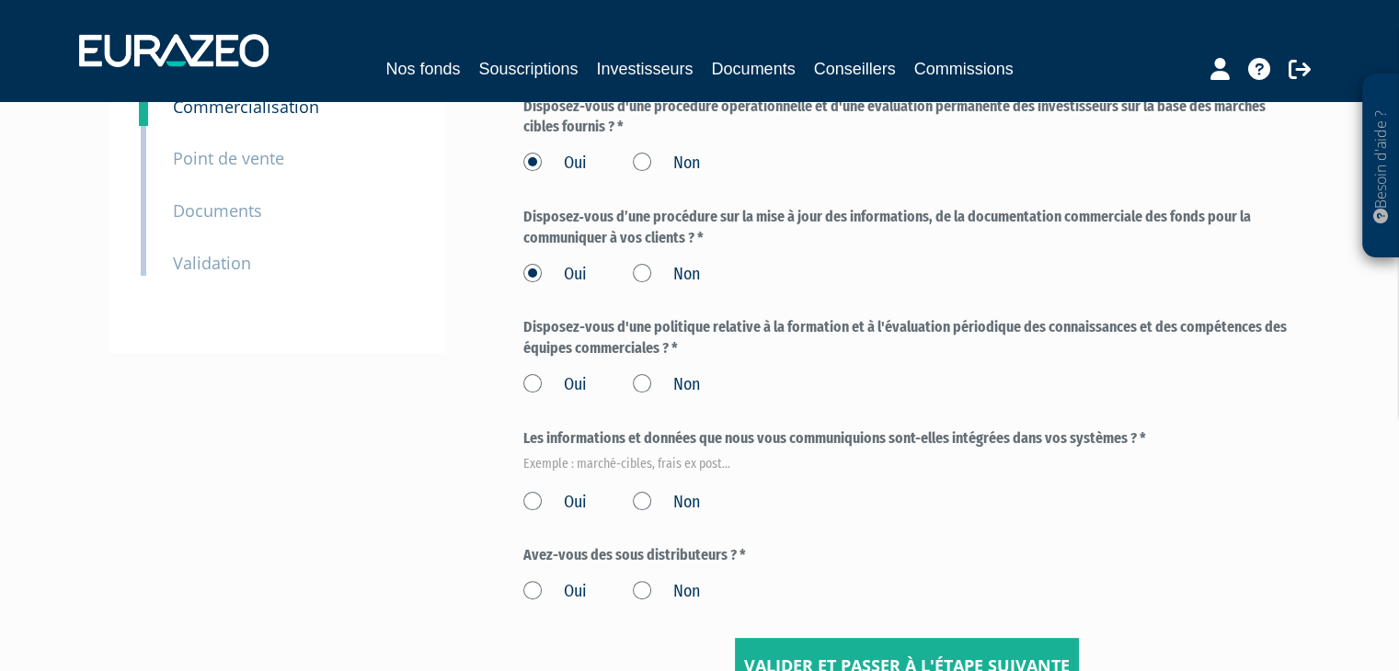
scroll to position [340, 0]
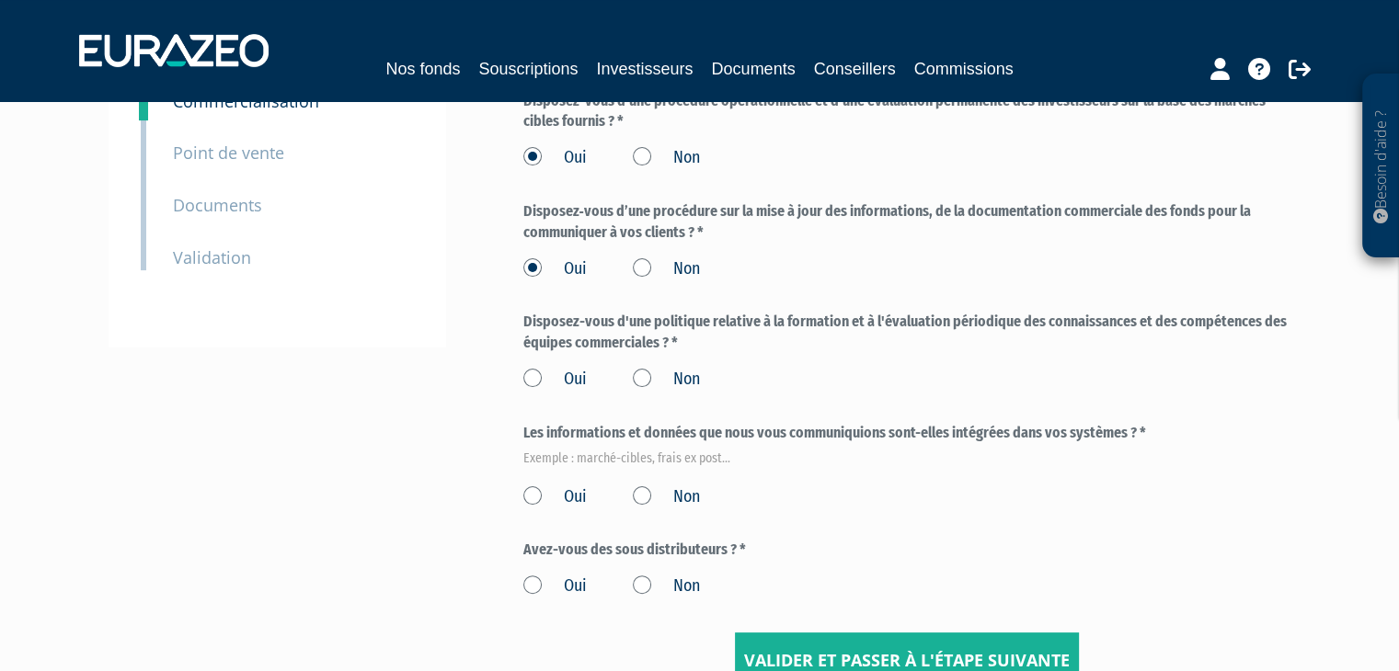
click at [636, 379] on label "Non" at bounding box center [666, 380] width 67 height 24
click at [0, 0] on input "Non" at bounding box center [0, 0] width 0 height 0
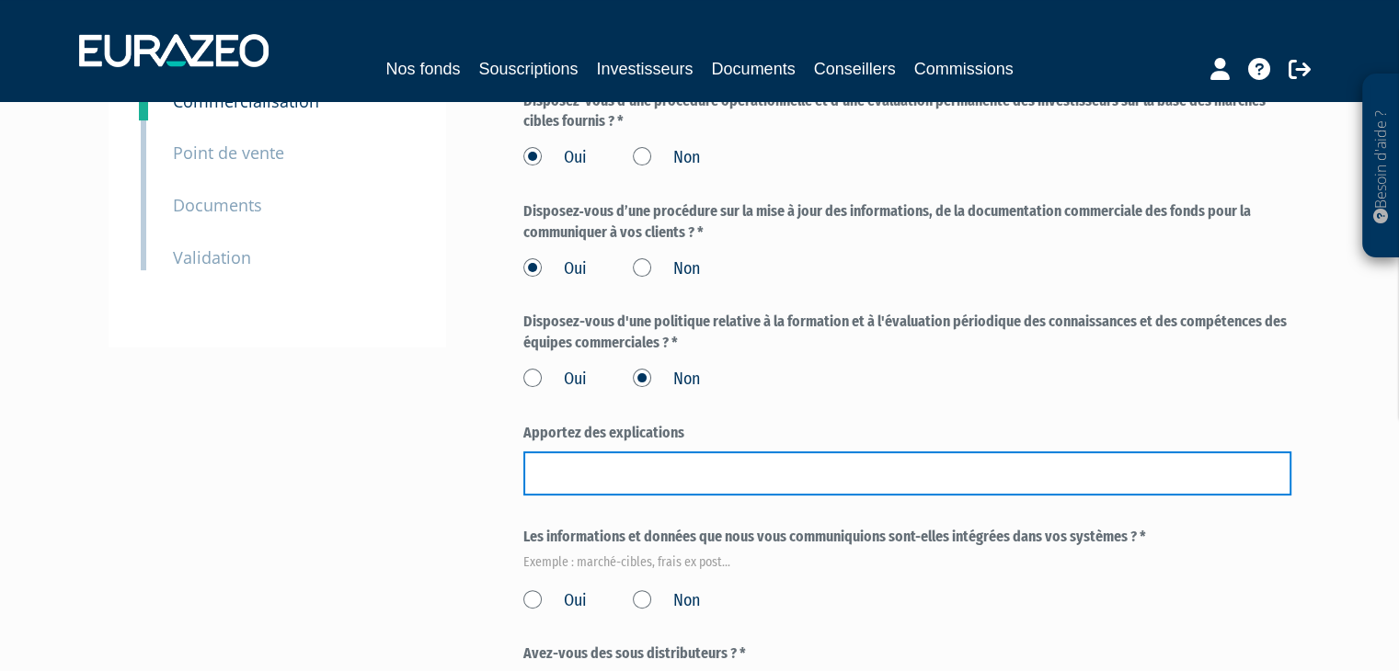
click at [617, 471] on input "text" at bounding box center [907, 474] width 768 height 44
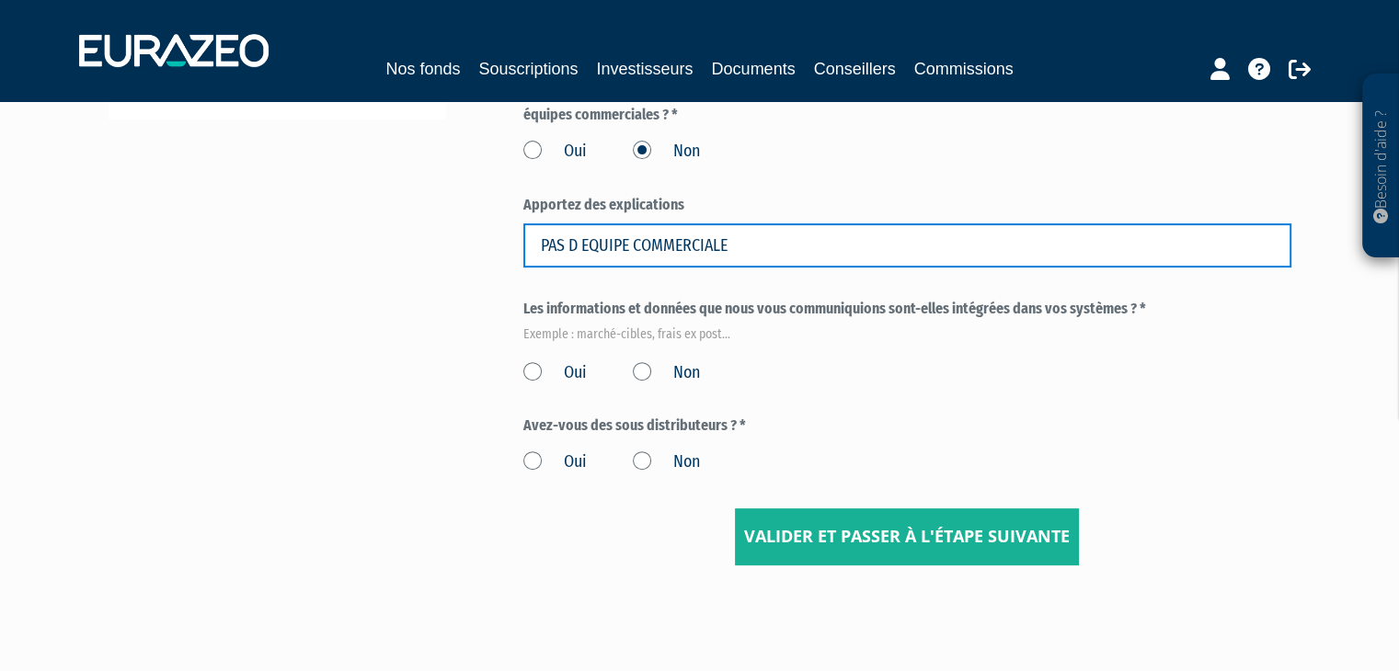
scroll to position [573, 0]
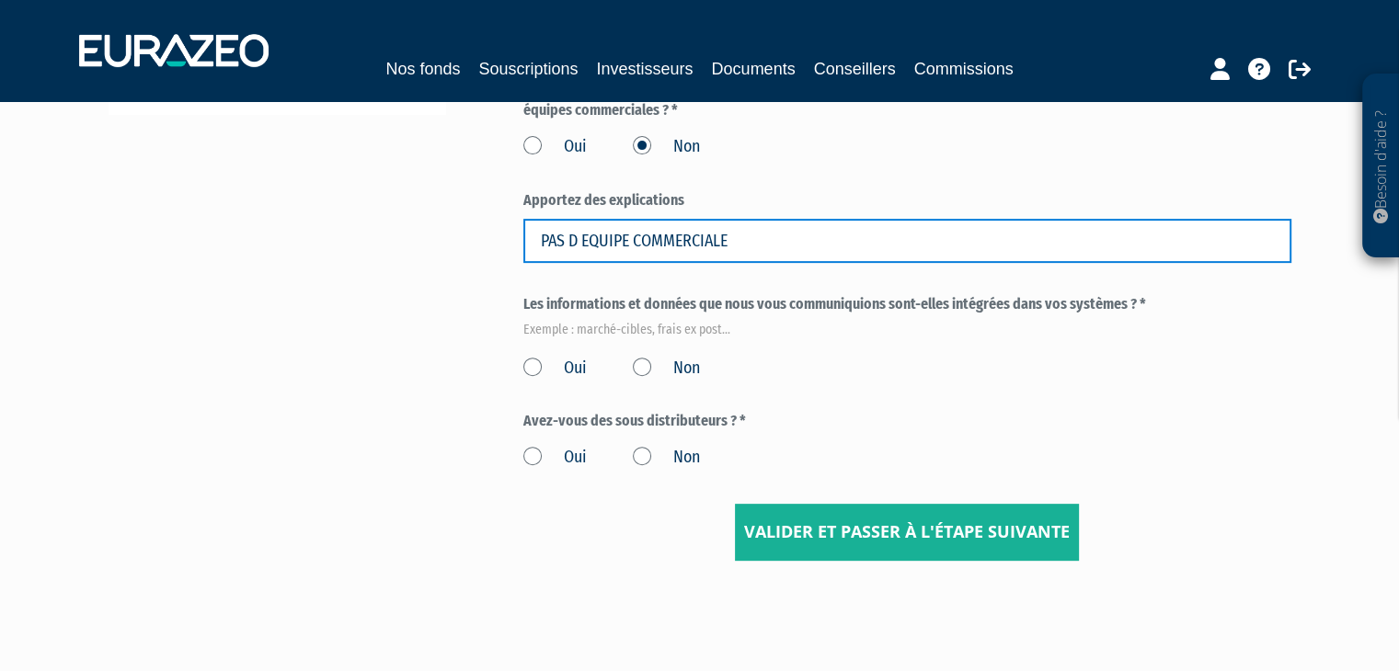
type input "PAS D EQUIPE COMMERCIALE"
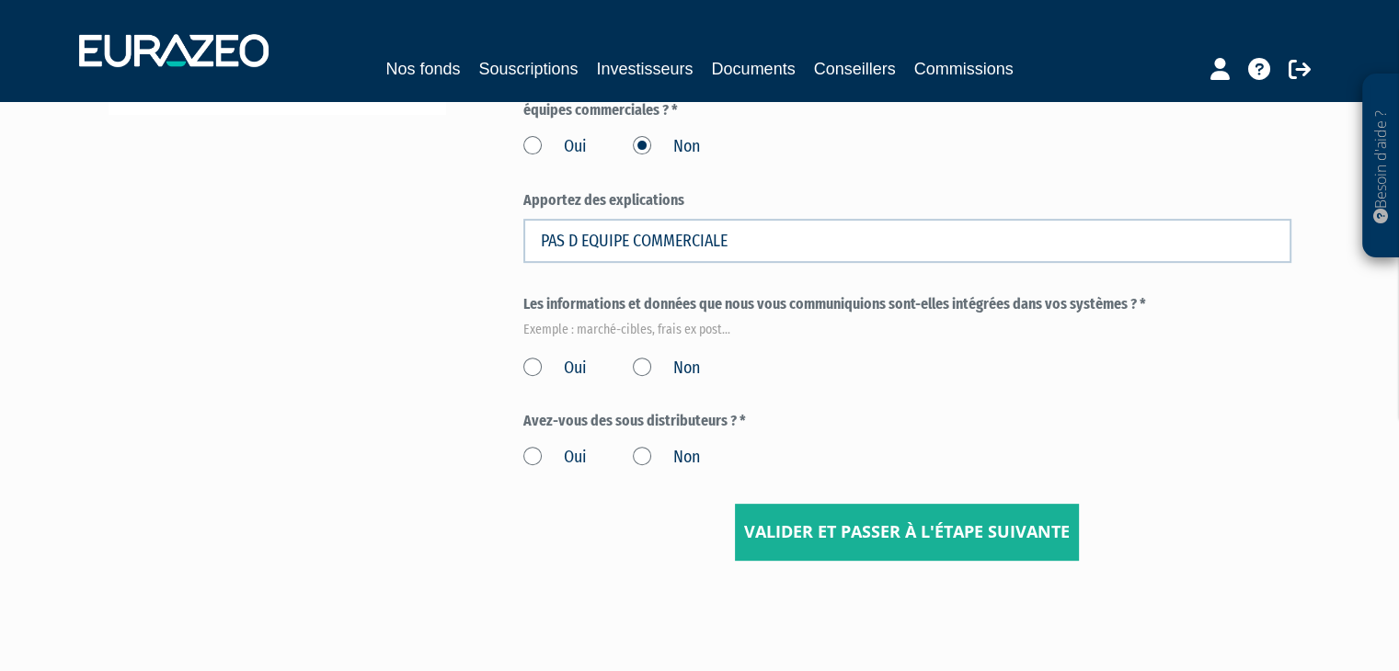
click at [533, 369] on label "Oui" at bounding box center [554, 369] width 63 height 24
click at [0, 0] on input "Oui" at bounding box center [0, 0] width 0 height 0
click at [533, 457] on label "Oui" at bounding box center [554, 458] width 63 height 24
click at [0, 0] on input "Oui" at bounding box center [0, 0] width 0 height 0
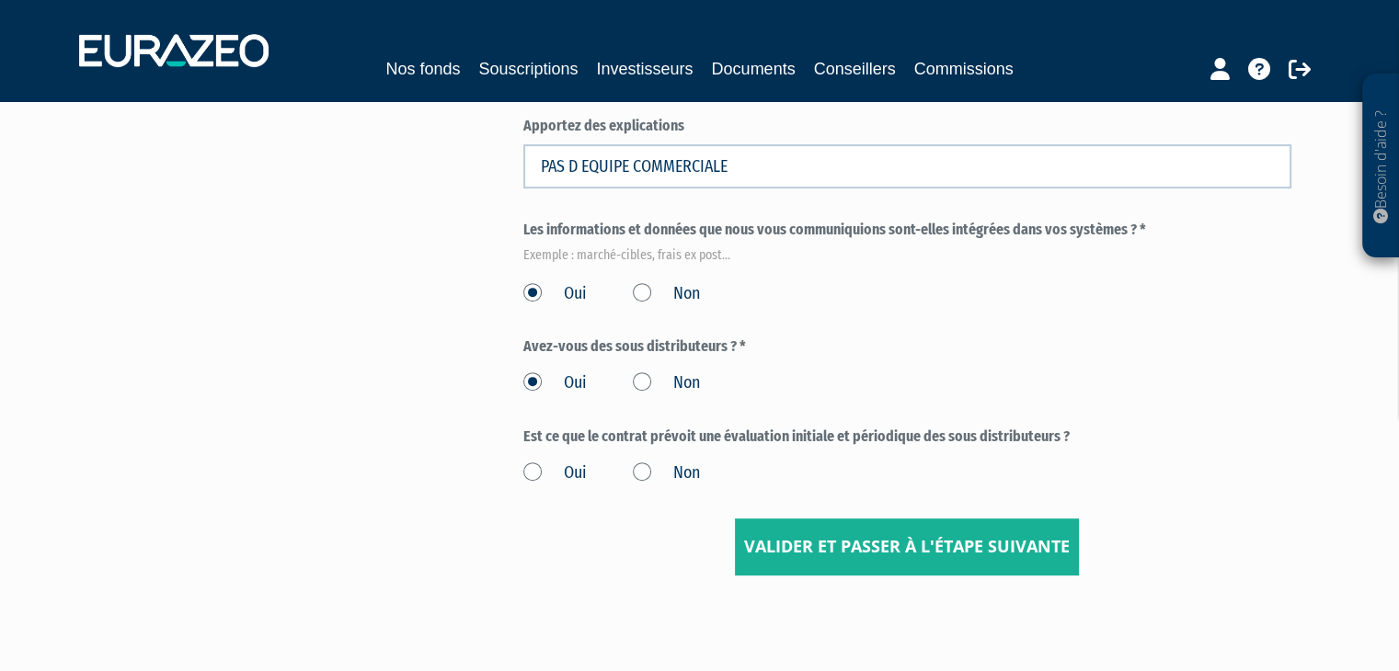
scroll to position [647, 0]
click at [536, 472] on label "Oui" at bounding box center [554, 475] width 63 height 24
click at [0, 0] on input "Oui" at bounding box center [0, 0] width 0 height 0
click at [869, 542] on input "Valider et passer à l'étape suivante" at bounding box center [907, 548] width 344 height 57
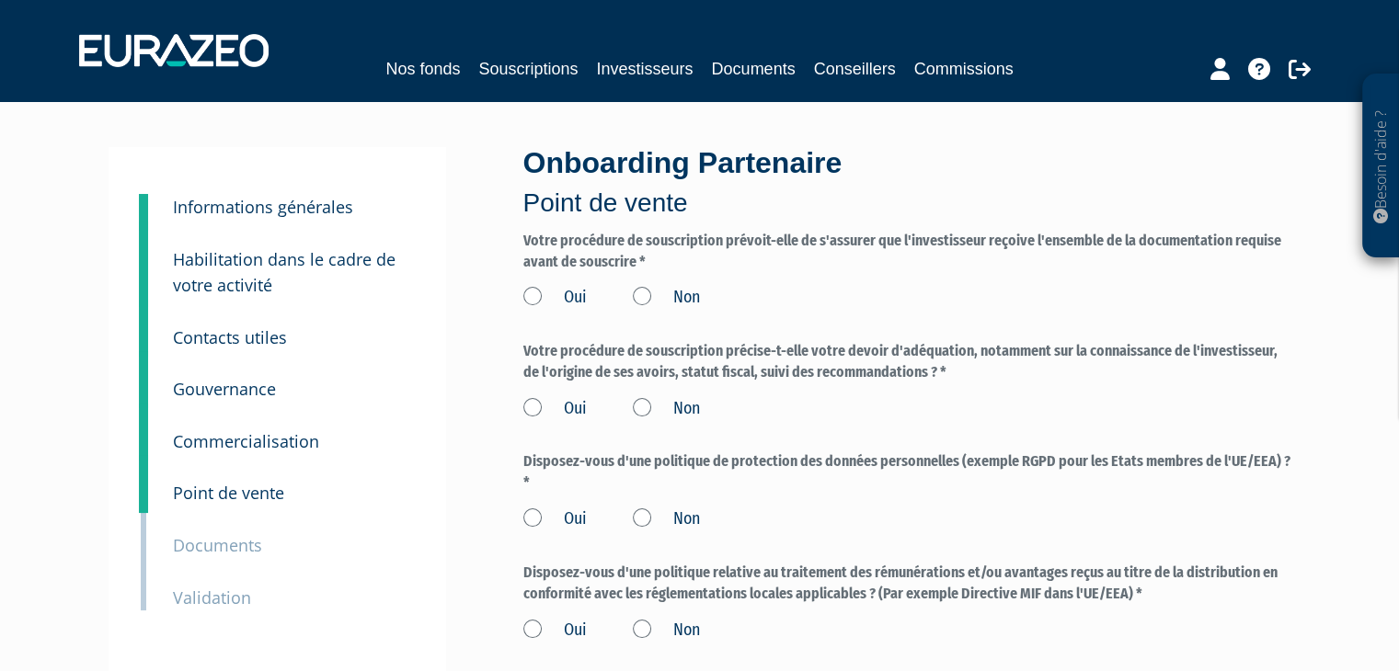
click at [640, 298] on label "Non" at bounding box center [666, 298] width 67 height 24
click at [0, 0] on input "Non" at bounding box center [0, 0] width 0 height 0
click at [640, 298] on label "Non" at bounding box center [666, 298] width 67 height 24
click at [0, 0] on input "Non" at bounding box center [0, 0] width 0 height 0
click at [535, 292] on label "Oui" at bounding box center [554, 298] width 63 height 24
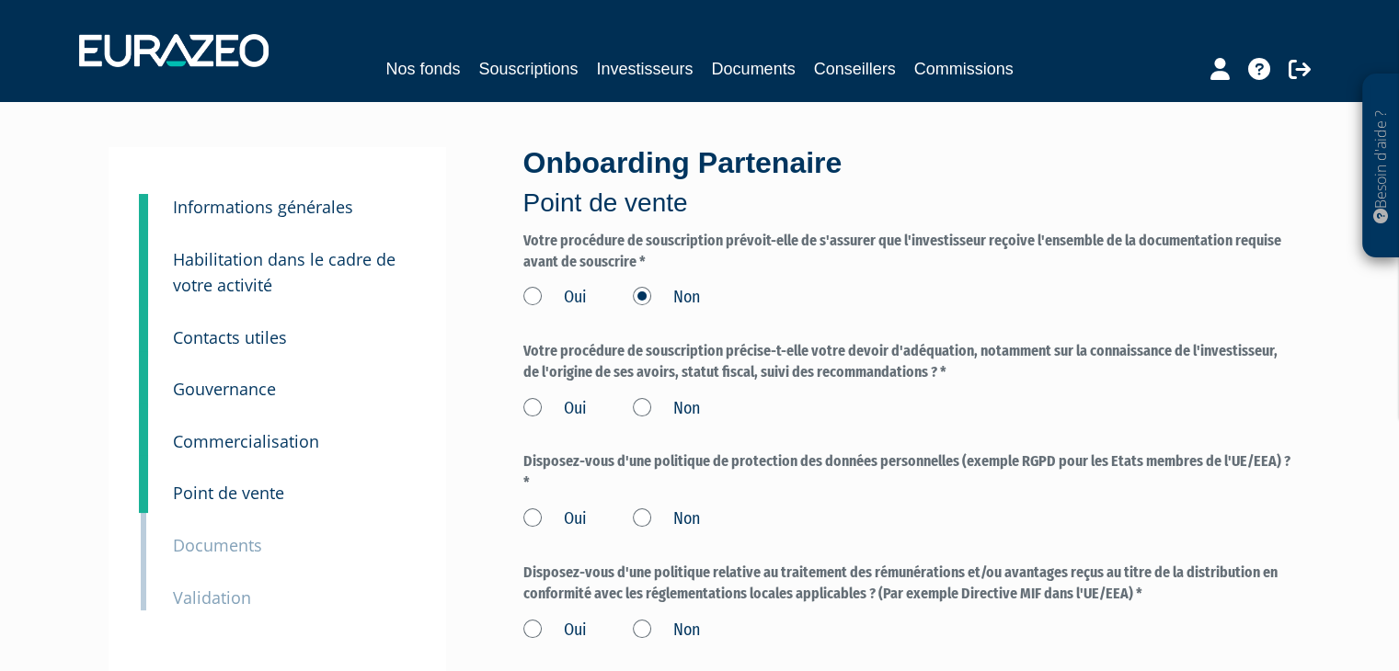
click at [0, 0] on input "Oui" at bounding box center [0, 0] width 0 height 0
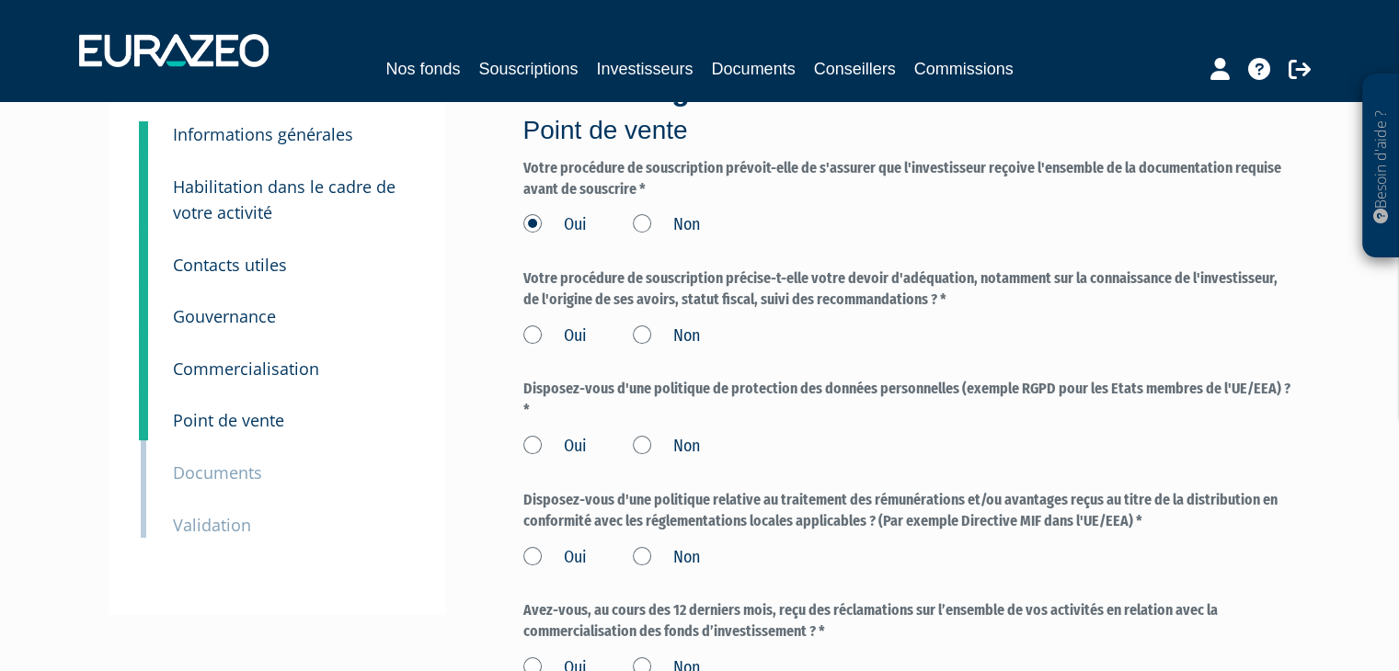
scroll to position [103, 0]
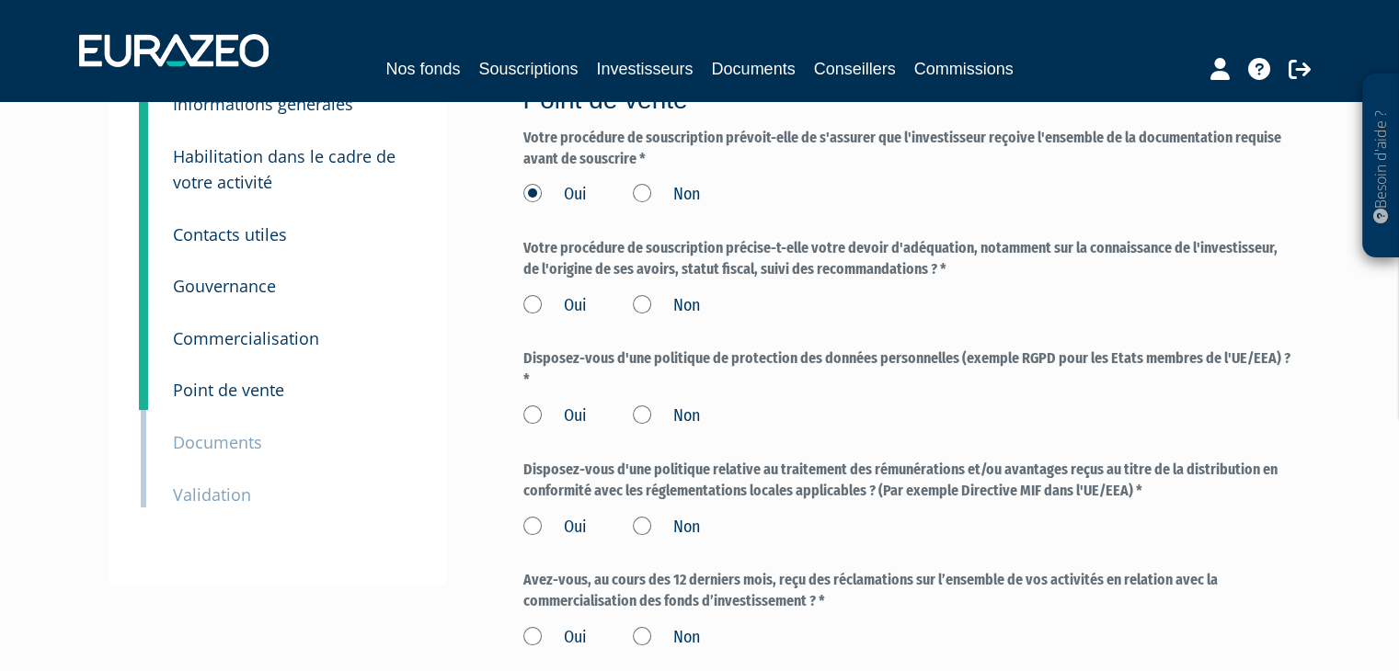
click at [534, 303] on label "Oui" at bounding box center [554, 306] width 63 height 24
click at [0, 0] on input "Oui" at bounding box center [0, 0] width 0 height 0
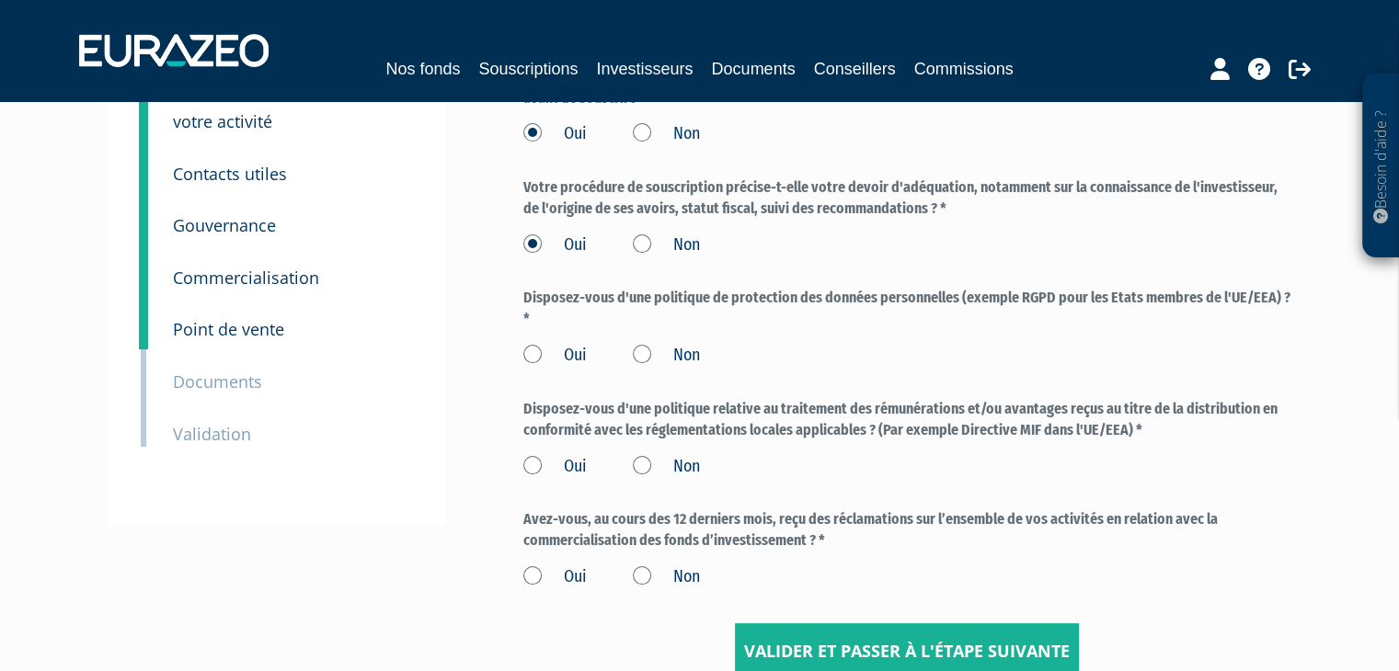
scroll to position [169, 0]
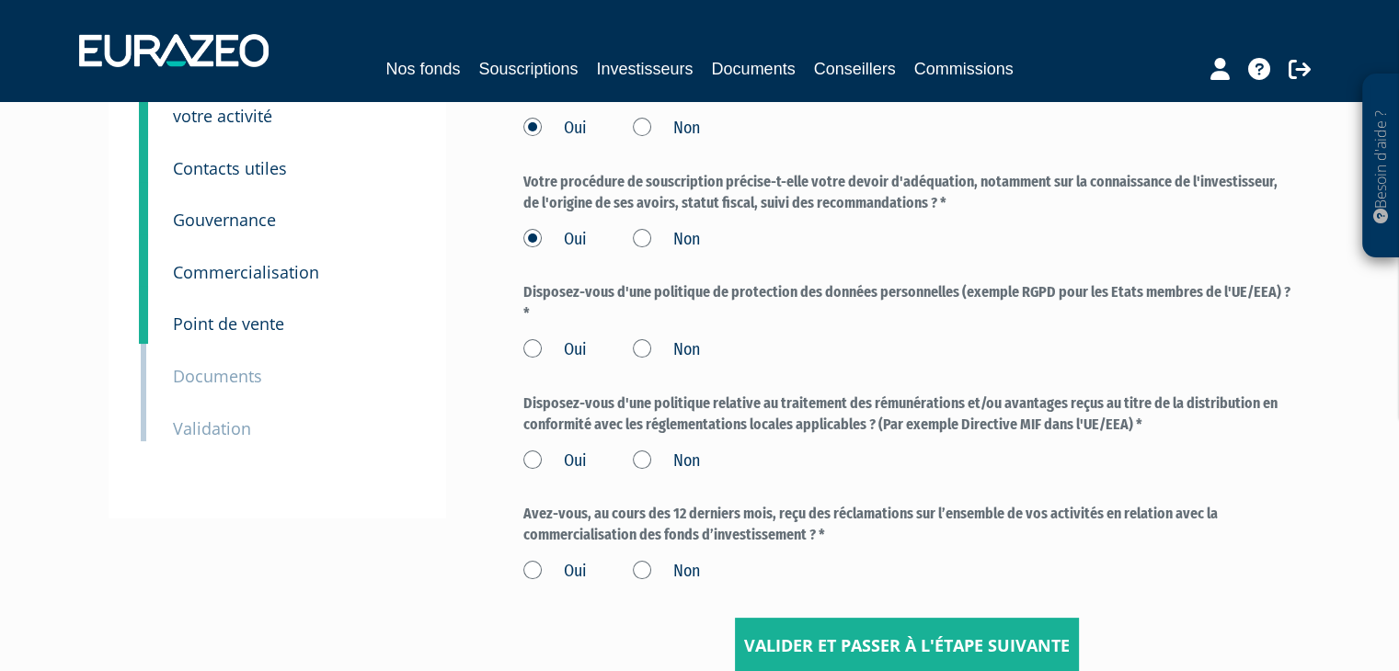
click at [530, 350] on label "Oui" at bounding box center [554, 350] width 63 height 24
click at [0, 0] on input "Oui" at bounding box center [0, 0] width 0 height 0
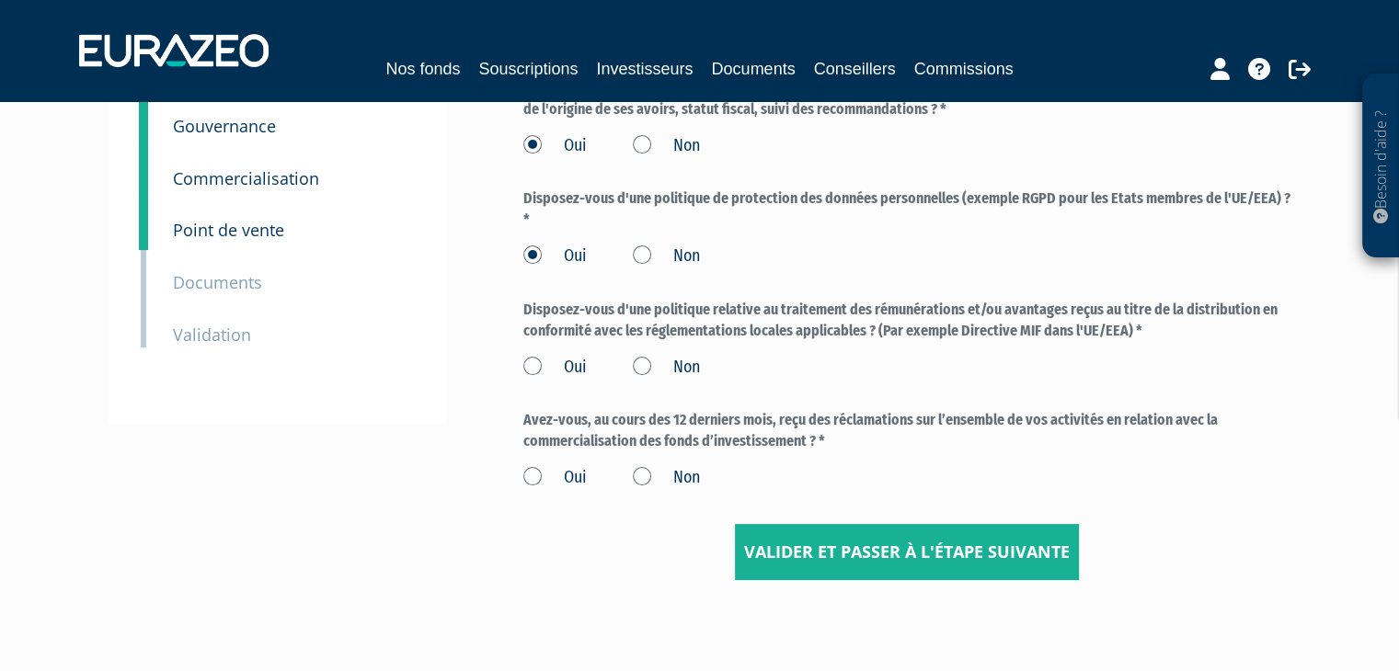
scroll to position [261, 0]
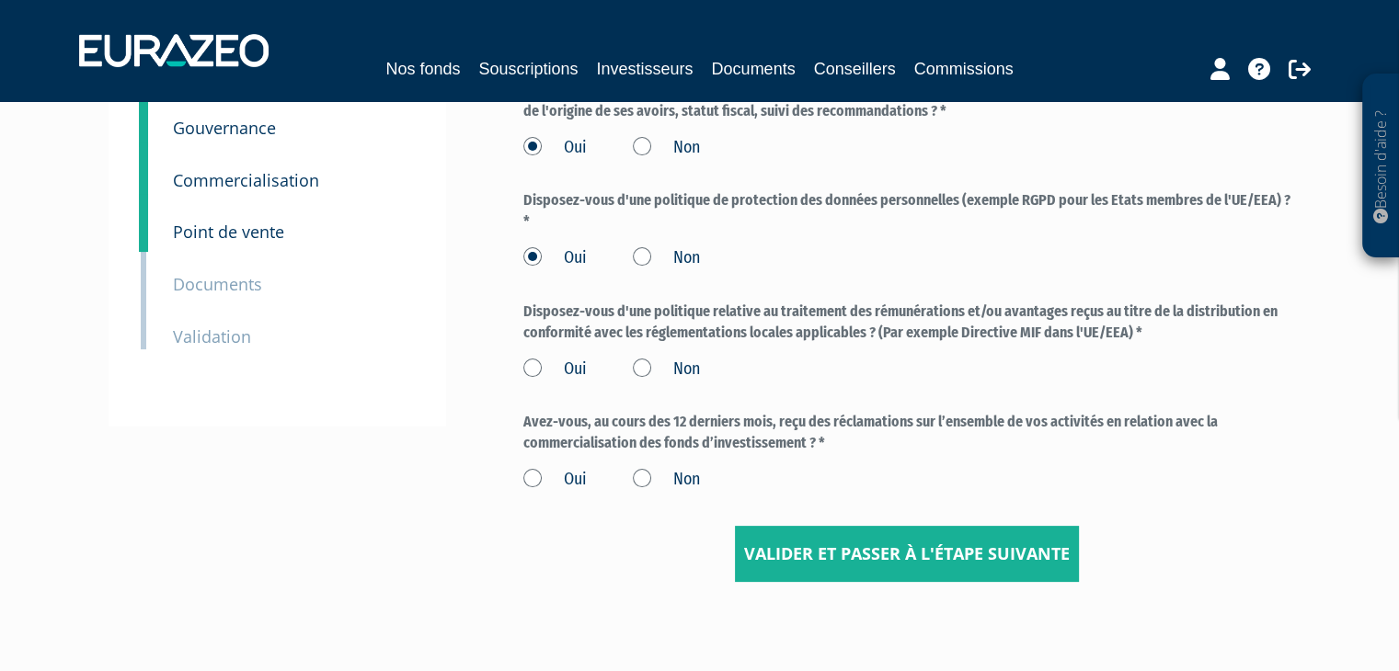
click at [533, 363] on label "Oui" at bounding box center [554, 370] width 63 height 24
click at [0, 0] on input "Oui" at bounding box center [0, 0] width 0 height 0
click at [641, 474] on label "Non" at bounding box center [666, 480] width 67 height 24
click at [0, 0] on input "Non" at bounding box center [0, 0] width 0 height 0
click at [911, 549] on input "Valider et passer à l'étape suivante" at bounding box center [907, 554] width 344 height 57
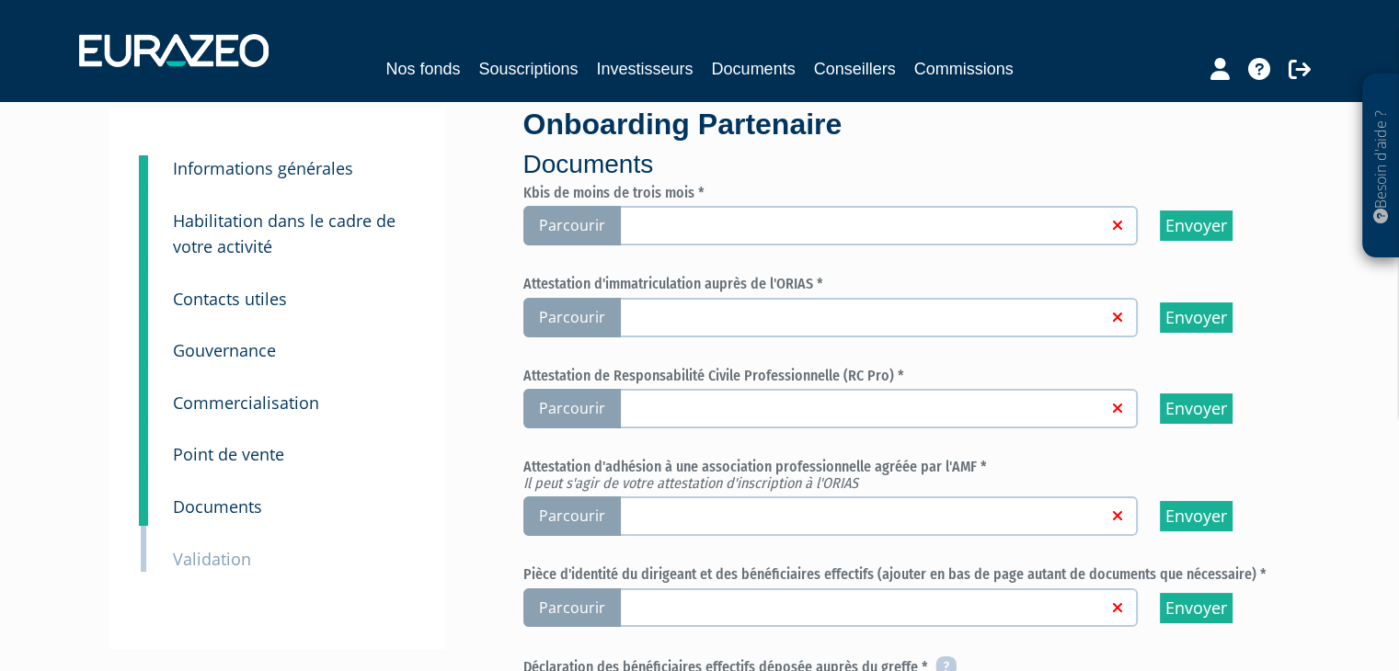
scroll to position [80, 0]
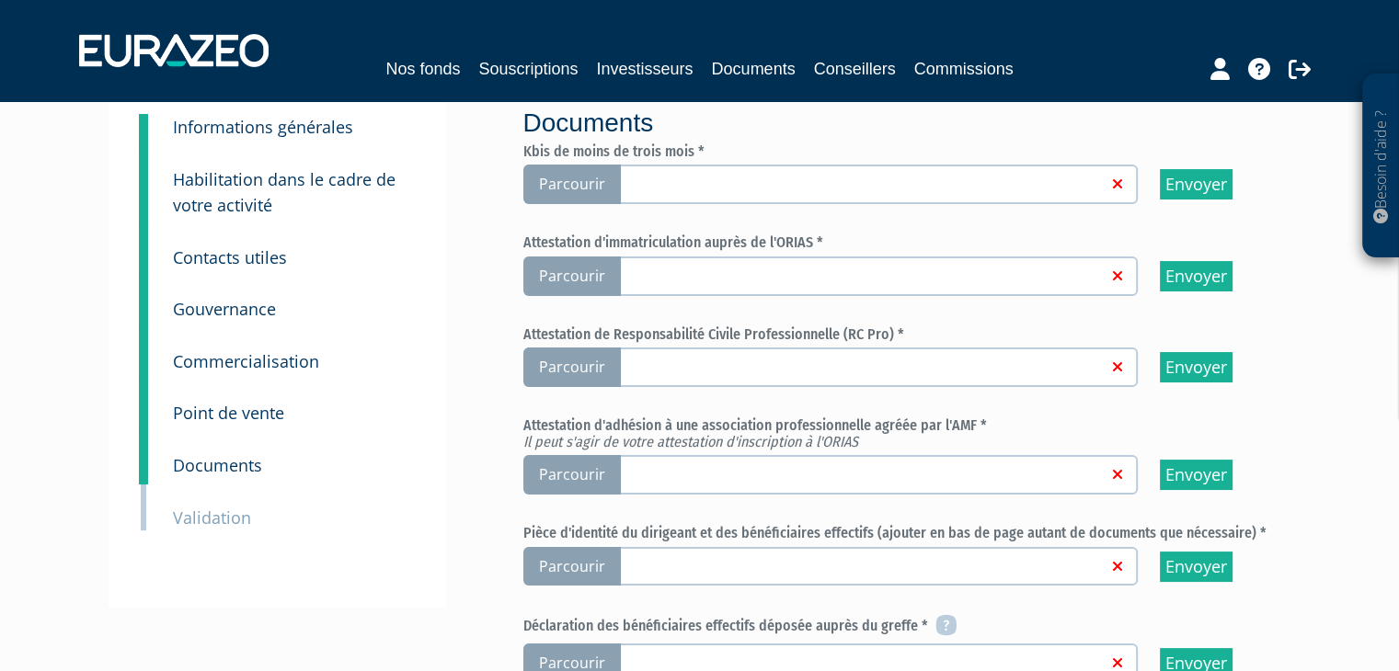
click at [589, 272] on span "Parcourir" at bounding box center [571, 277] width 97 height 40
click at [0, 0] on input "Parcourir" at bounding box center [0, 0] width 0 height 0
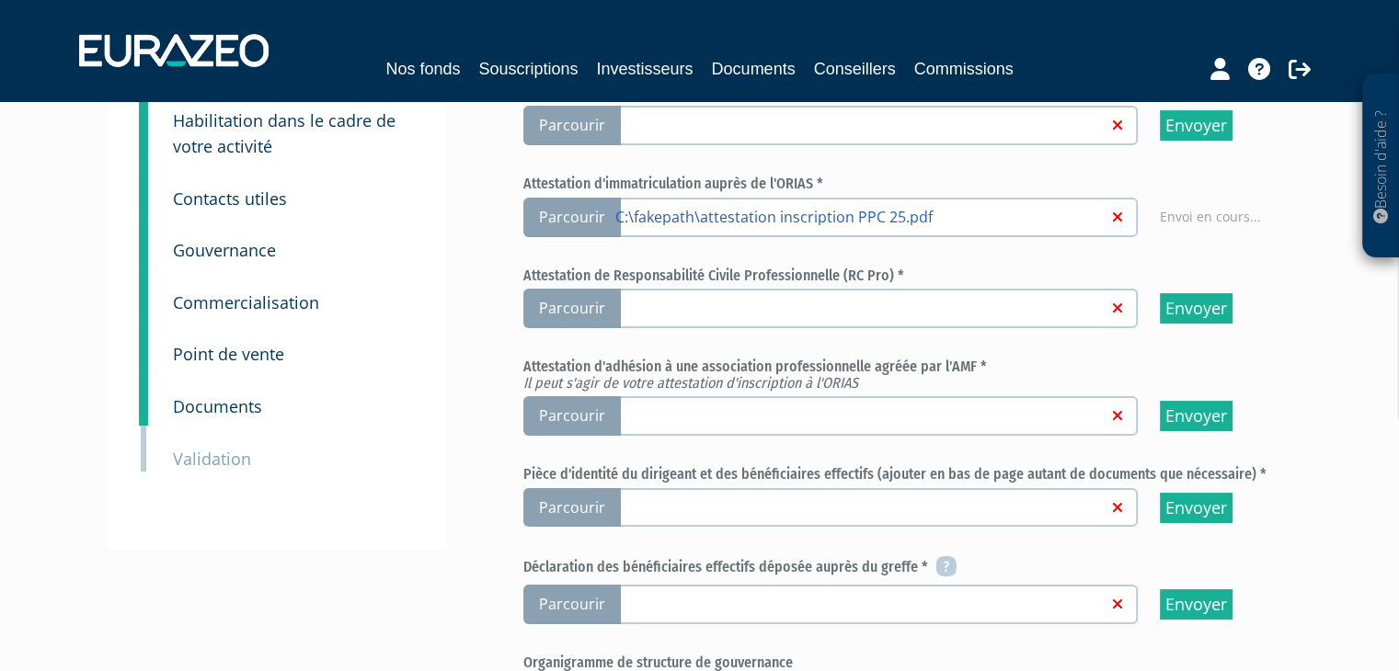
scroll to position [136, 0]
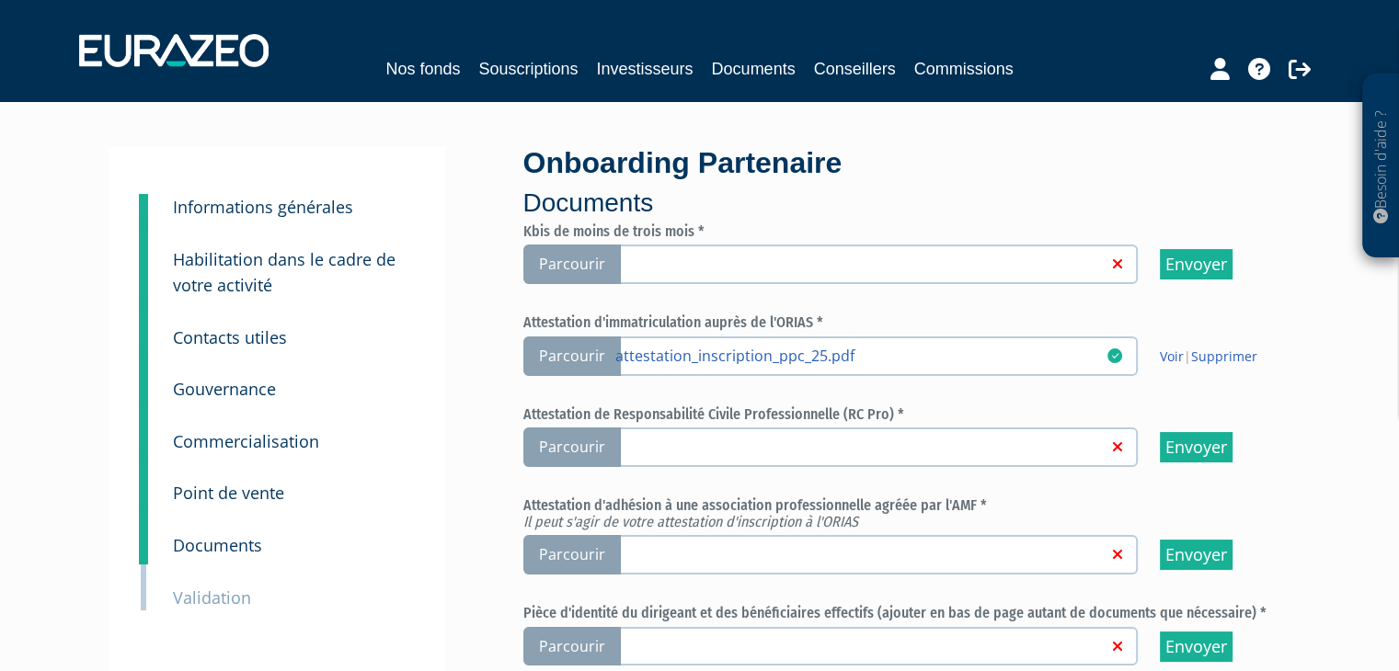
click at [582, 446] on span "Parcourir" at bounding box center [571, 448] width 97 height 40
click at [0, 0] on input "Parcourir" at bounding box center [0, 0] width 0 height 0
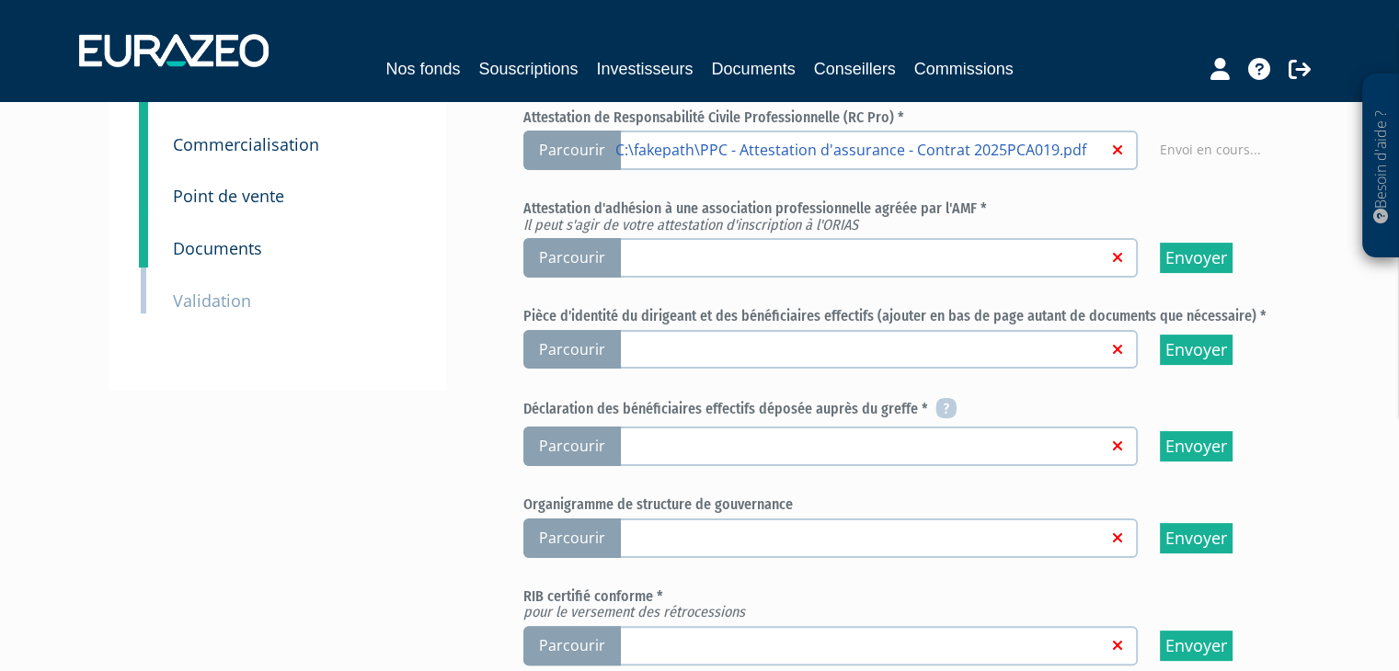
scroll to position [298, 0]
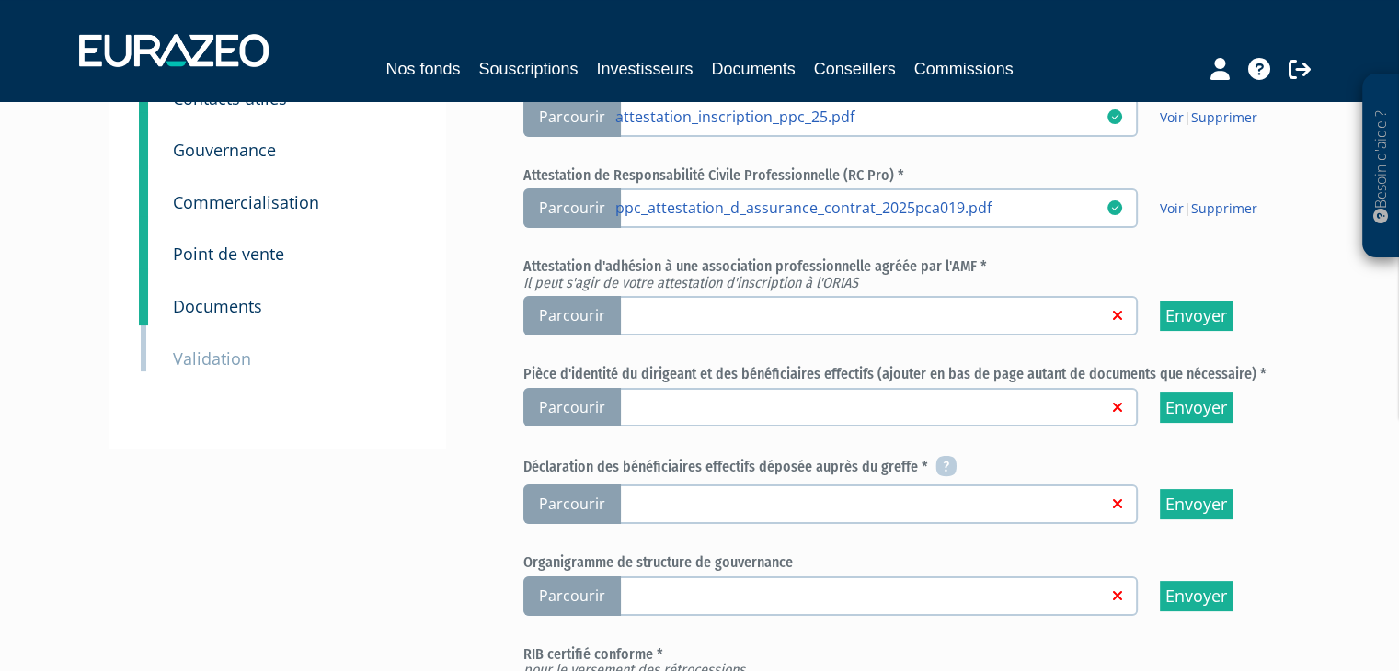
scroll to position [243, 0]
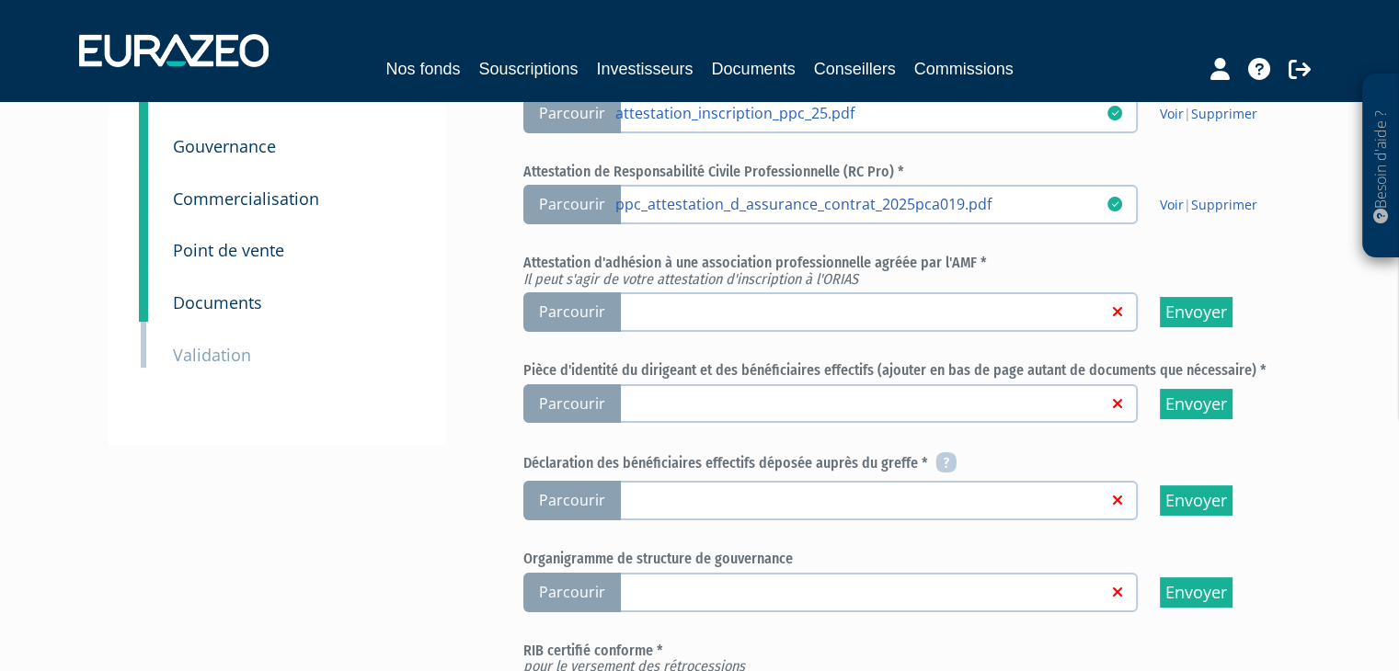
click at [565, 310] on span "Parcourir" at bounding box center [571, 312] width 97 height 40
click at [0, 0] on input "Parcourir" at bounding box center [0, 0] width 0 height 0
click at [563, 302] on span "Parcourir" at bounding box center [571, 312] width 97 height 40
click at [0, 0] on input "Parcourir" at bounding box center [0, 0] width 0 height 0
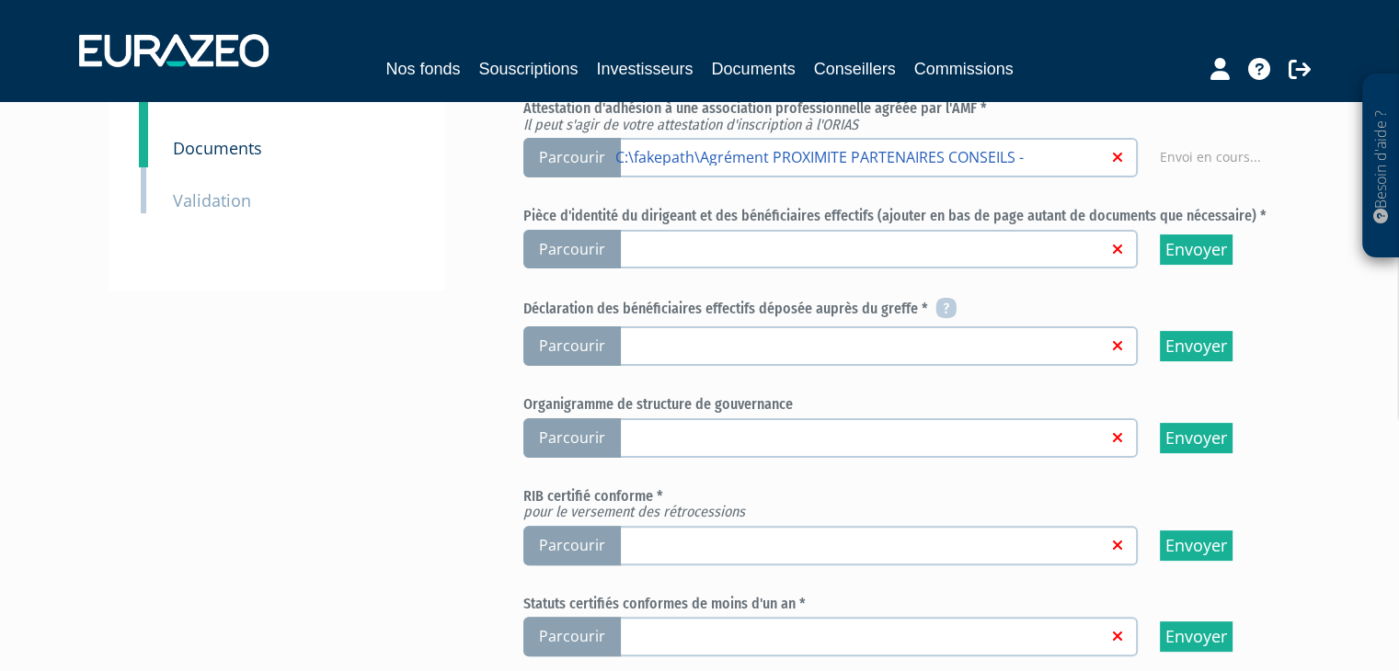
scroll to position [399, 0]
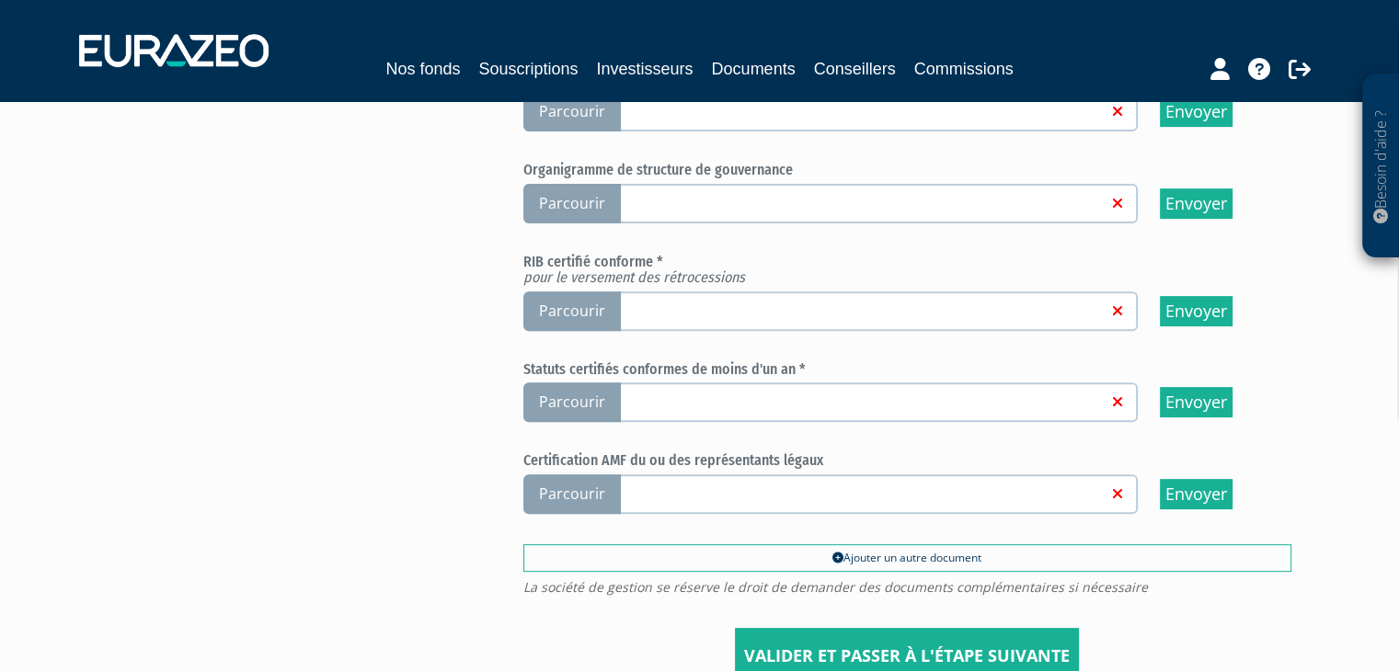
scroll to position [629, 0]
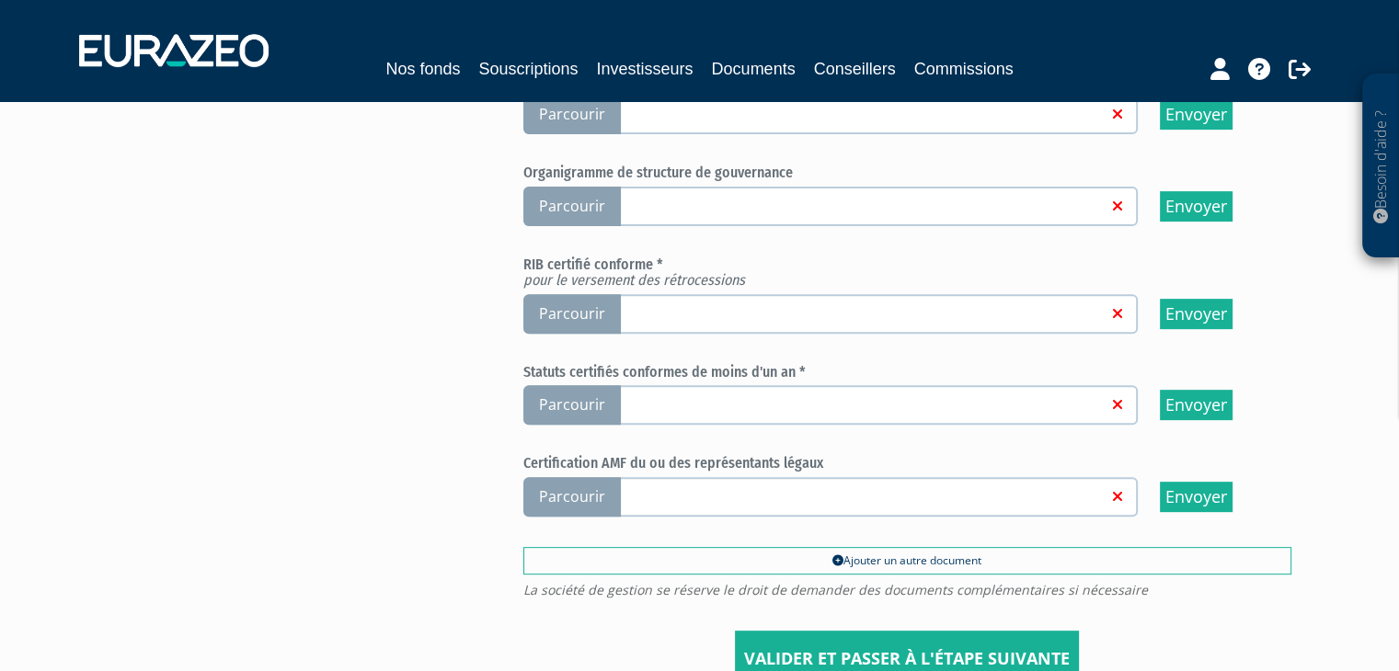
click at [554, 395] on span "Parcourir" at bounding box center [571, 405] width 97 height 40
click at [0, 0] on input "Parcourir" at bounding box center [0, 0] width 0 height 0
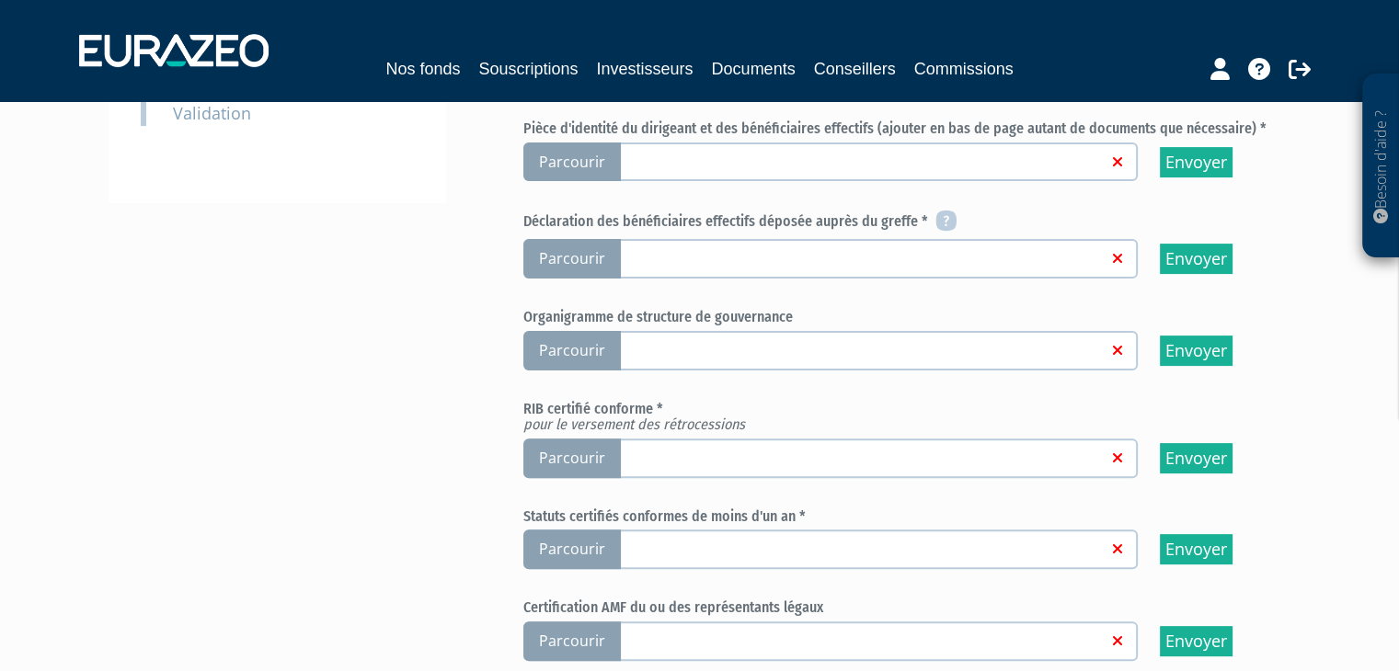
scroll to position [478, 0]
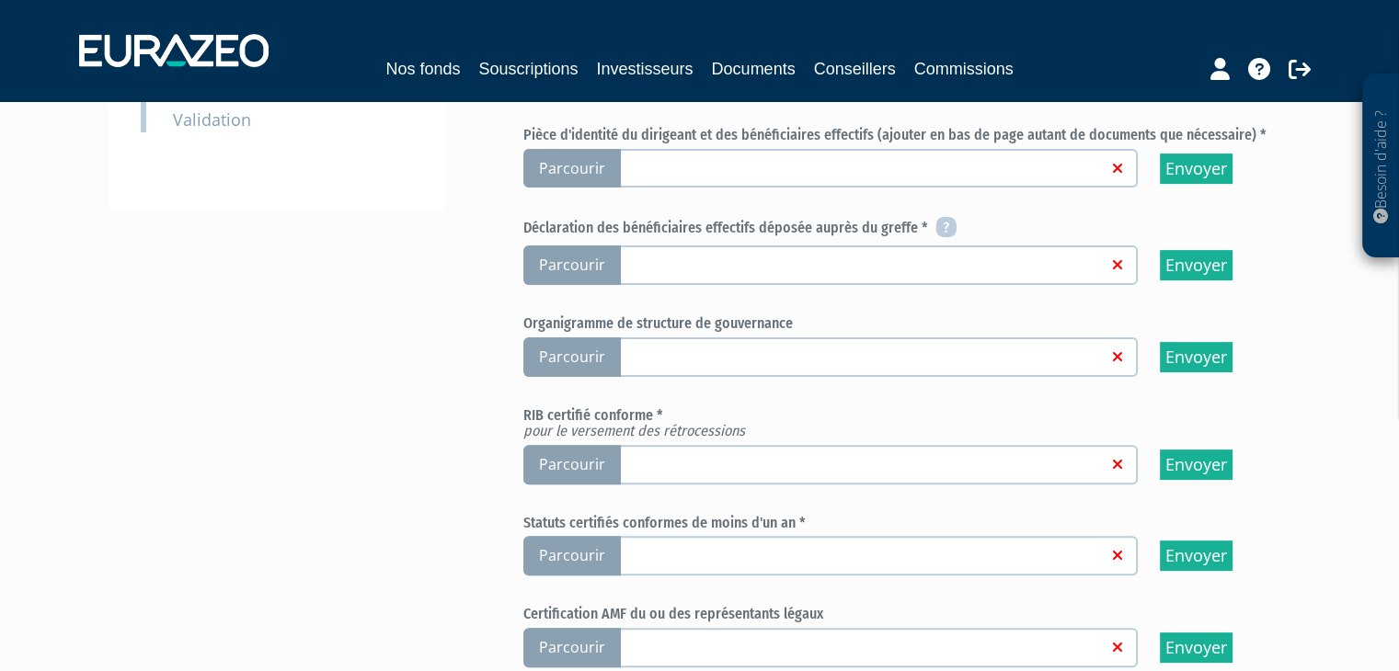
click at [578, 460] on span "Parcourir" at bounding box center [571, 465] width 97 height 40
click at [0, 0] on input "Parcourir" at bounding box center [0, 0] width 0 height 0
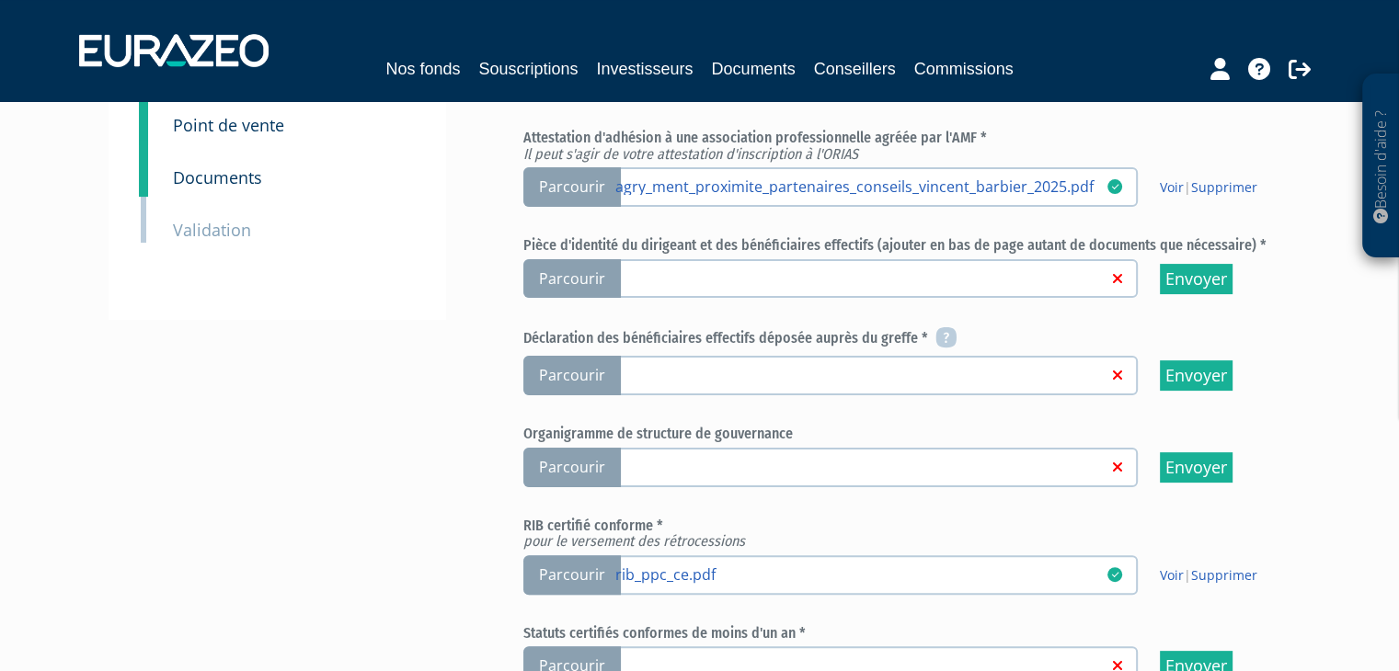
scroll to position [372, 0]
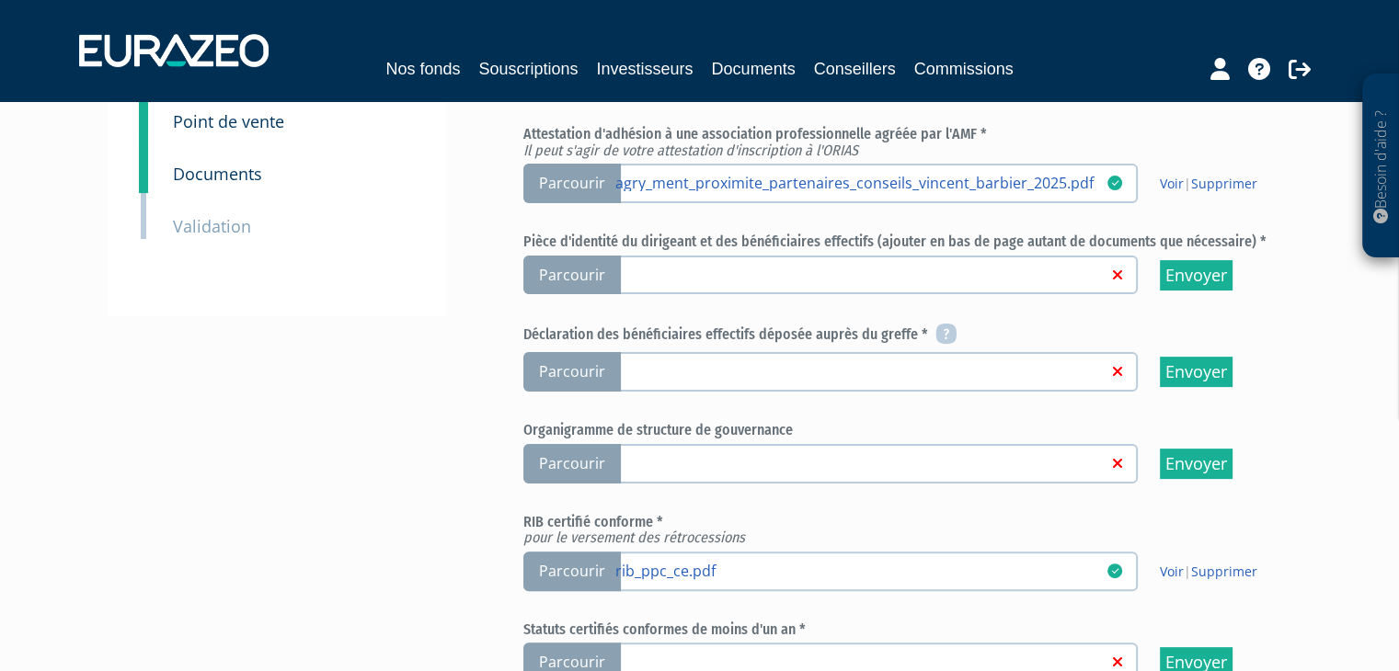
click at [567, 273] on span "Parcourir" at bounding box center [571, 276] width 97 height 40
click at [0, 0] on input "Parcourir" at bounding box center [0, 0] width 0 height 0
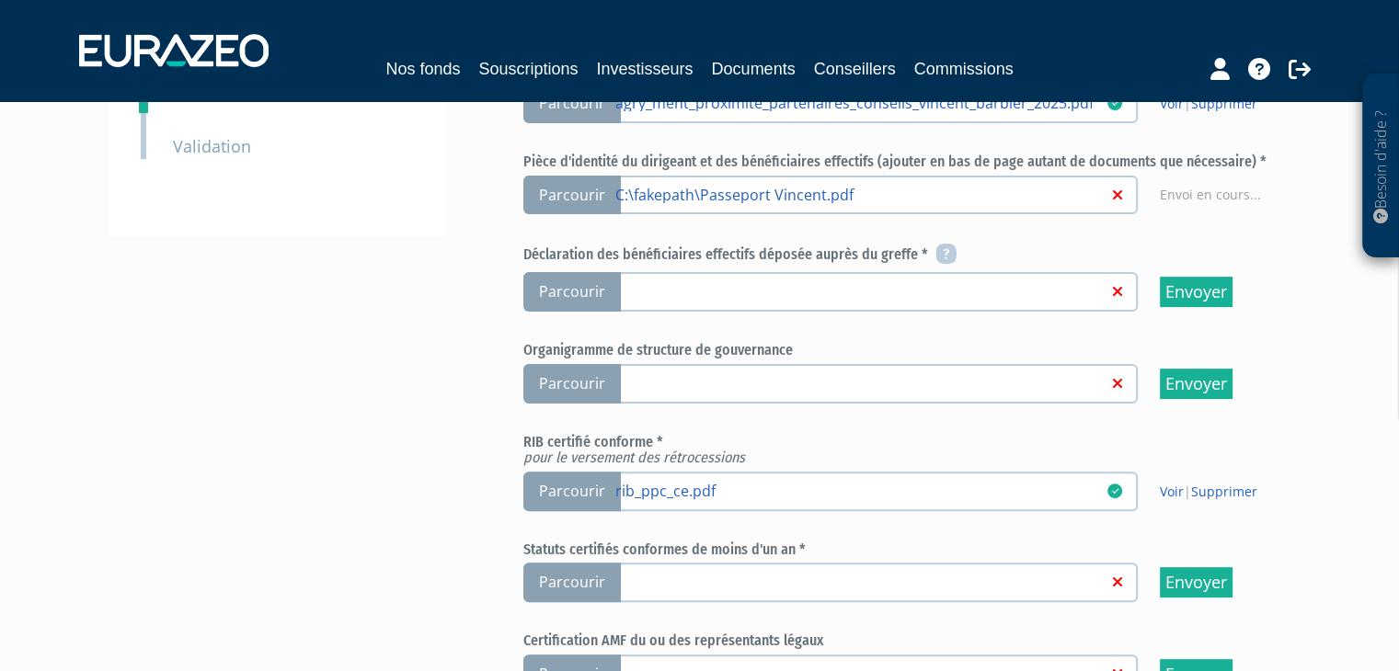
scroll to position [464, 0]
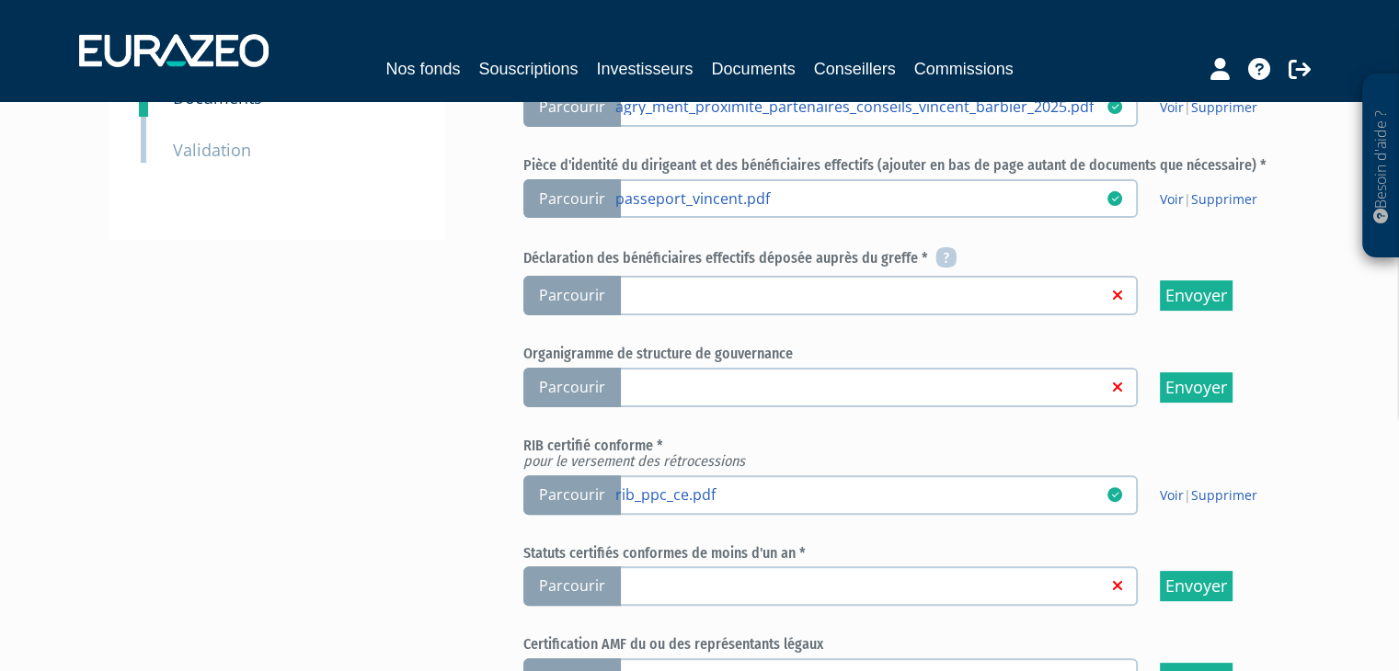
scroll to position [452, 0]
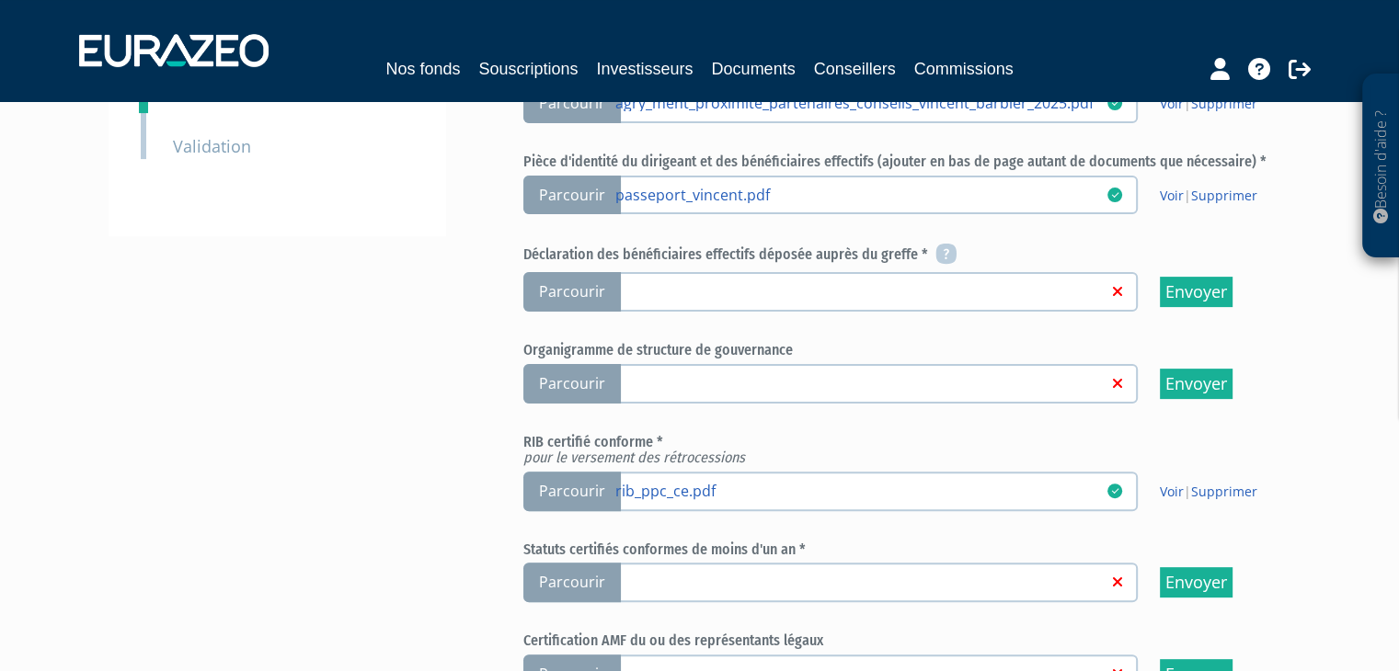
click at [592, 282] on span "Parcourir" at bounding box center [571, 292] width 97 height 40
click at [0, 0] on input "Parcourir" at bounding box center [0, 0] width 0 height 0
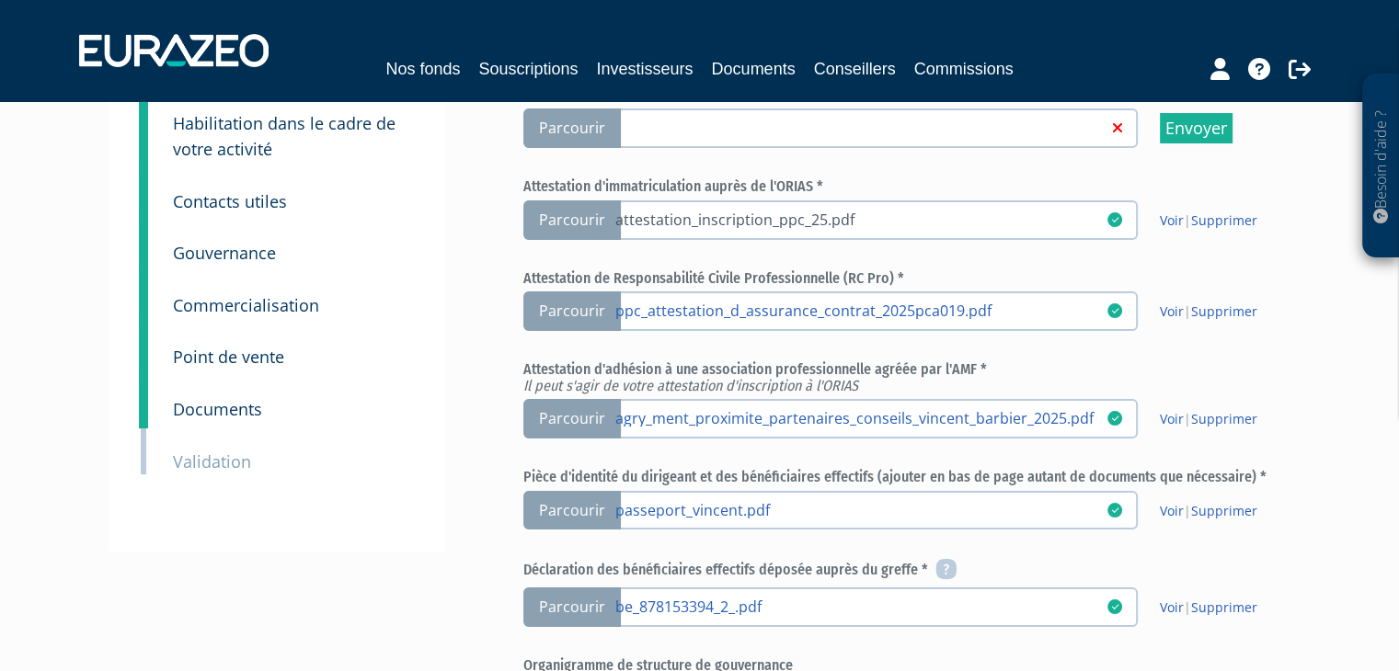
scroll to position [81, 0]
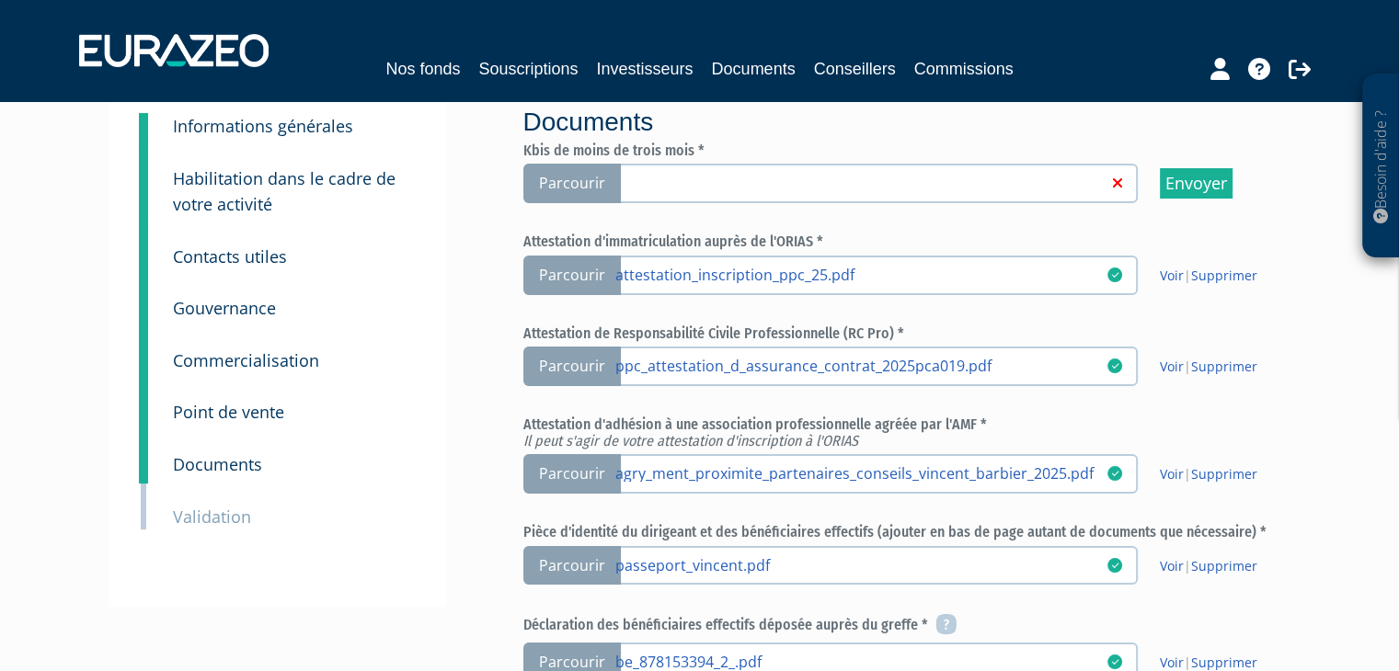
click at [589, 185] on span "Parcourir" at bounding box center [571, 184] width 97 height 40
click at [0, 0] on input "Parcourir" at bounding box center [0, 0] width 0 height 0
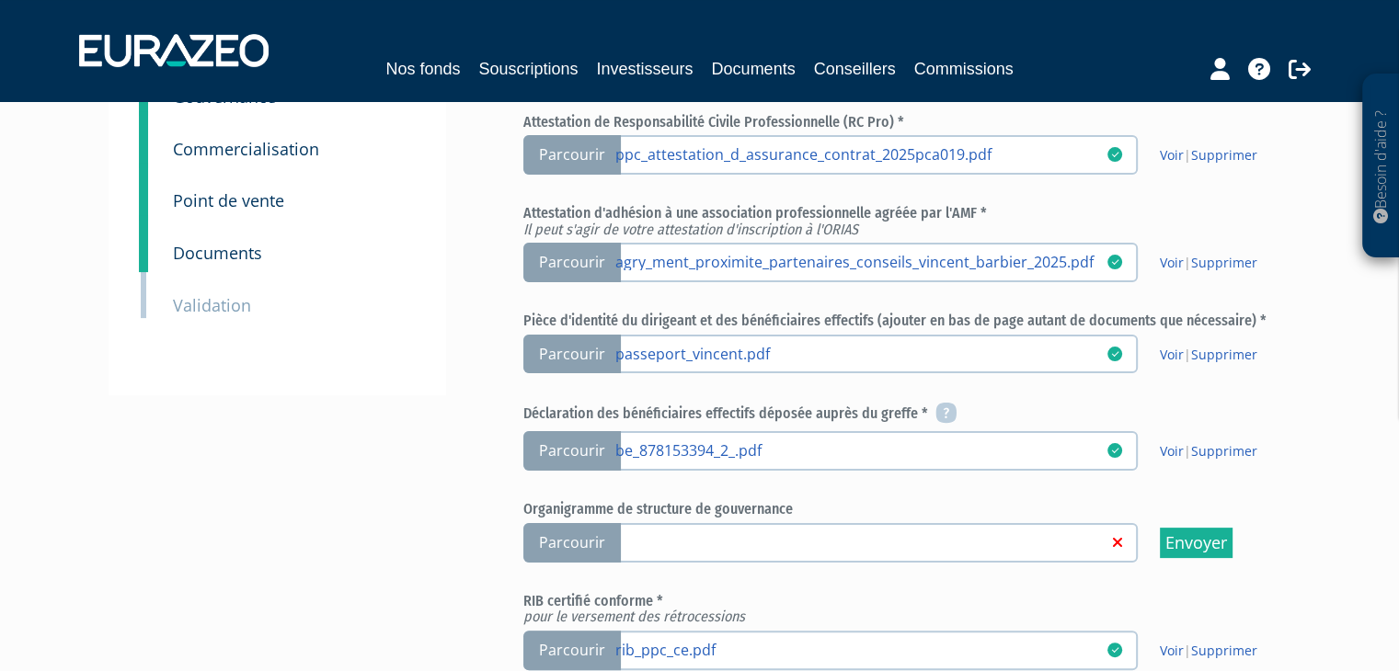
scroll to position [291, 0]
